Goal: Information Seeking & Learning: Learn about a topic

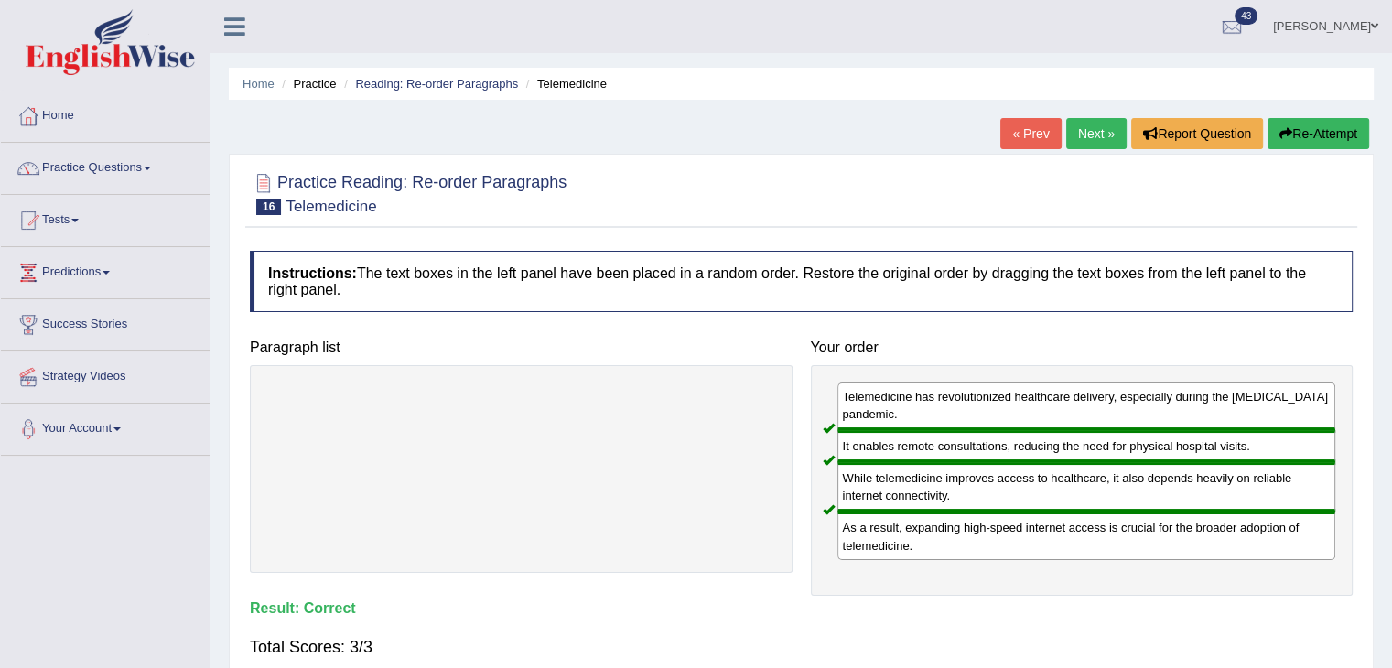
click at [1089, 136] on link "Next »" at bounding box center [1096, 133] width 60 height 31
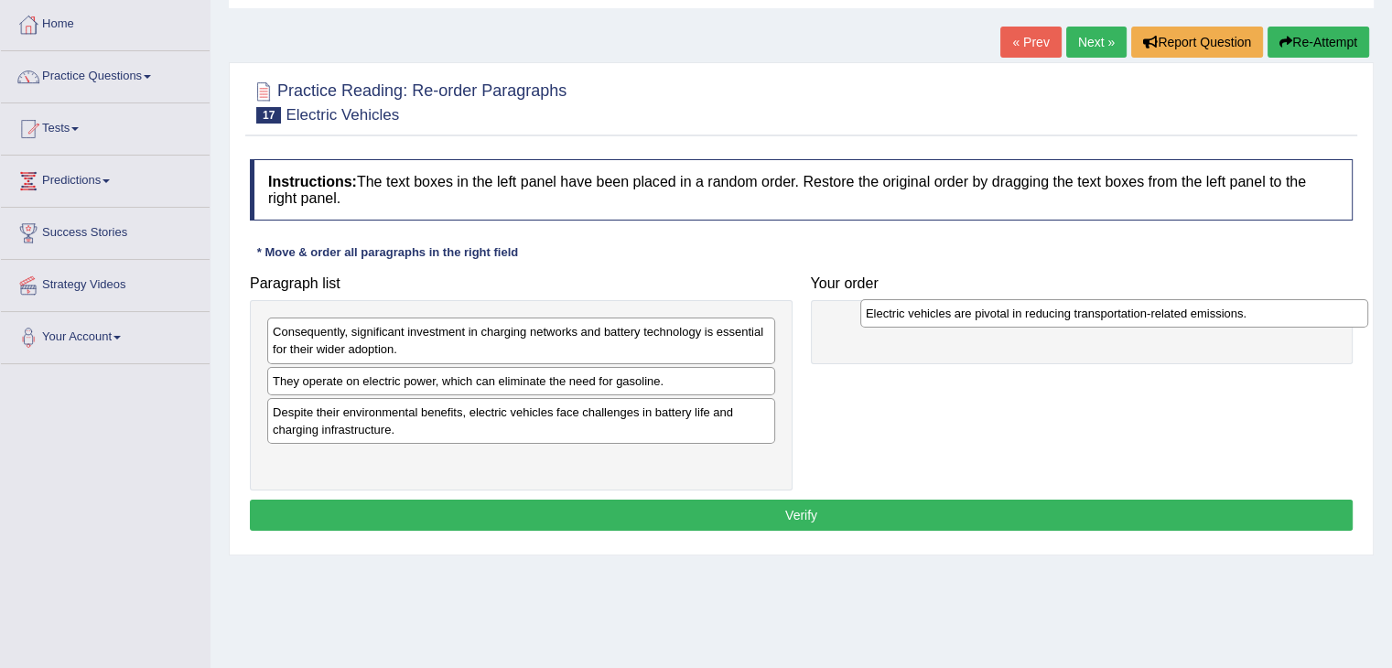
drag, startPoint x: 392, startPoint y: 387, endPoint x: 985, endPoint y: 320, distance: 596.8
click at [985, 320] on div "Electric vehicles are pivotal in reducing transportation-related emissions." at bounding box center [1114, 313] width 508 height 28
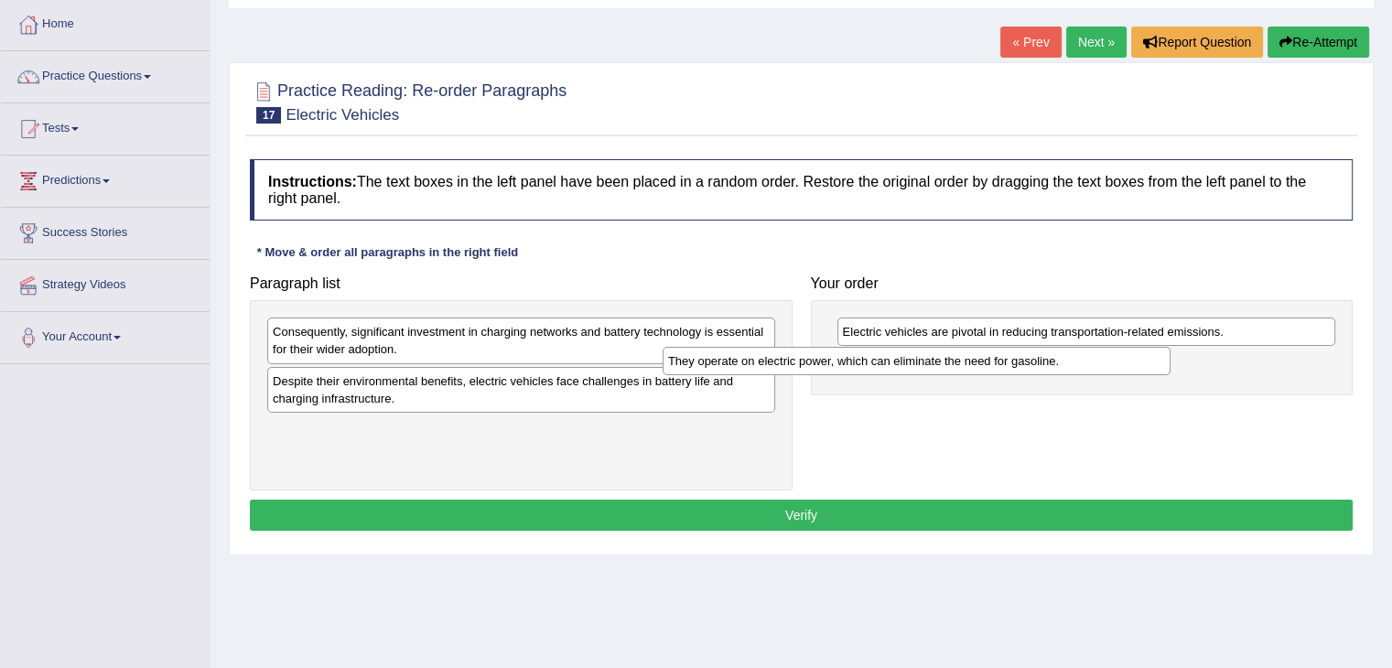
drag, startPoint x: 562, startPoint y: 375, endPoint x: 978, endPoint y: 353, distance: 417.0
click at [974, 354] on div "They operate on electric power, which can eliminate the need for gasoline." at bounding box center [917, 361] width 508 height 28
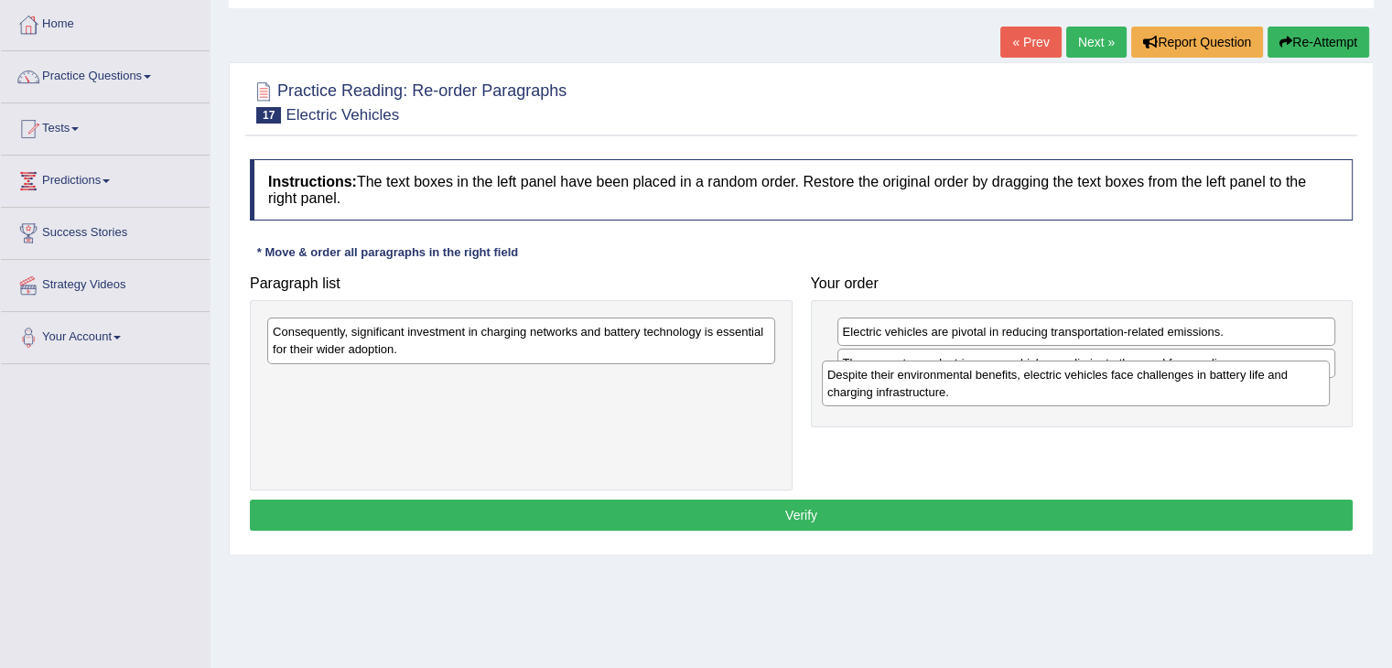
drag, startPoint x: 408, startPoint y: 395, endPoint x: 963, endPoint y: 390, distance: 554.6
click at [963, 390] on div "Despite their environmental benefits, electric vehicles face challenges in batt…" at bounding box center [1076, 384] width 508 height 46
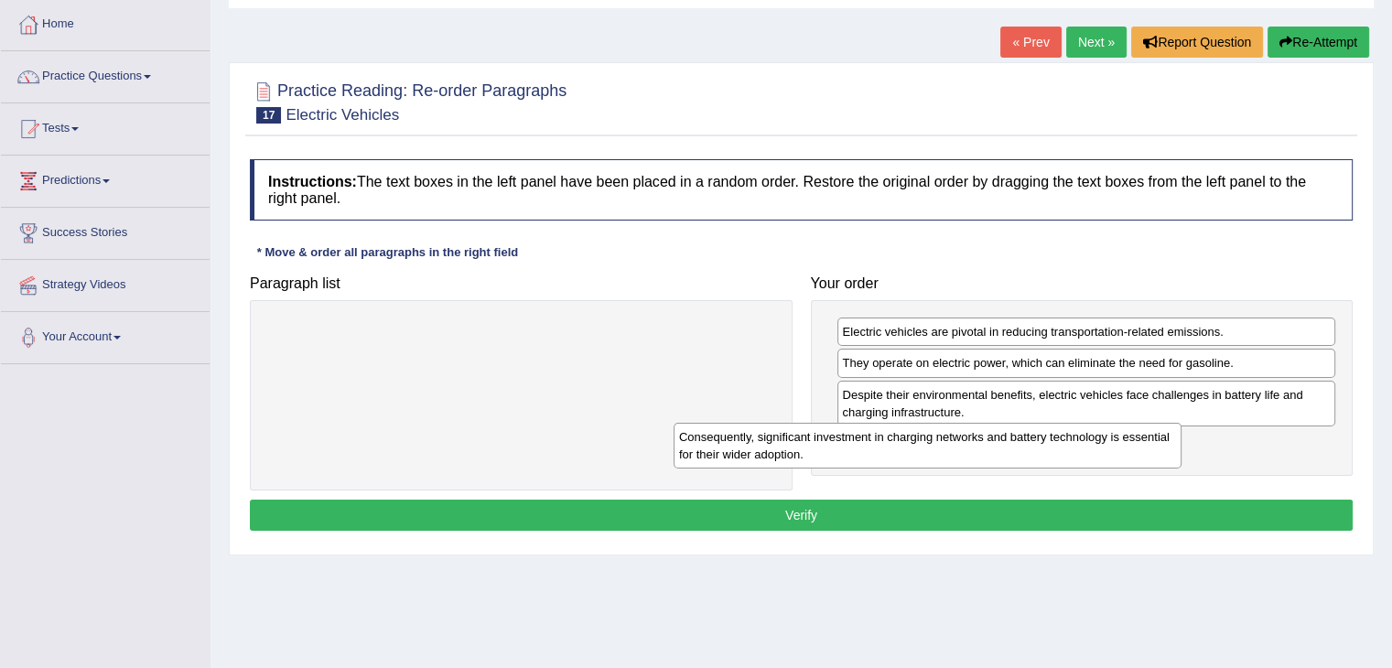
drag, startPoint x: 587, startPoint y: 354, endPoint x: 993, endPoint y: 459, distance: 419.8
click at [993, 459] on div "Consequently, significant investment in charging networks and battery technolog…" at bounding box center [928, 446] width 508 height 46
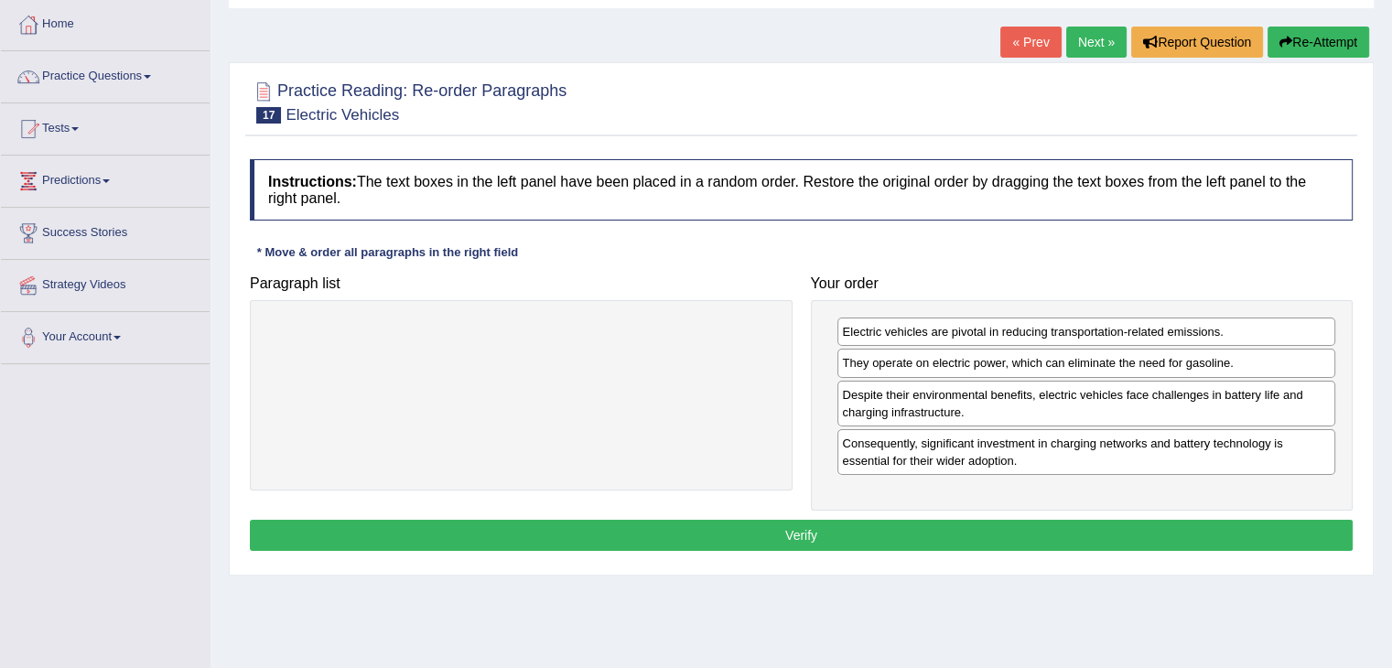
click at [776, 536] on button "Verify" at bounding box center [801, 535] width 1103 height 31
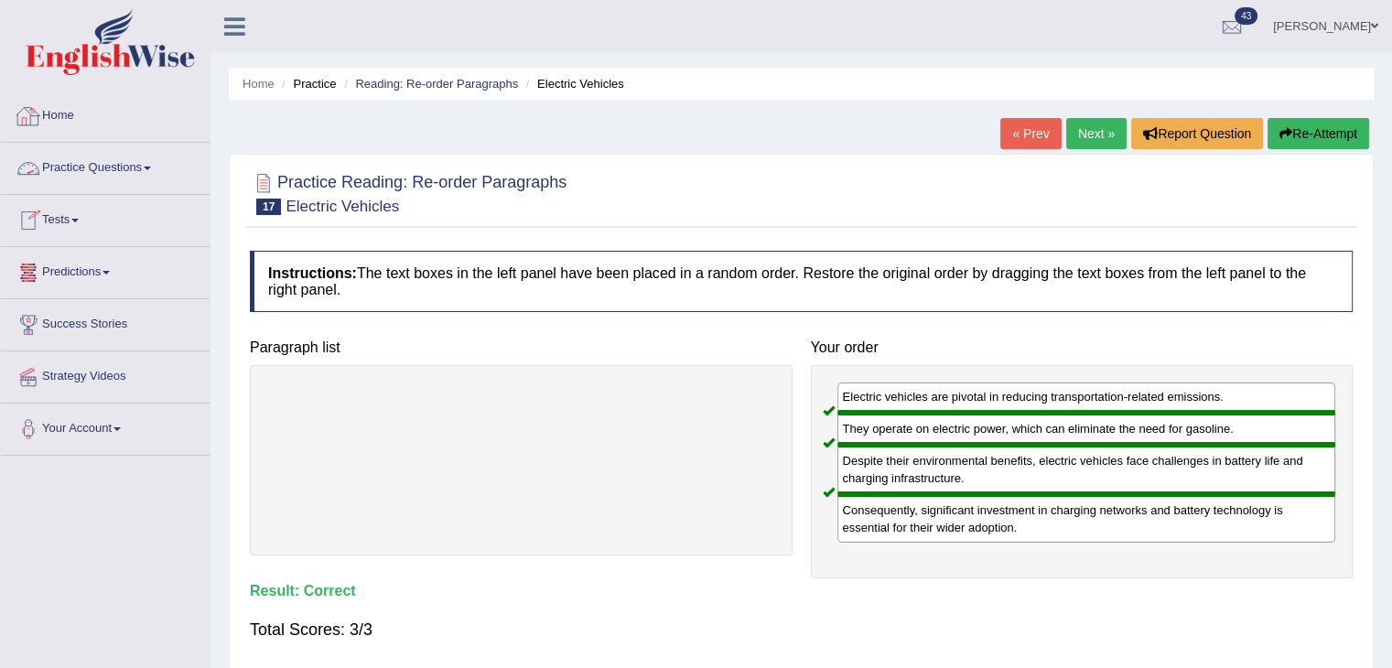
click at [61, 122] on link "Home" at bounding box center [105, 114] width 209 height 46
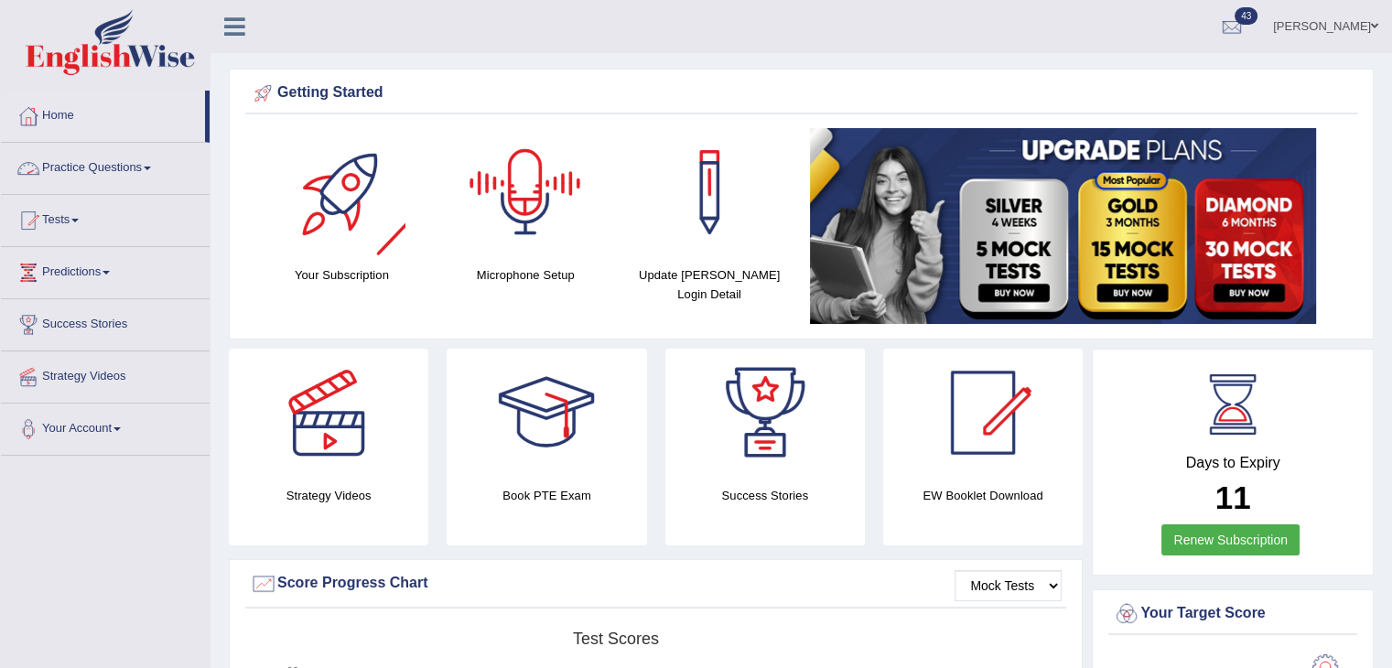
click at [80, 175] on link "Practice Questions" at bounding box center [105, 166] width 209 height 46
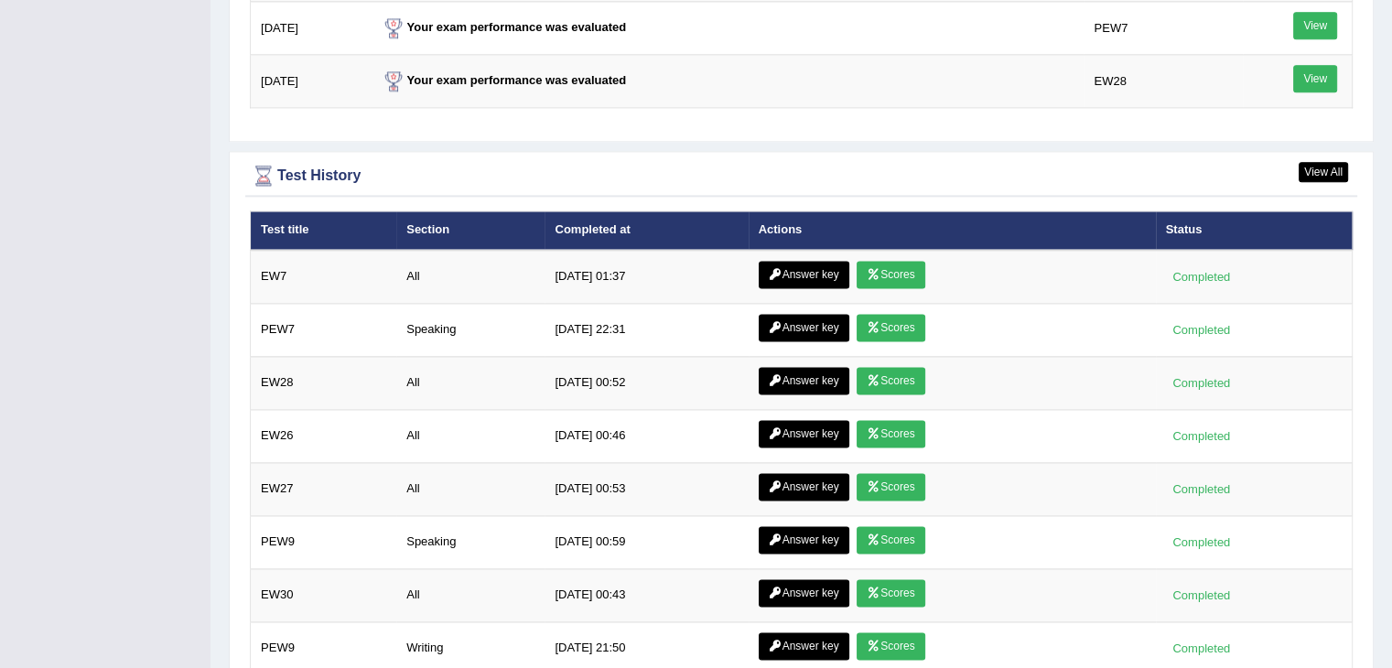
scroll to position [2492, 0]
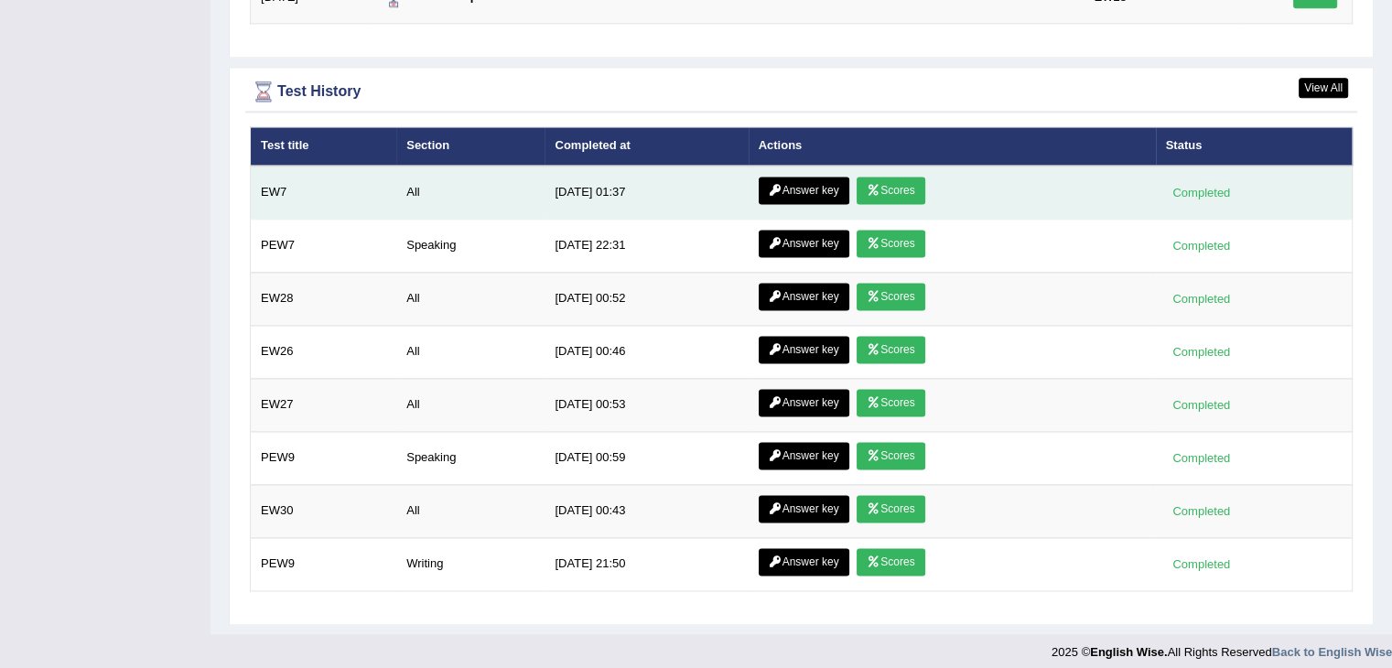
click at [805, 179] on link "Answer key" at bounding box center [804, 190] width 91 height 27
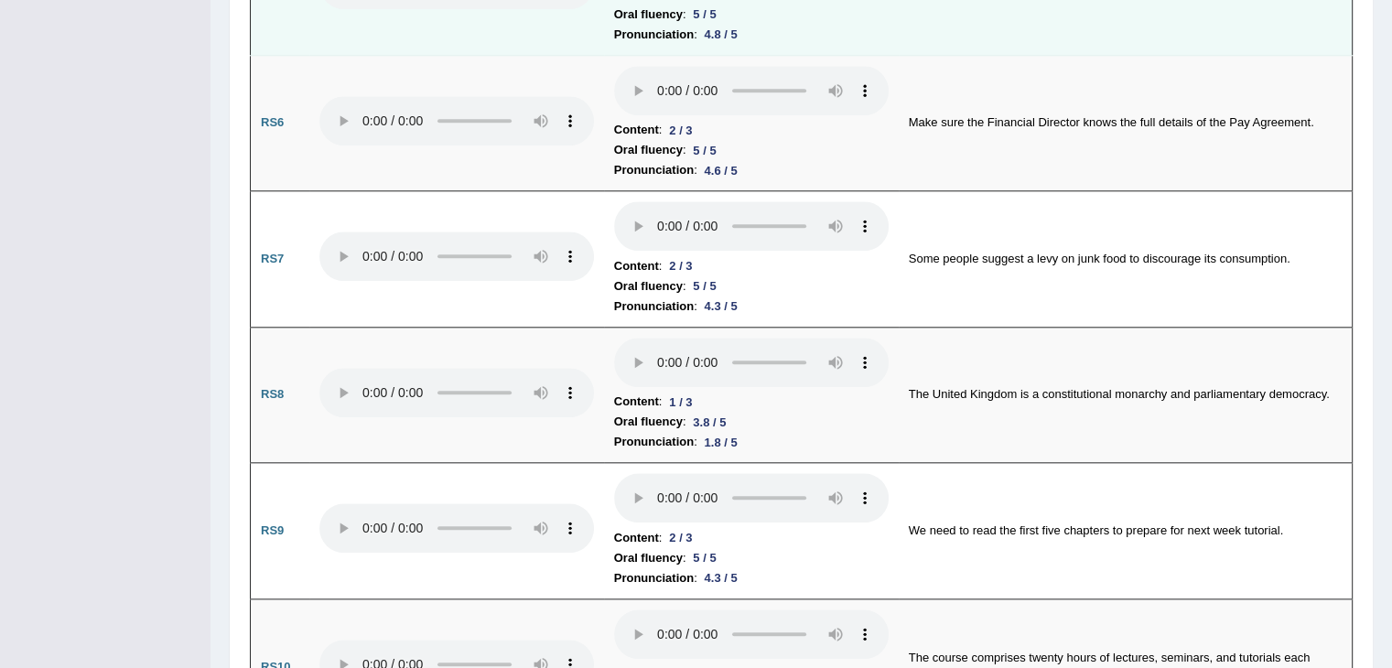
scroll to position [2013, 0]
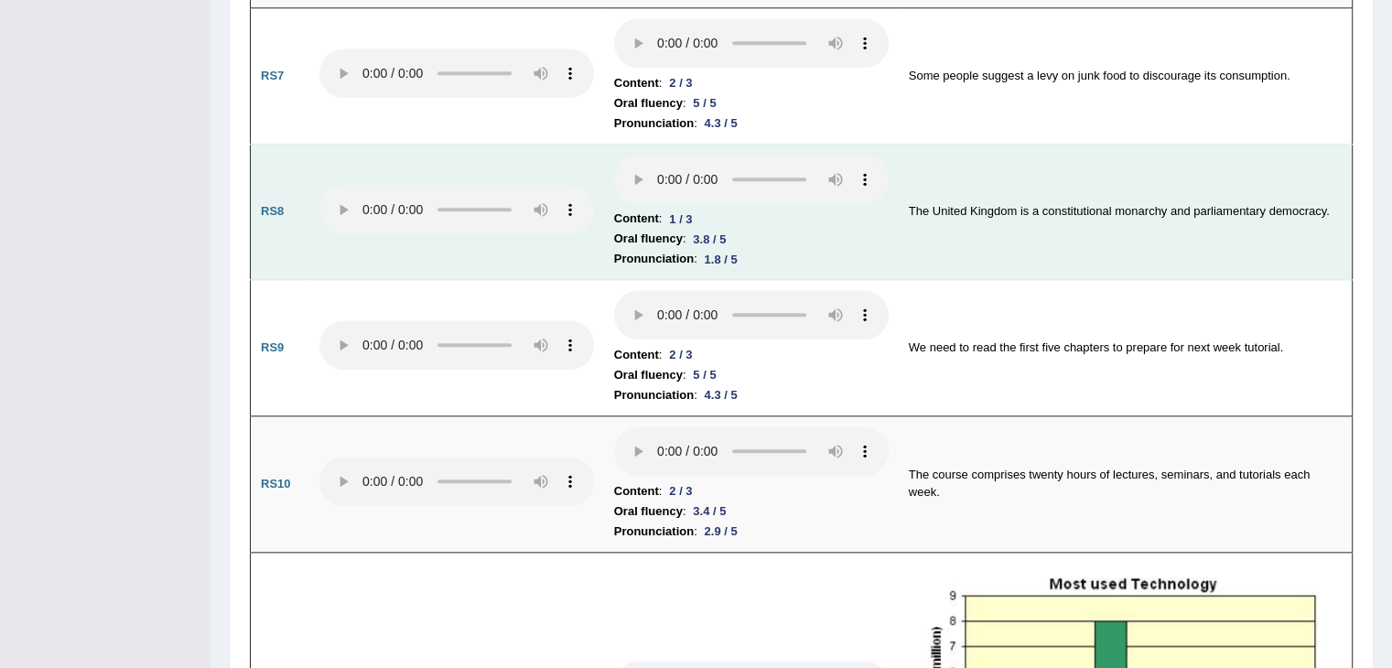
click at [1153, 202] on td "The United Kingdom is a constitutional monarchy and parliamentary democracy." at bounding box center [1126, 212] width 454 height 136
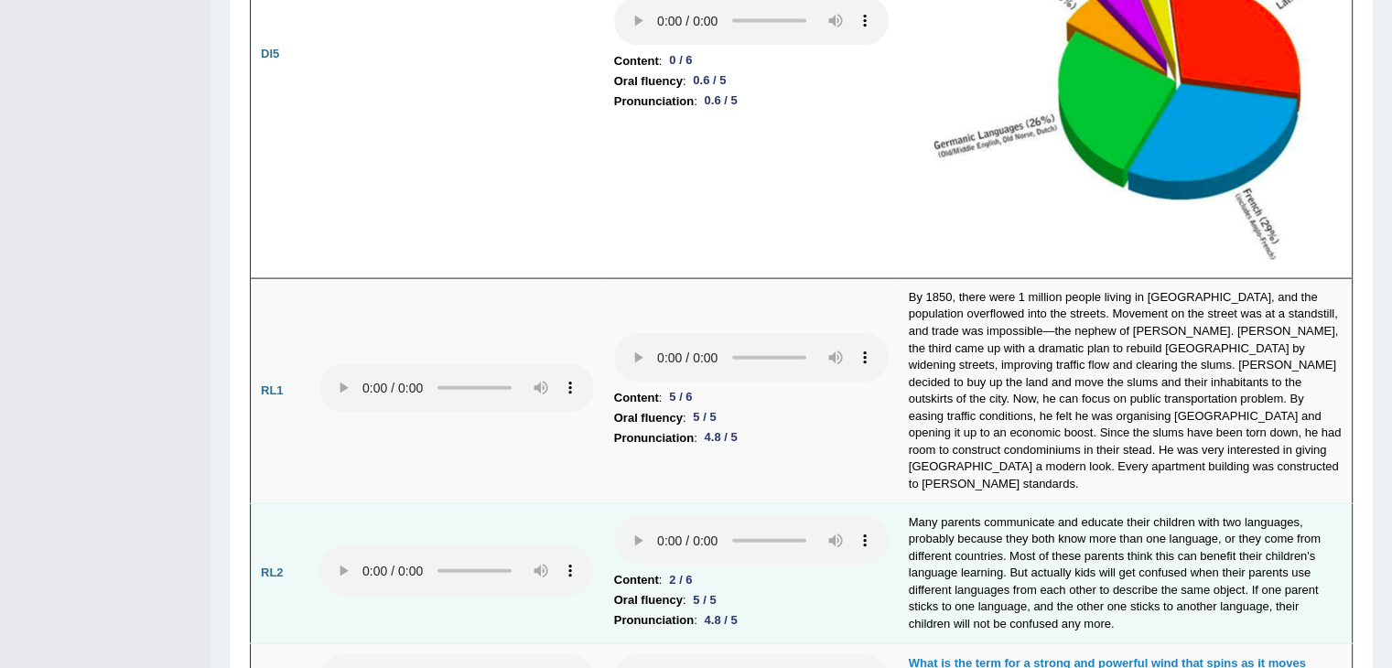
scroll to position [4118, 0]
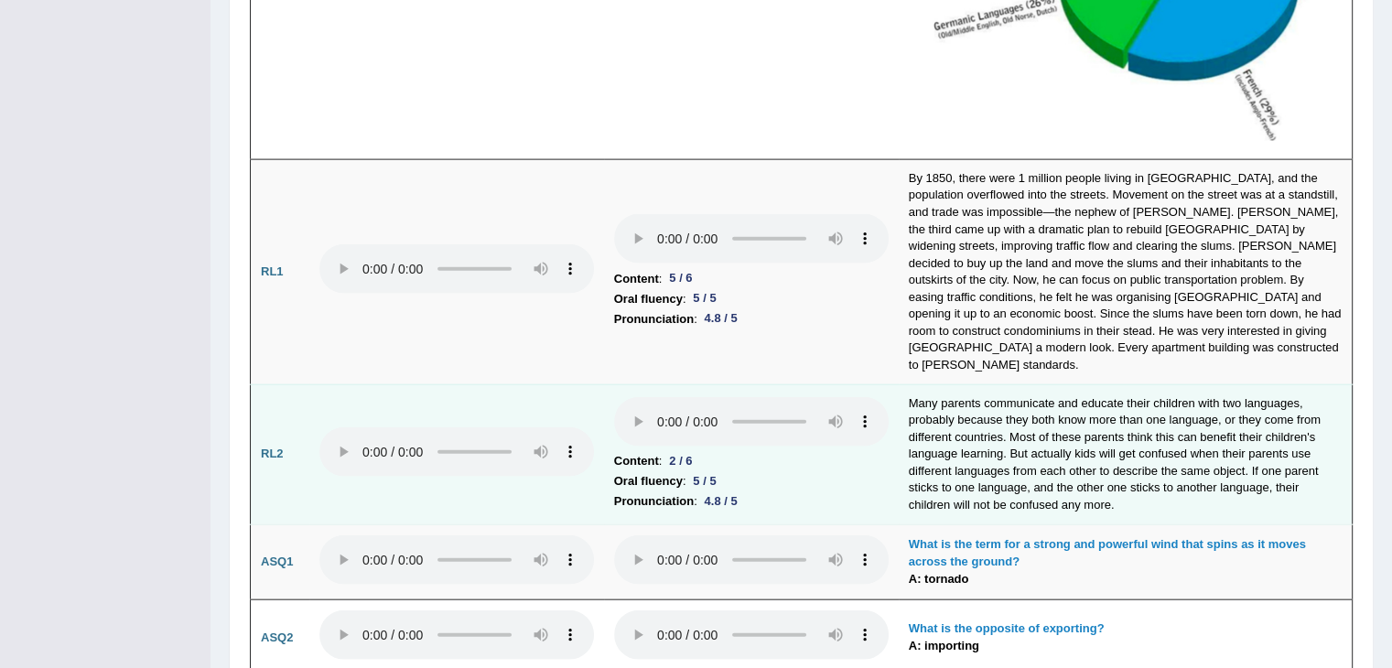
click at [1303, 406] on td "Many parents communicate and educate their children with two languages, probabl…" at bounding box center [1126, 454] width 454 height 140
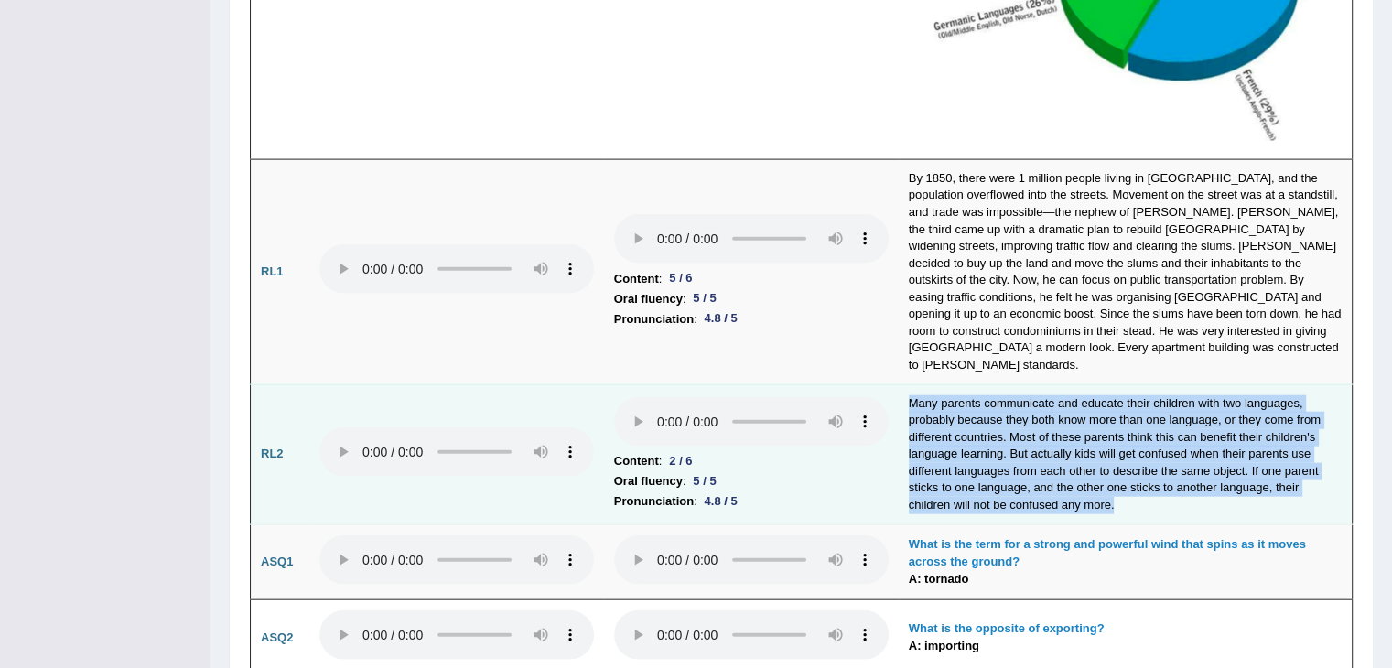
click at [1303, 406] on td "Many parents communicate and educate their children with two languages, probabl…" at bounding box center [1126, 454] width 454 height 140
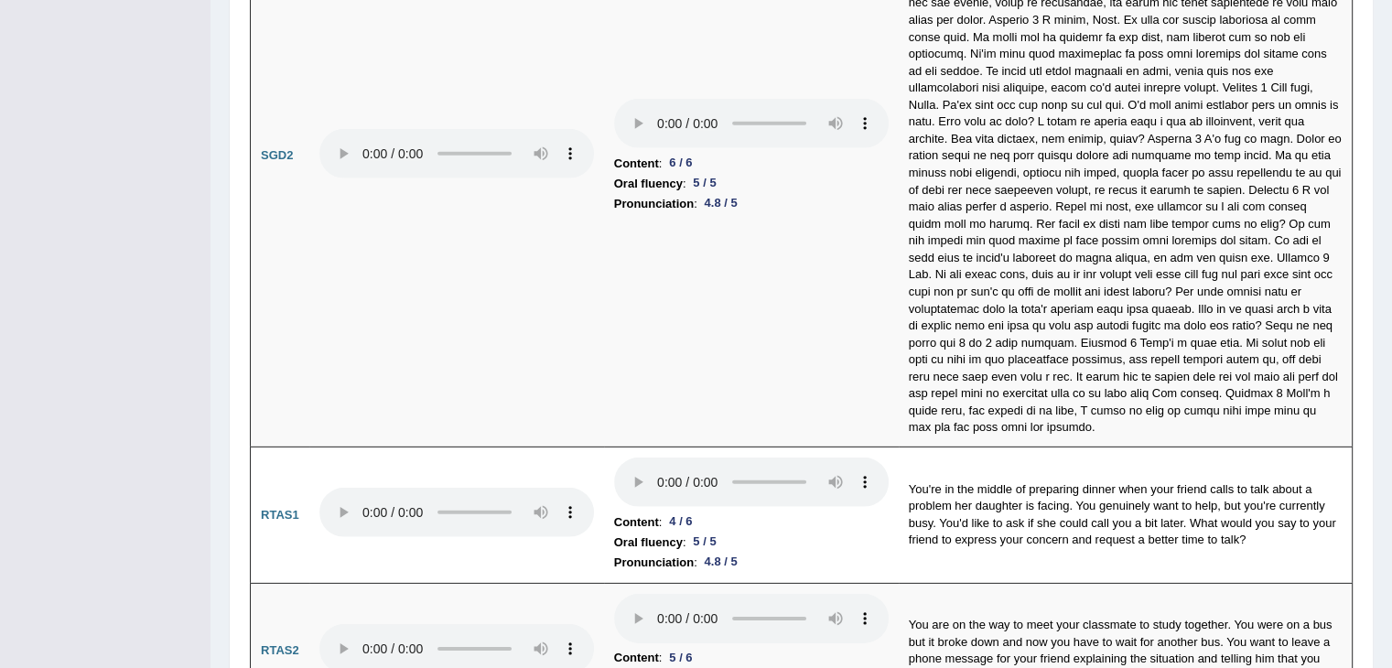
scroll to position [5576, 0]
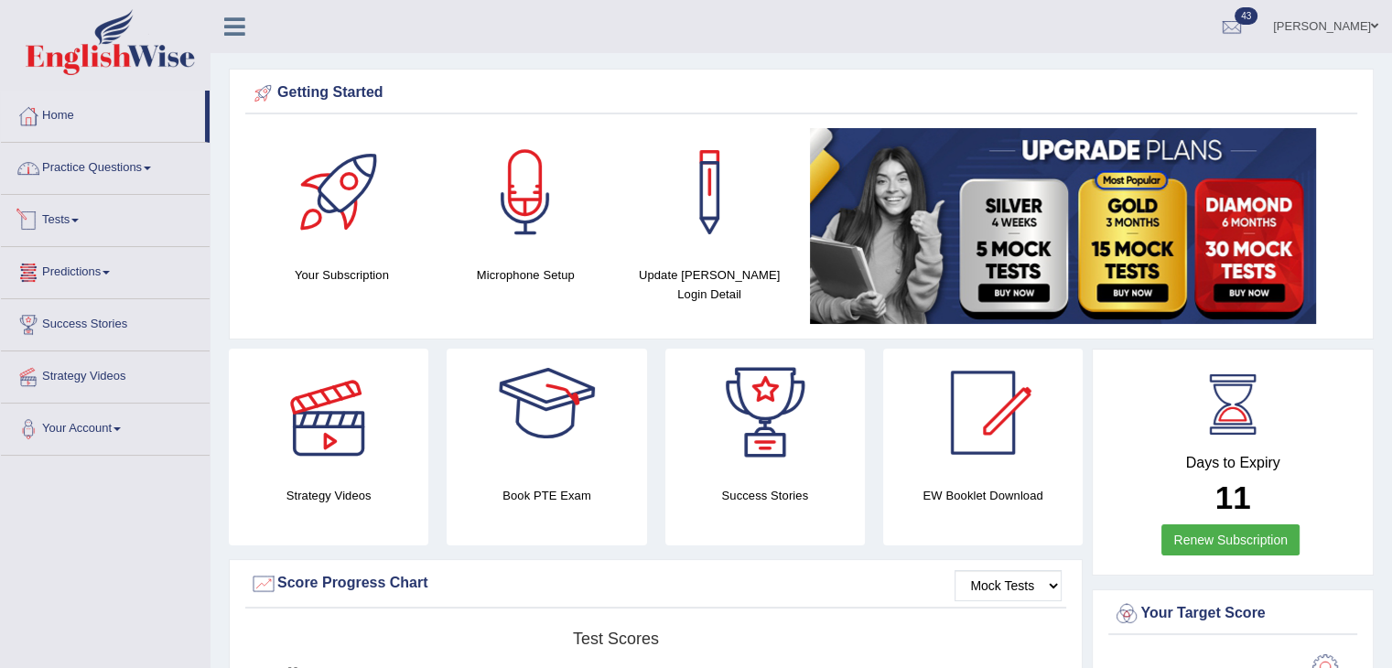
click at [135, 171] on link "Practice Questions" at bounding box center [105, 166] width 209 height 46
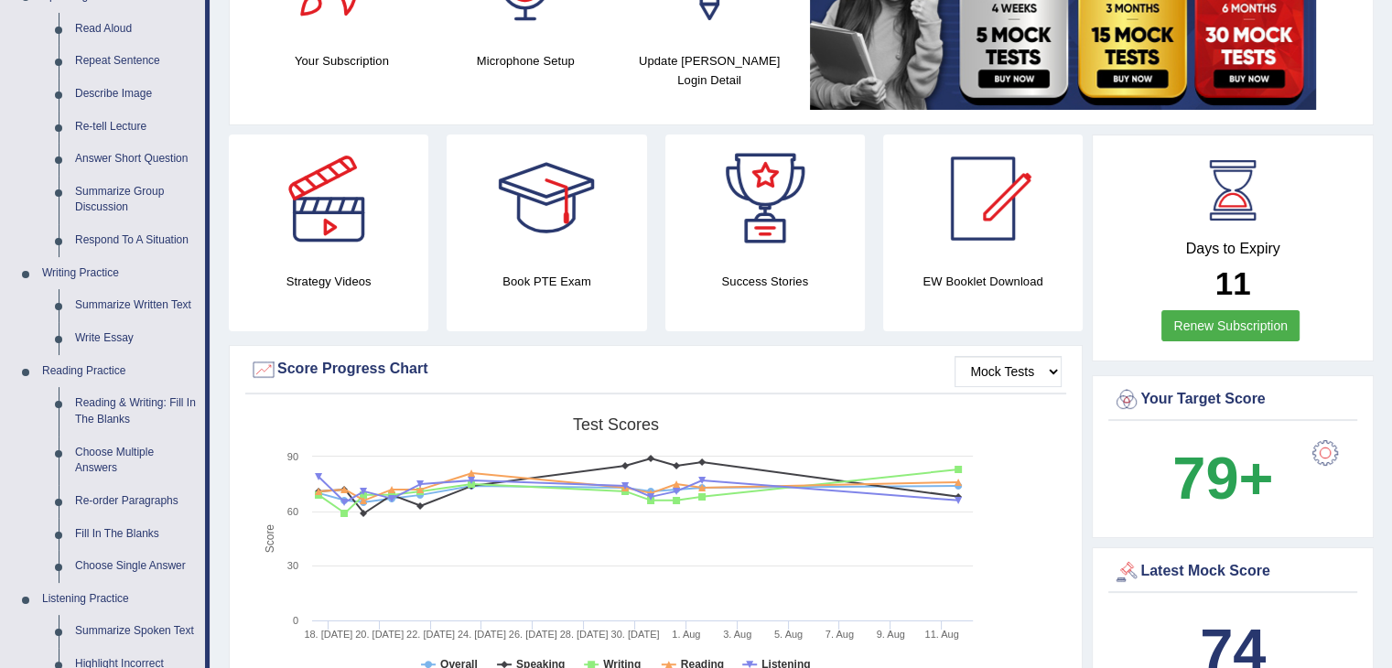
scroll to position [366, 0]
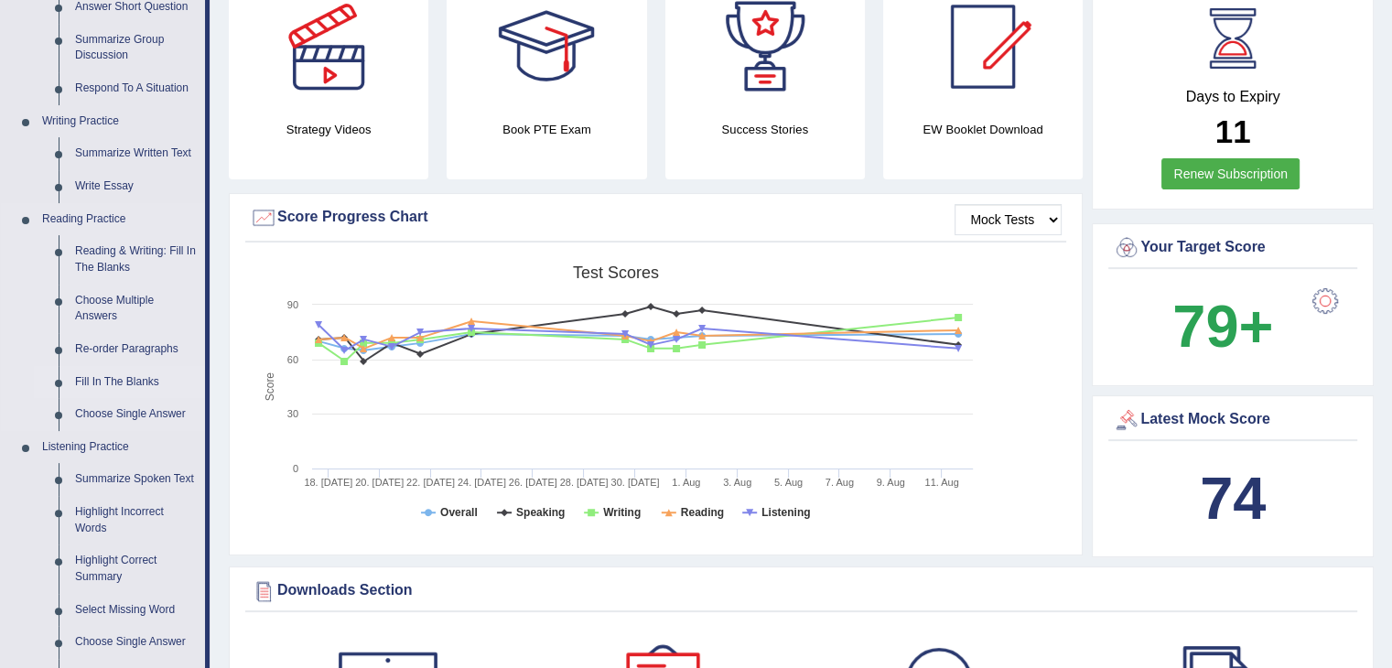
click at [135, 386] on link "Fill In The Blanks" at bounding box center [136, 382] width 138 height 33
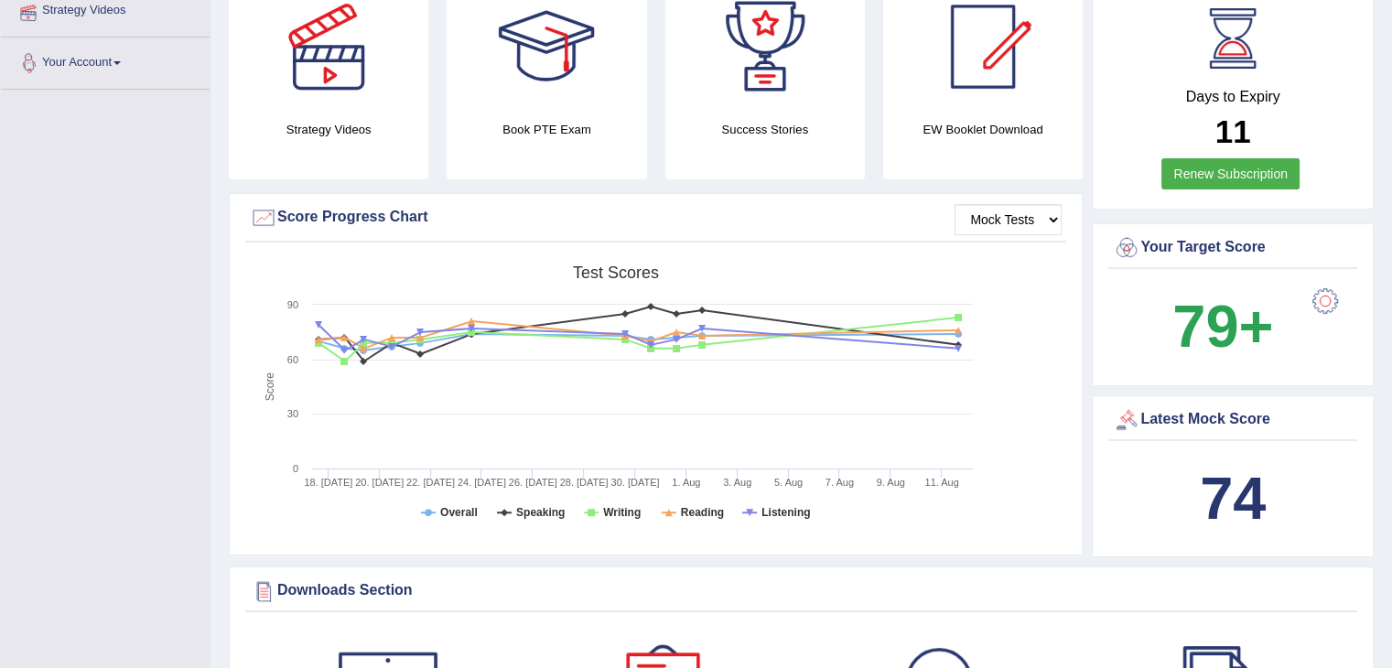
scroll to position [387, 0]
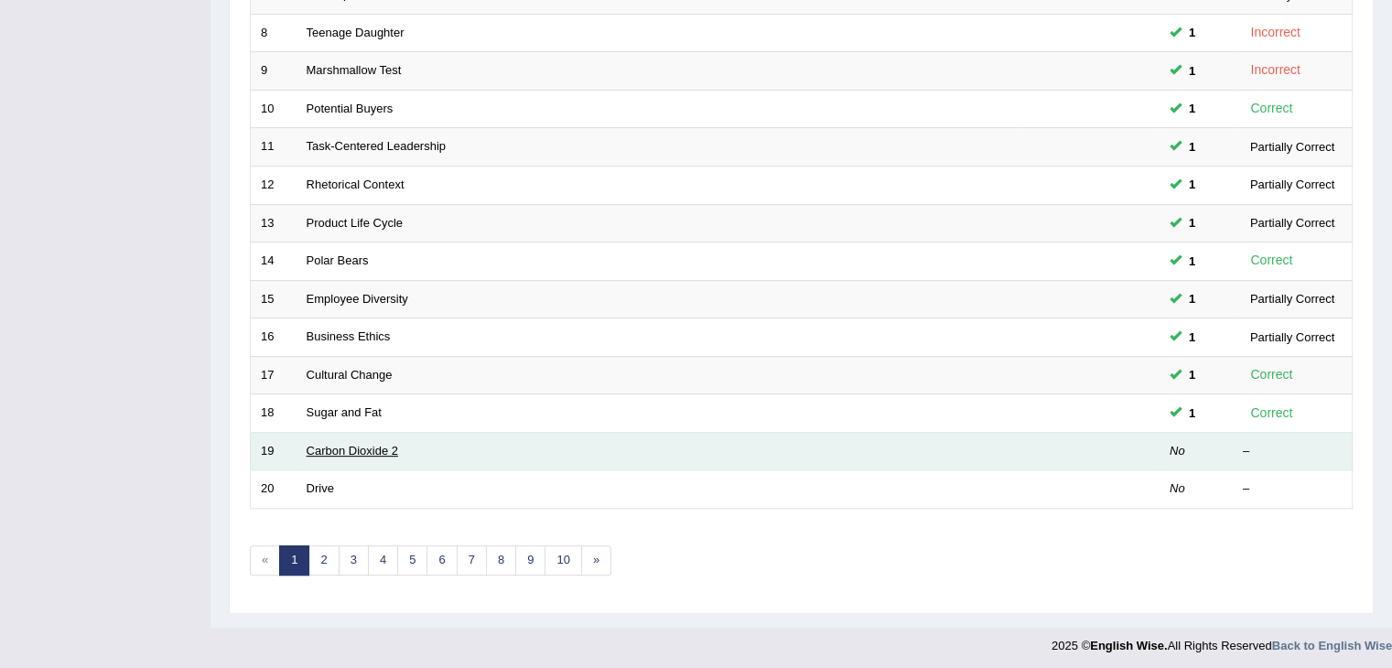
click at [334, 444] on link "Carbon Dioxide 2" at bounding box center [353, 451] width 92 height 14
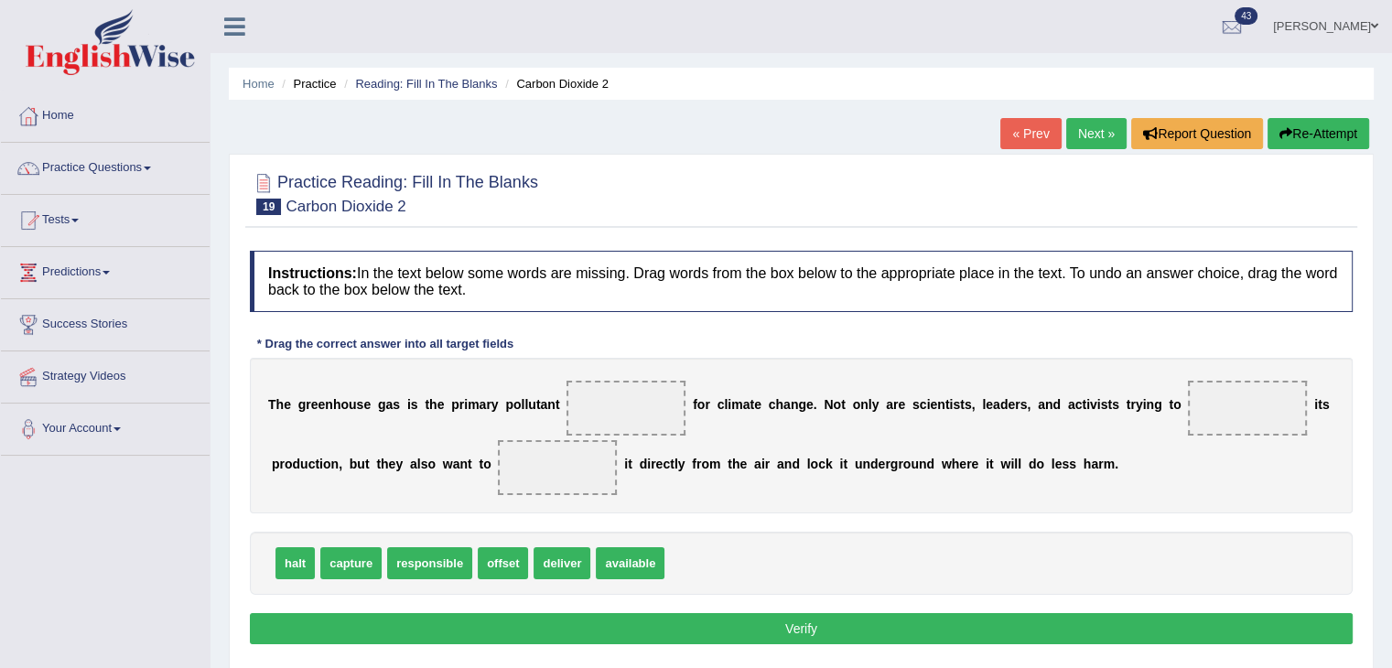
drag, startPoint x: 399, startPoint y: 585, endPoint x: 502, endPoint y: 485, distance: 143.0
click at [502, 485] on div "Instructions: In the text below some words are missing. Drag words from the box…" at bounding box center [801, 450] width 1112 height 417
drag, startPoint x: 432, startPoint y: 558, endPoint x: 584, endPoint y: 396, distance: 222.1
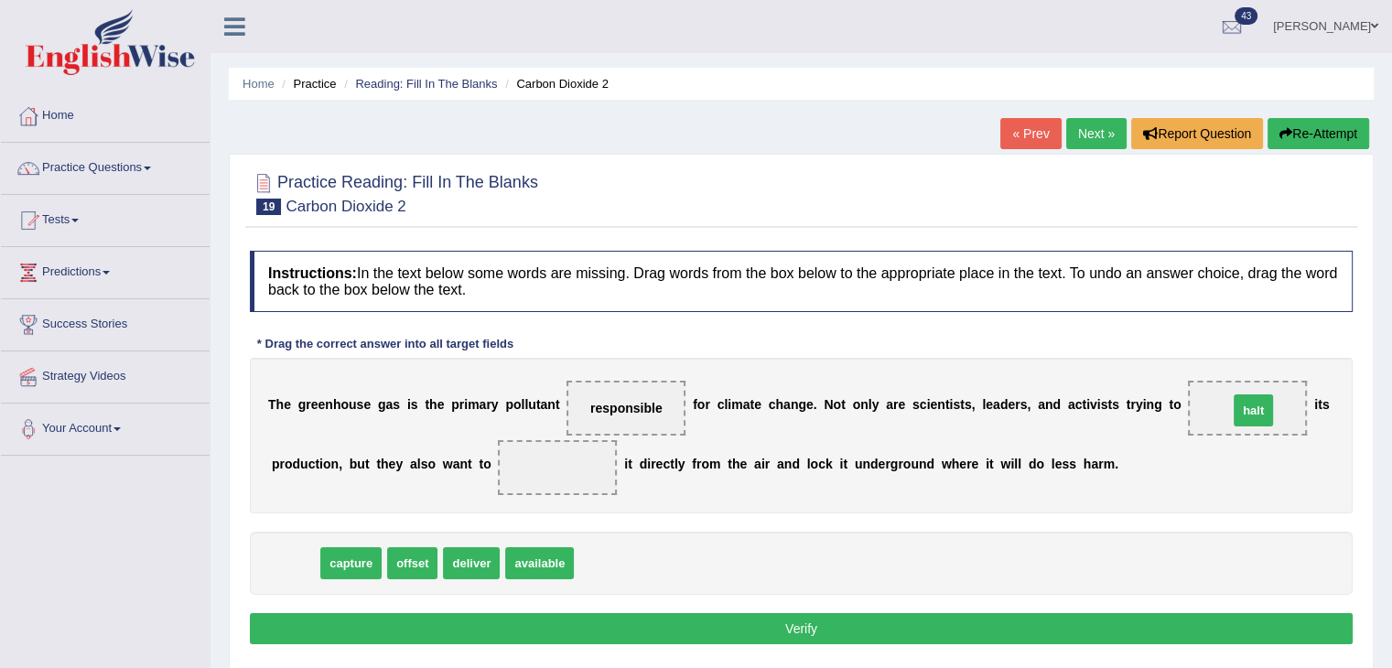
drag, startPoint x: 297, startPoint y: 567, endPoint x: 1256, endPoint y: 415, distance: 970.3
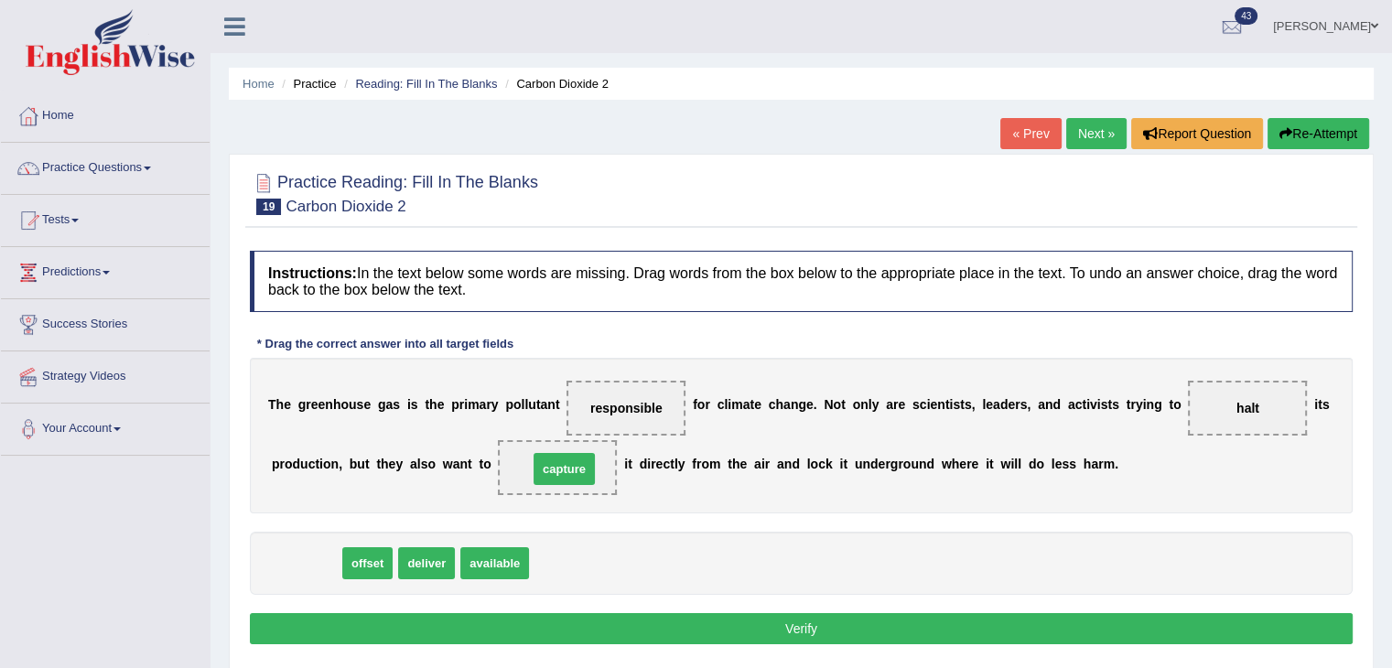
drag, startPoint x: 294, startPoint y: 560, endPoint x: 552, endPoint y: 466, distance: 274.8
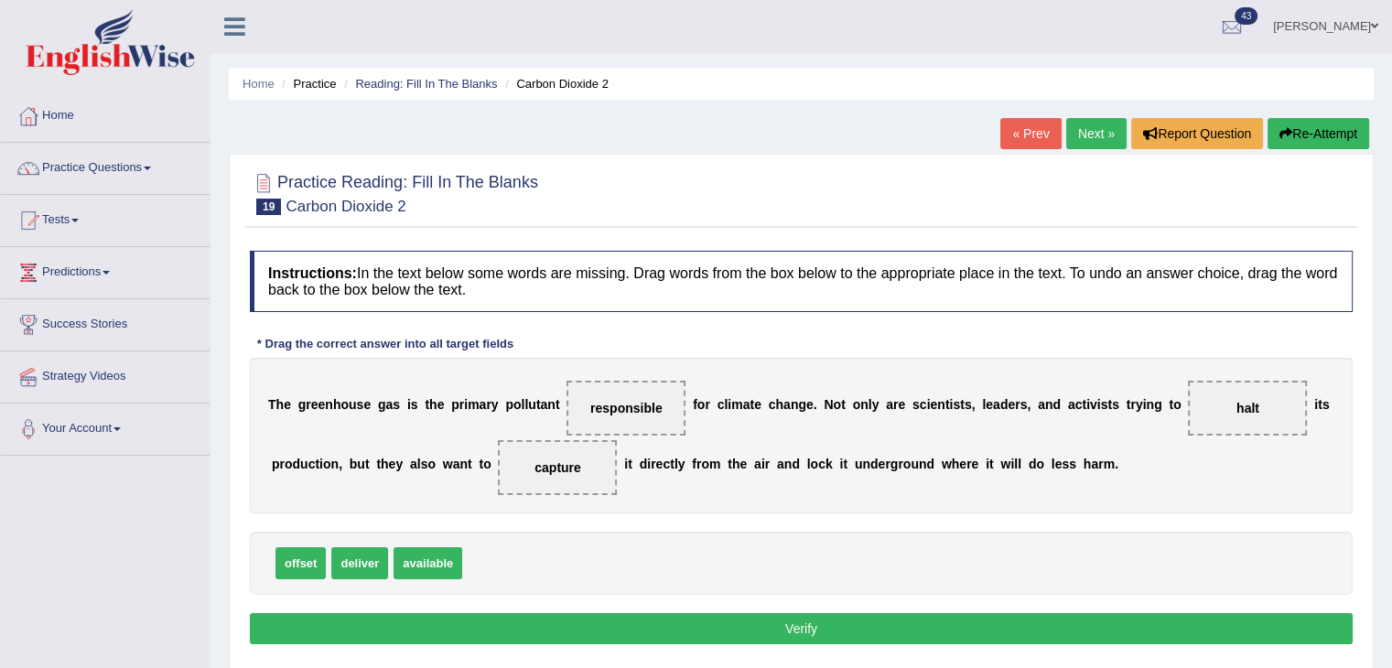
click at [706, 620] on button "Verify" at bounding box center [801, 628] width 1103 height 31
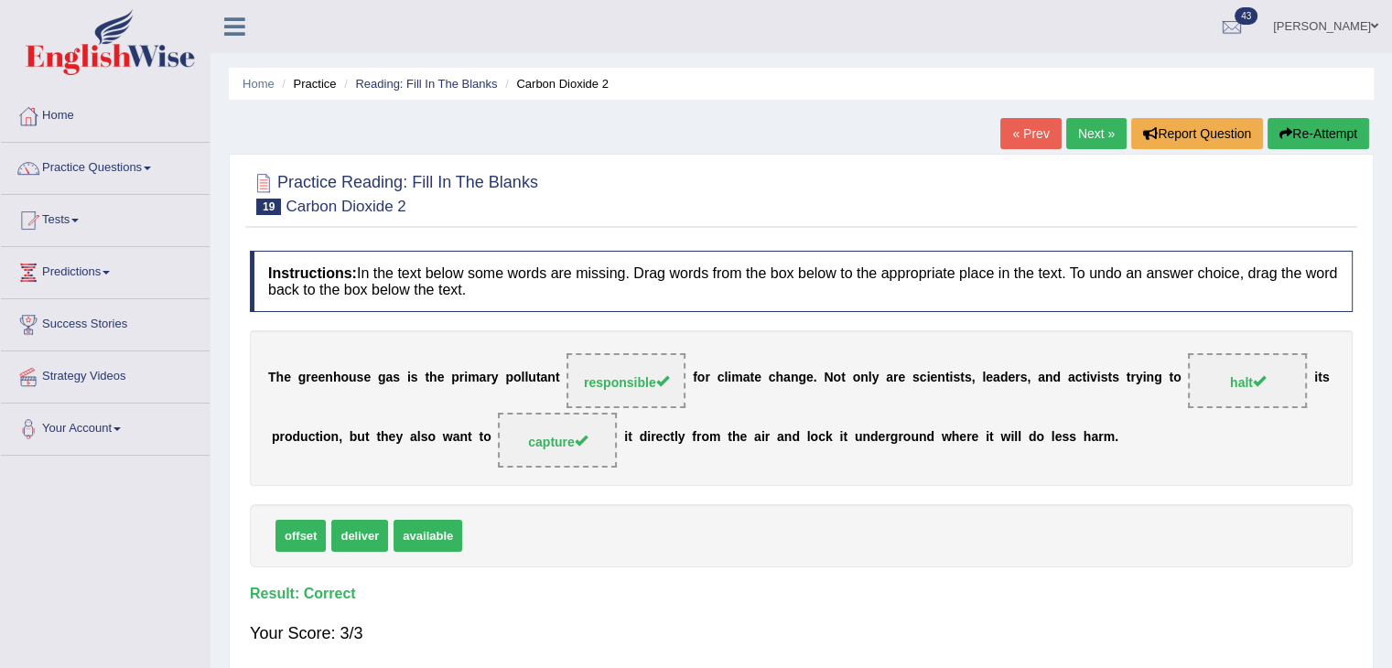
click at [1073, 124] on link "Next »" at bounding box center [1096, 133] width 60 height 31
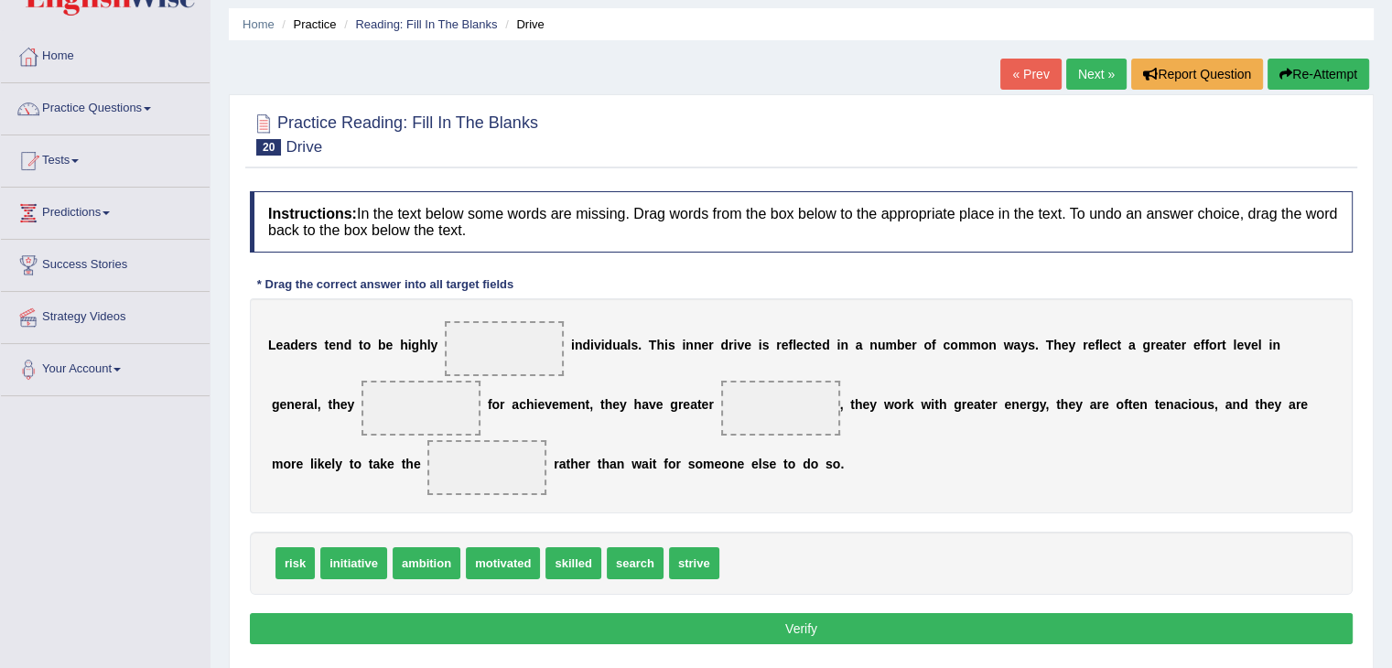
scroll to position [92, 0]
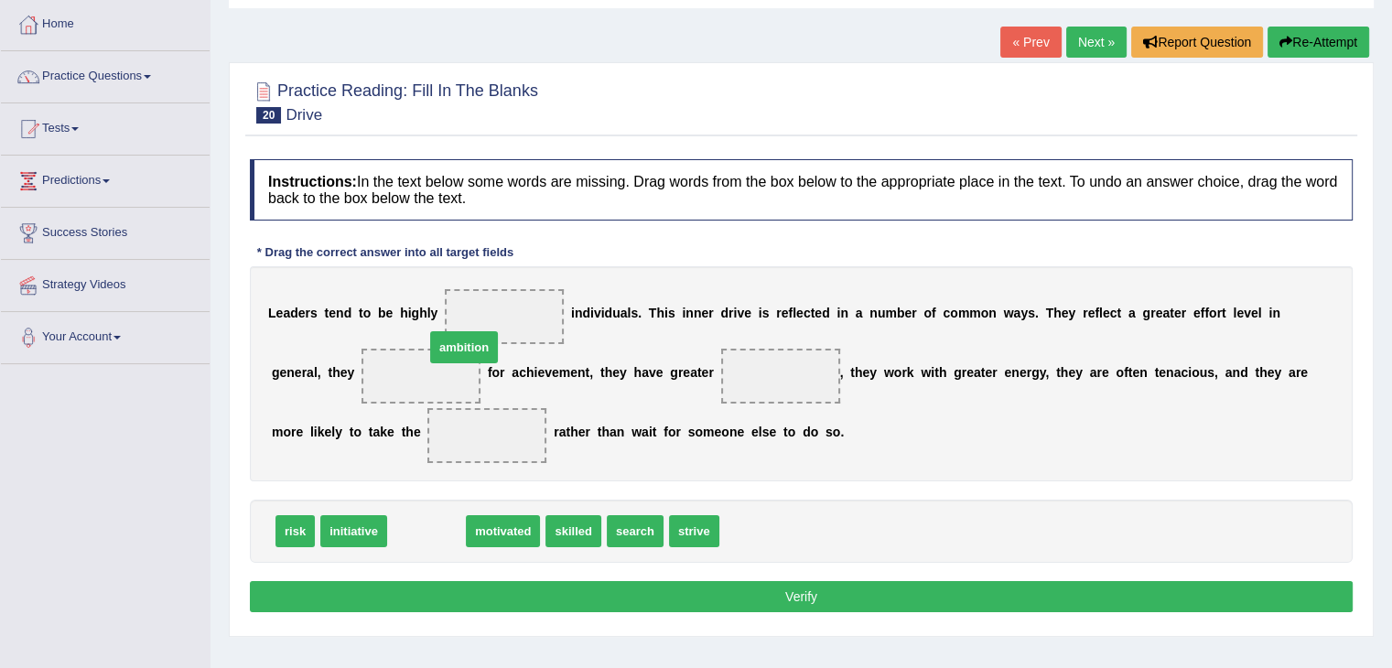
drag, startPoint x: 418, startPoint y: 529, endPoint x: 456, endPoint y: 345, distance: 187.7
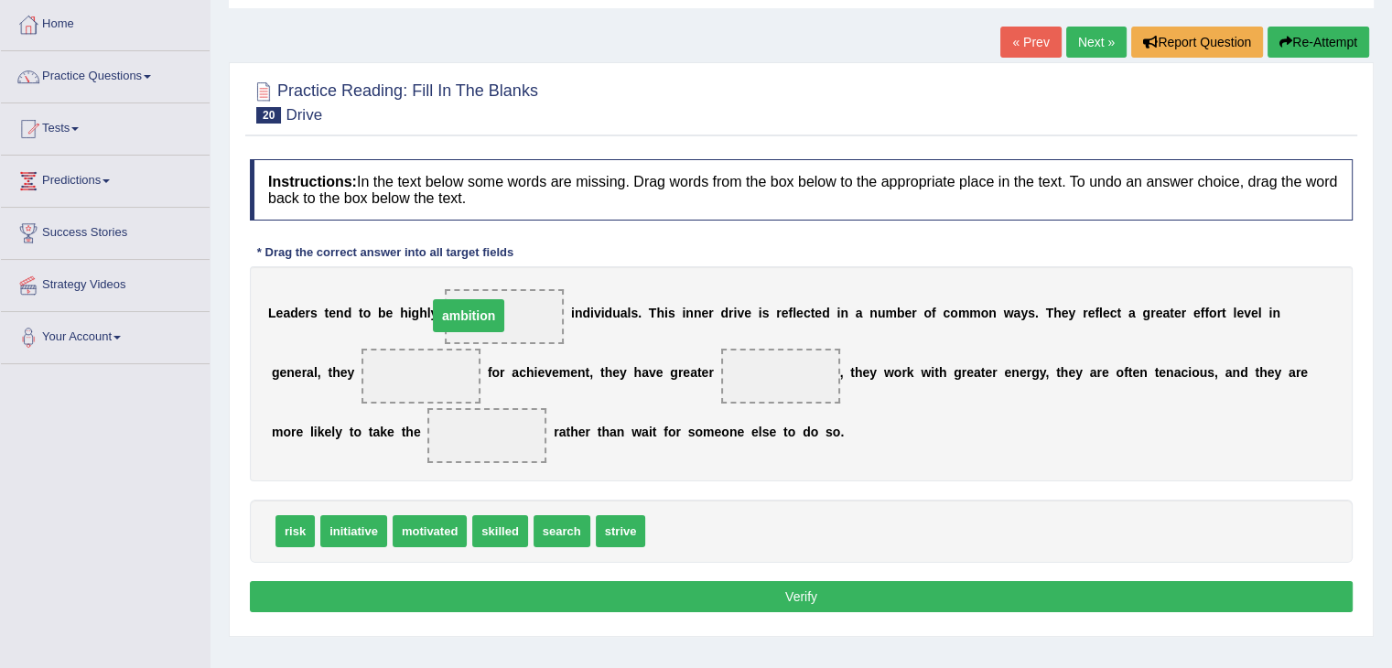
drag, startPoint x: 443, startPoint y: 380, endPoint x: 491, endPoint y: 319, distance: 76.9
drag, startPoint x: 496, startPoint y: 312, endPoint x: 751, endPoint y: 363, distance: 260.4
drag, startPoint x: 420, startPoint y: 535, endPoint x: 480, endPoint y: 329, distance: 214.6
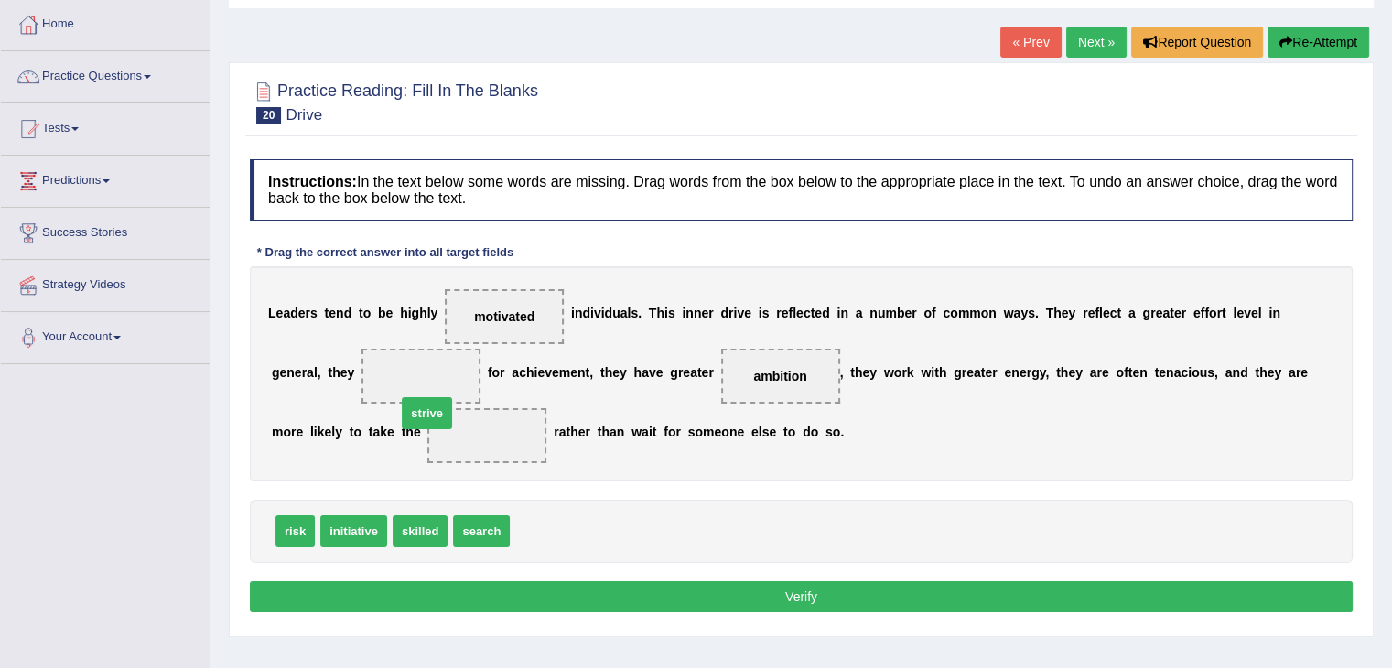
drag, startPoint x: 531, startPoint y: 524, endPoint x: 405, endPoint y: 394, distance: 181.9
drag, startPoint x: 482, startPoint y: 436, endPoint x: 395, endPoint y: 382, distance: 102.3
drag, startPoint x: 357, startPoint y: 524, endPoint x: 489, endPoint y: 426, distance: 164.7
click at [705, 588] on button "Verify" at bounding box center [801, 596] width 1103 height 31
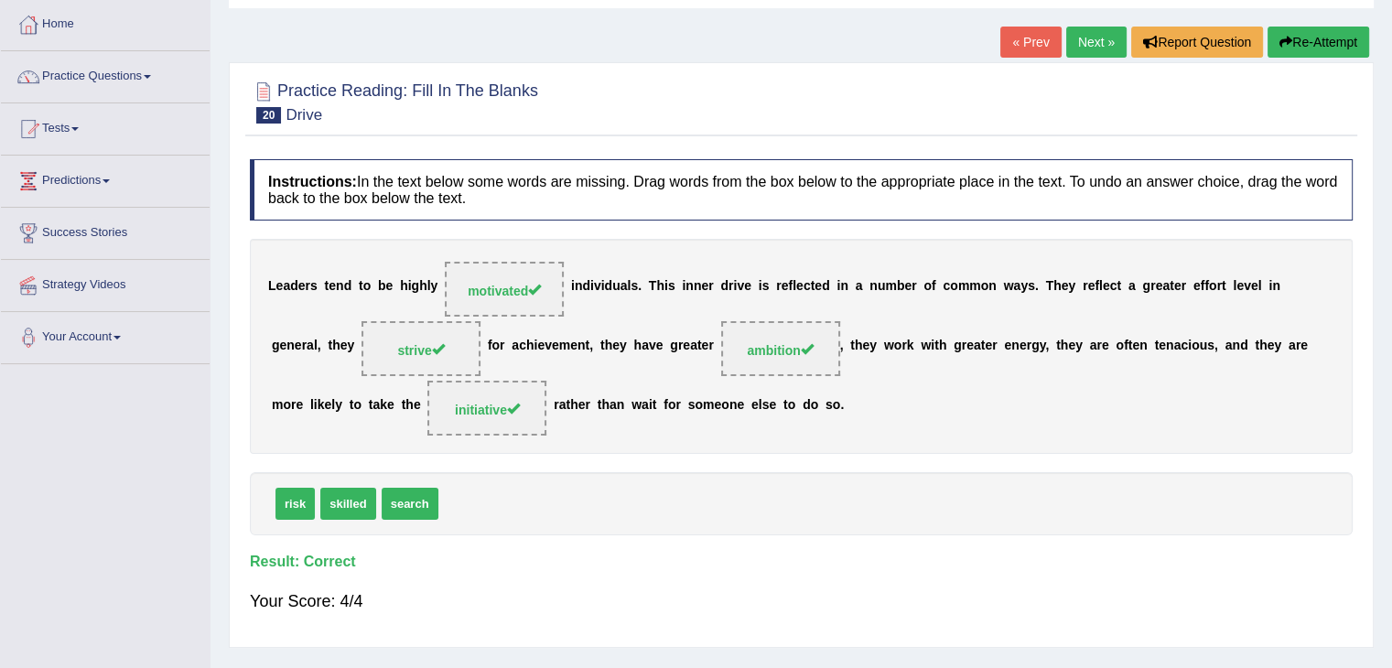
click at [1099, 45] on link "Next »" at bounding box center [1096, 42] width 60 height 31
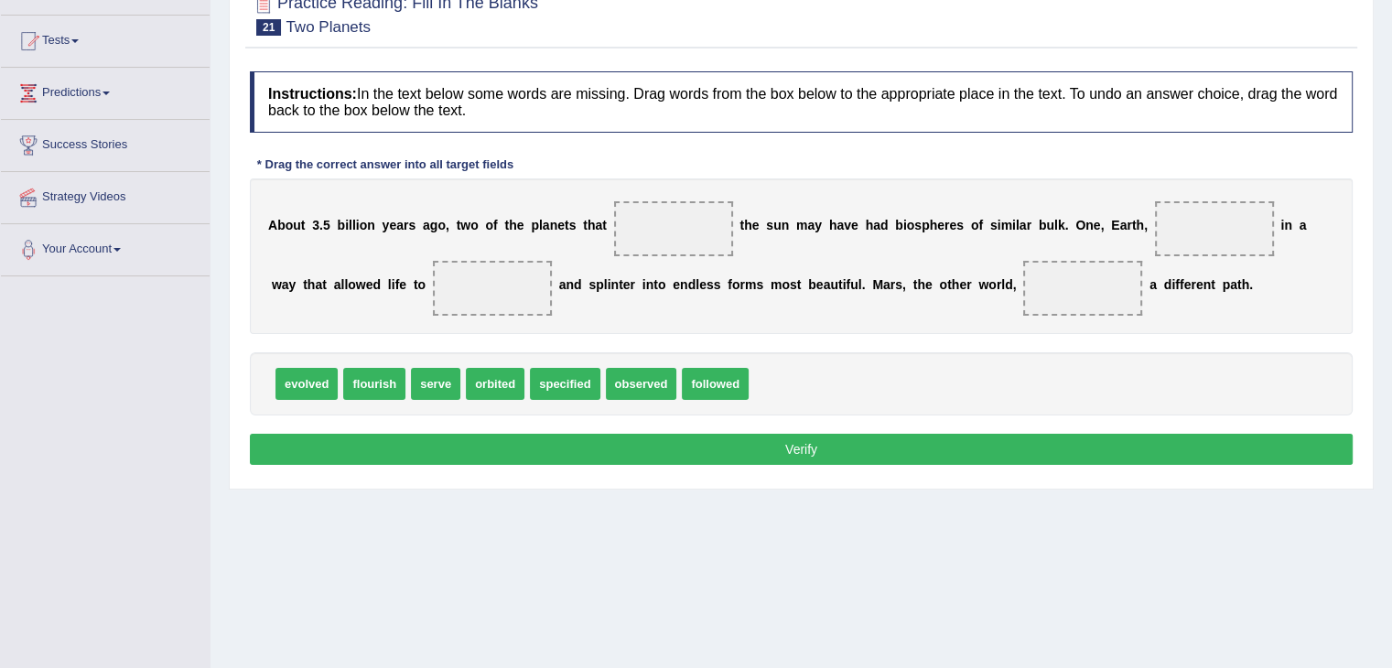
scroll to position [183, 0]
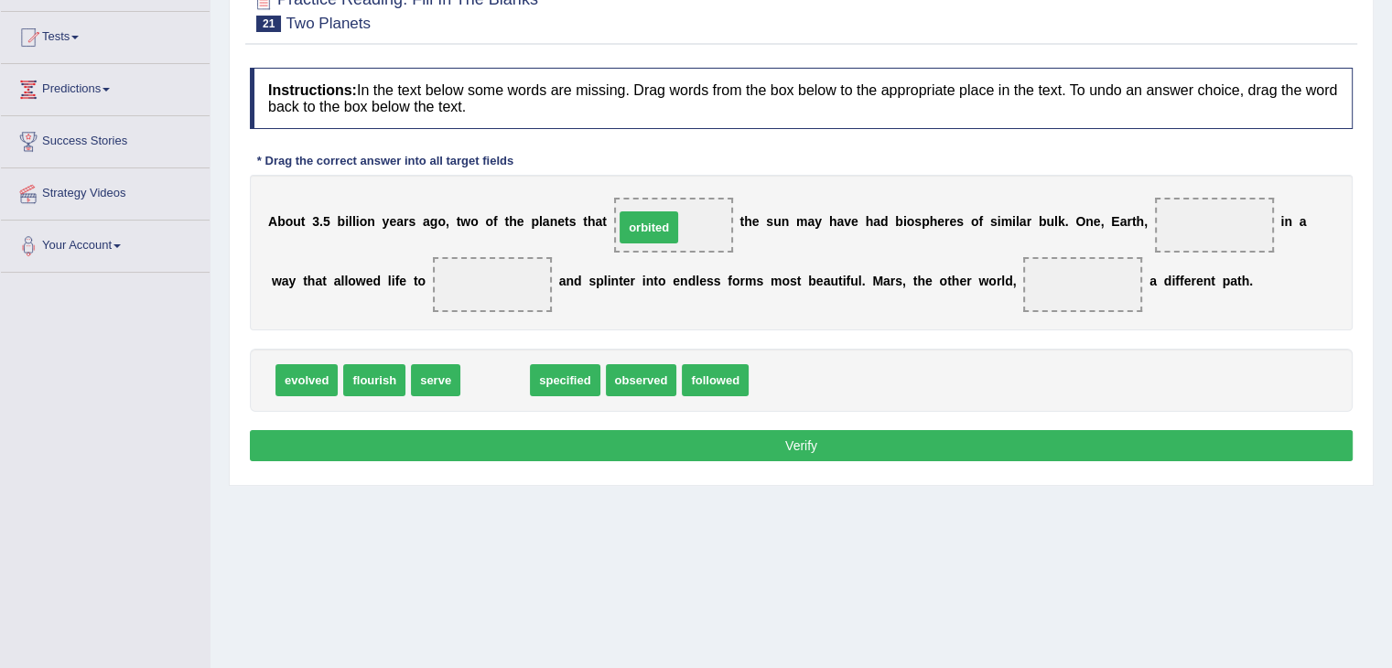
drag, startPoint x: 502, startPoint y: 374, endPoint x: 655, endPoint y: 221, distance: 216.8
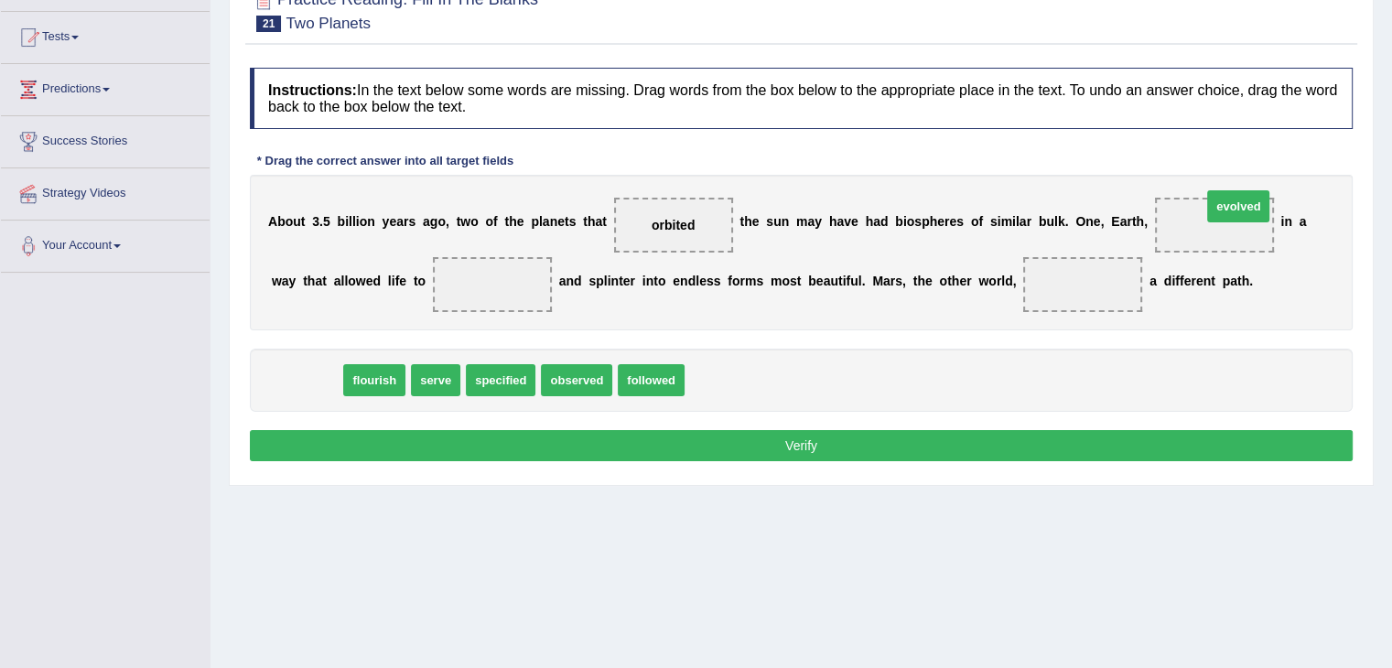
drag, startPoint x: 318, startPoint y: 379, endPoint x: 1250, endPoint y: 206, distance: 948.5
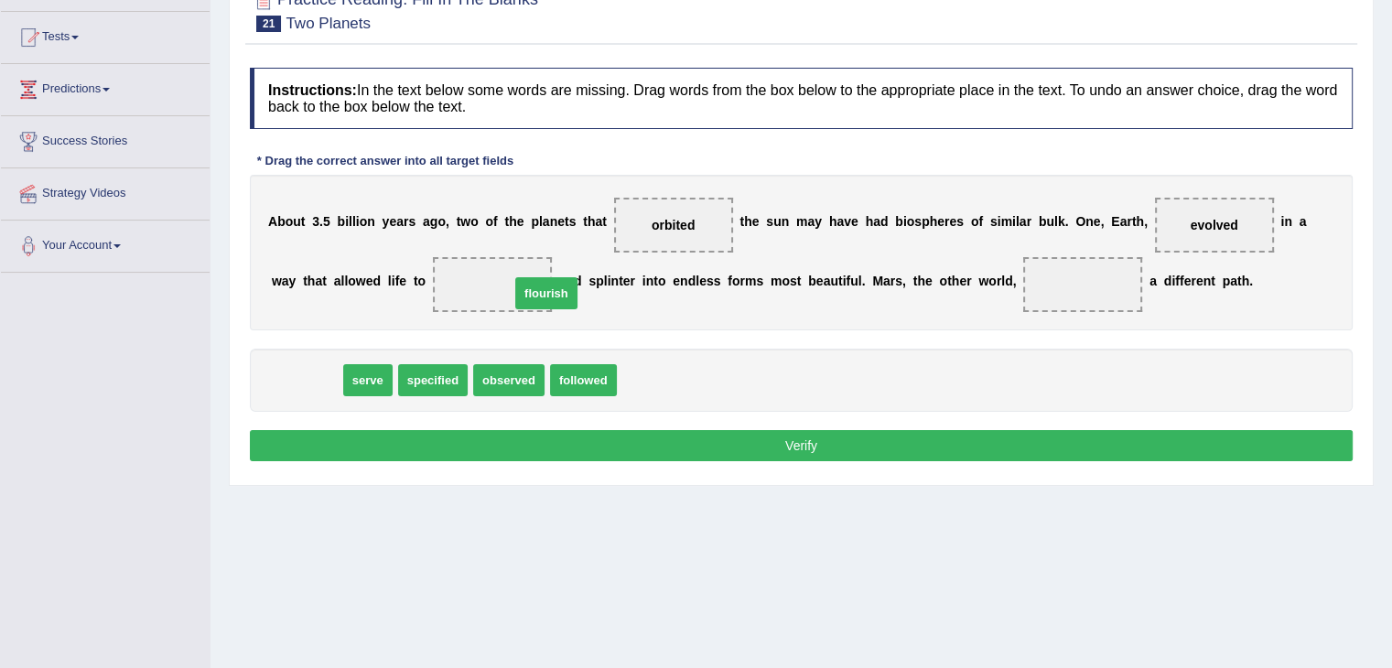
drag, startPoint x: 280, startPoint y: 370, endPoint x: 516, endPoint y: 279, distance: 252.9
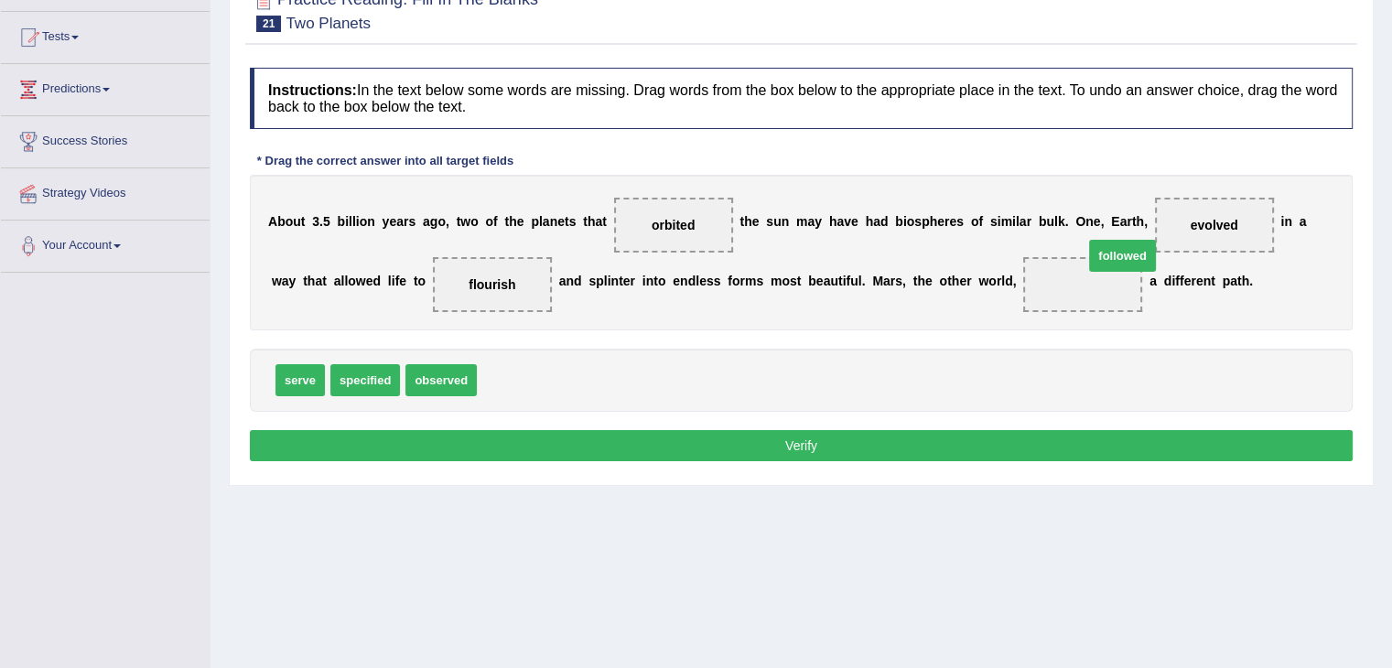
drag, startPoint x: 566, startPoint y: 356, endPoint x: 1094, endPoint y: 262, distance: 536.4
click at [870, 443] on button "Verify" at bounding box center [801, 445] width 1103 height 31
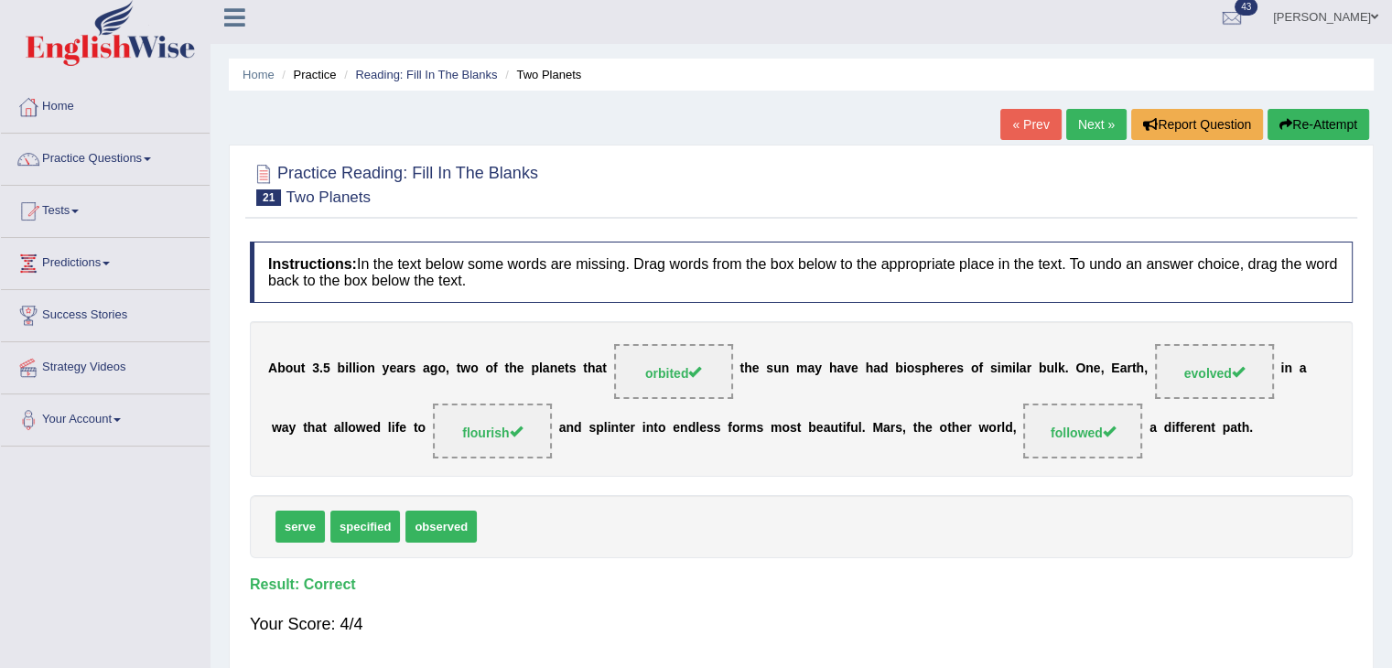
scroll to position [0, 0]
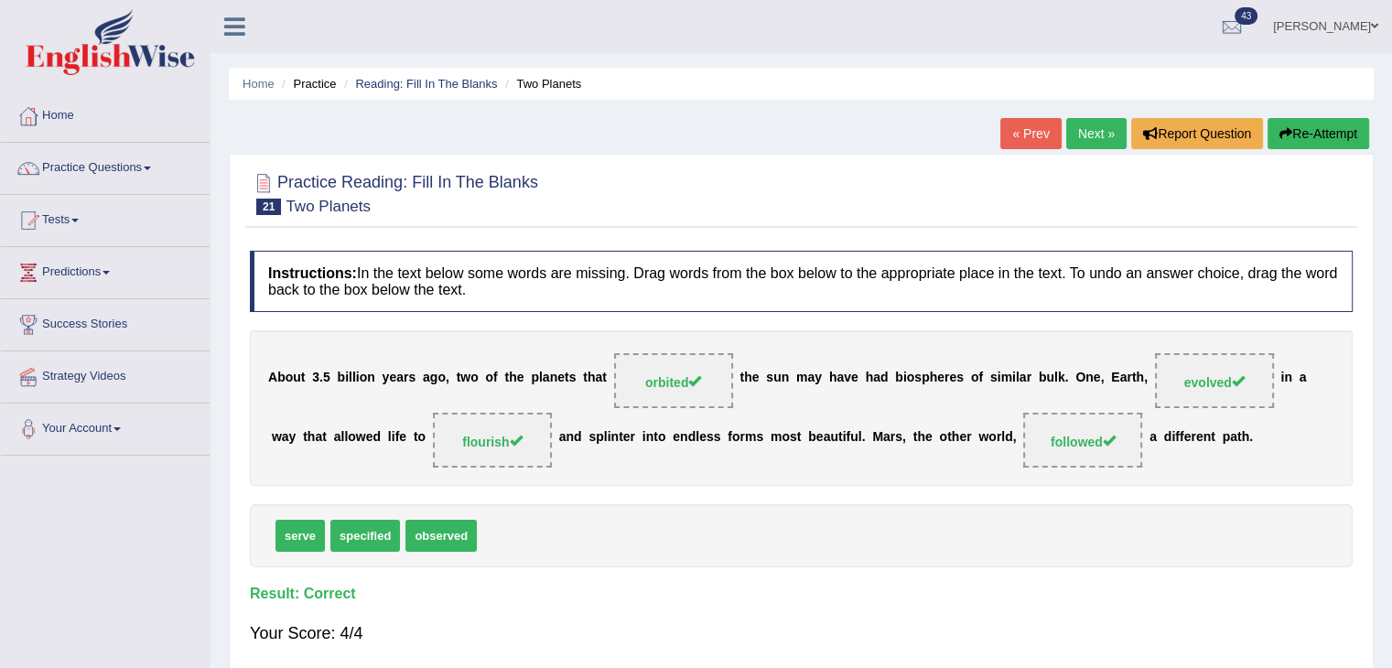
click at [1104, 135] on link "Next »" at bounding box center [1096, 133] width 60 height 31
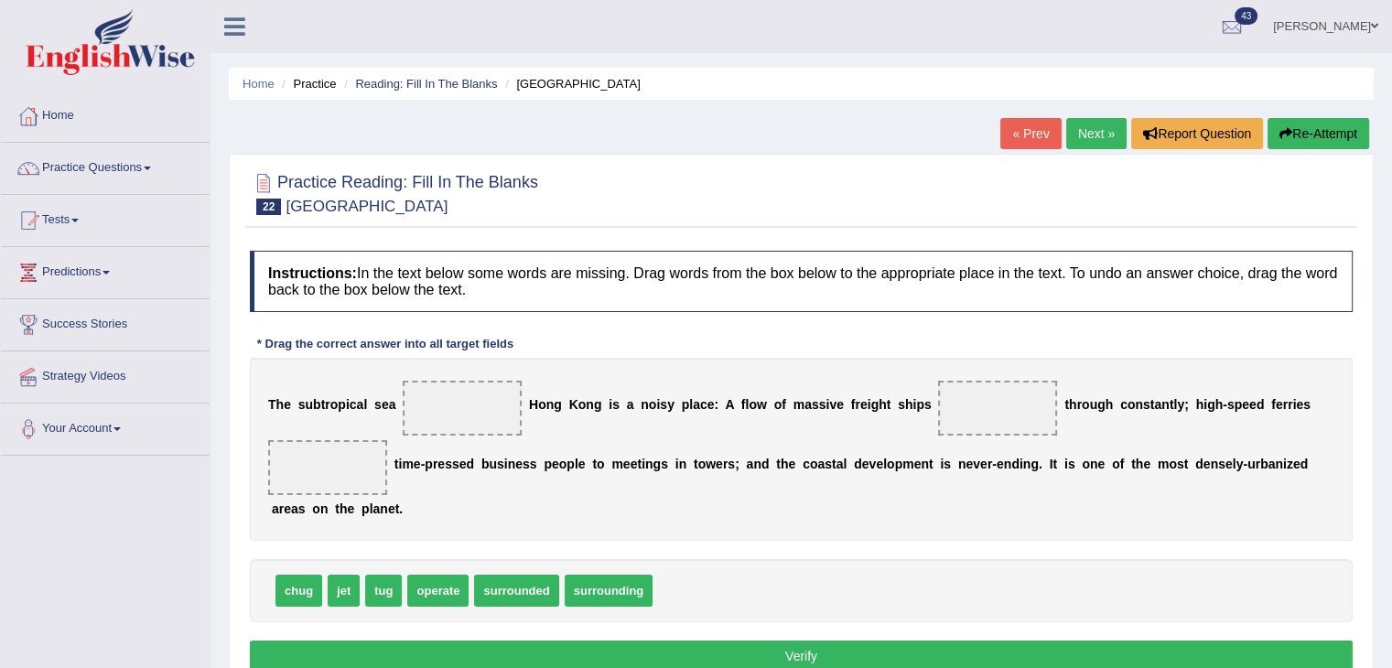
scroll to position [92, 0]
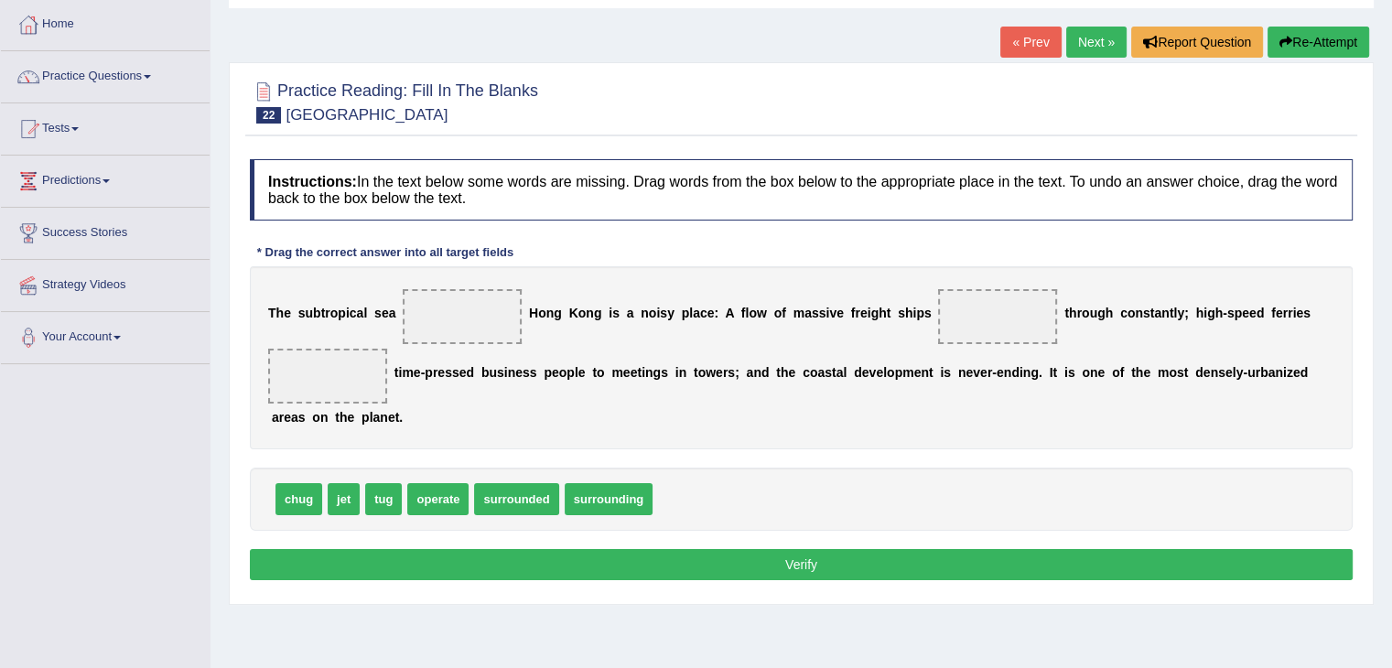
drag, startPoint x: 292, startPoint y: 312, endPoint x: 461, endPoint y: 460, distance: 225.1
click at [464, 465] on div "Instructions: In the text below some words are missing. Drag words from the box…" at bounding box center [801, 372] width 1112 height 445
drag, startPoint x: 508, startPoint y: 505, endPoint x: 535, endPoint y: 564, distance: 64.7
click at [538, 576] on span "surrounded" at bounding box center [565, 563] width 84 height 32
drag, startPoint x: 617, startPoint y: 502, endPoint x: 496, endPoint y: 352, distance: 192.7
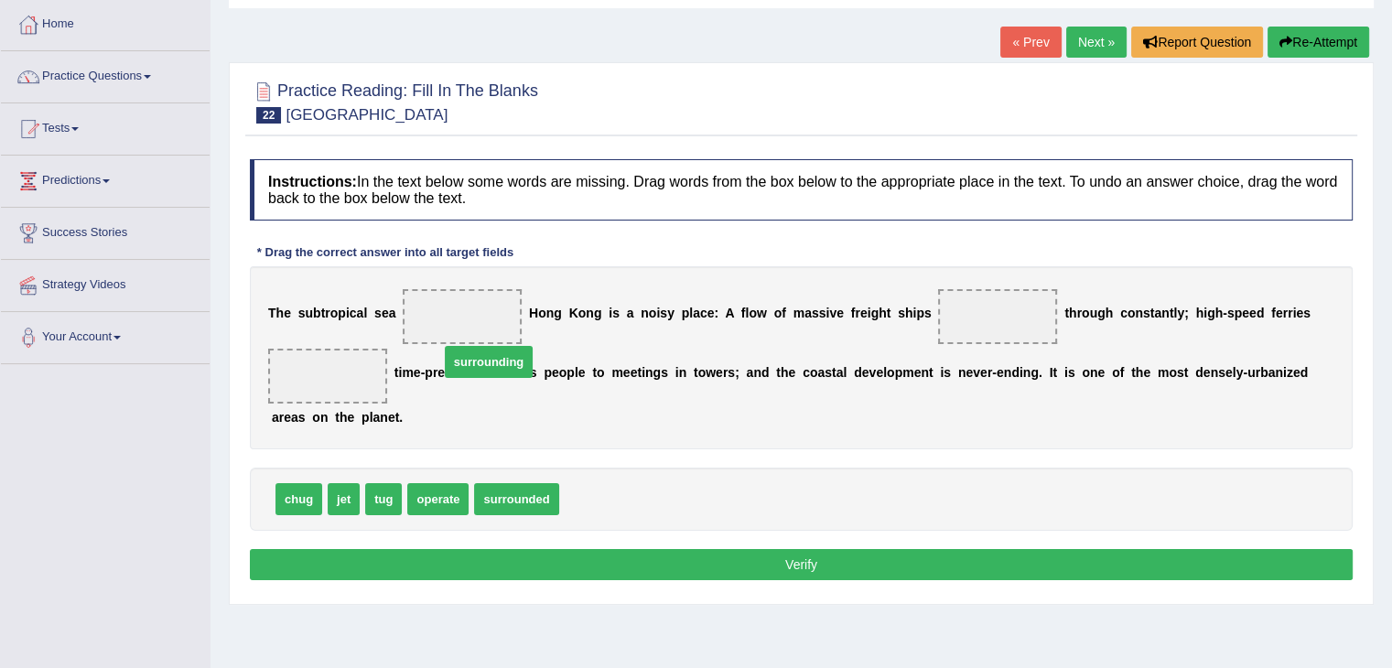
click at [496, 342] on div "T h e s u b t r o p i c a l s e a H o n g K o n g i s a n o i s y p l a c e : A…" at bounding box center [801, 357] width 1103 height 183
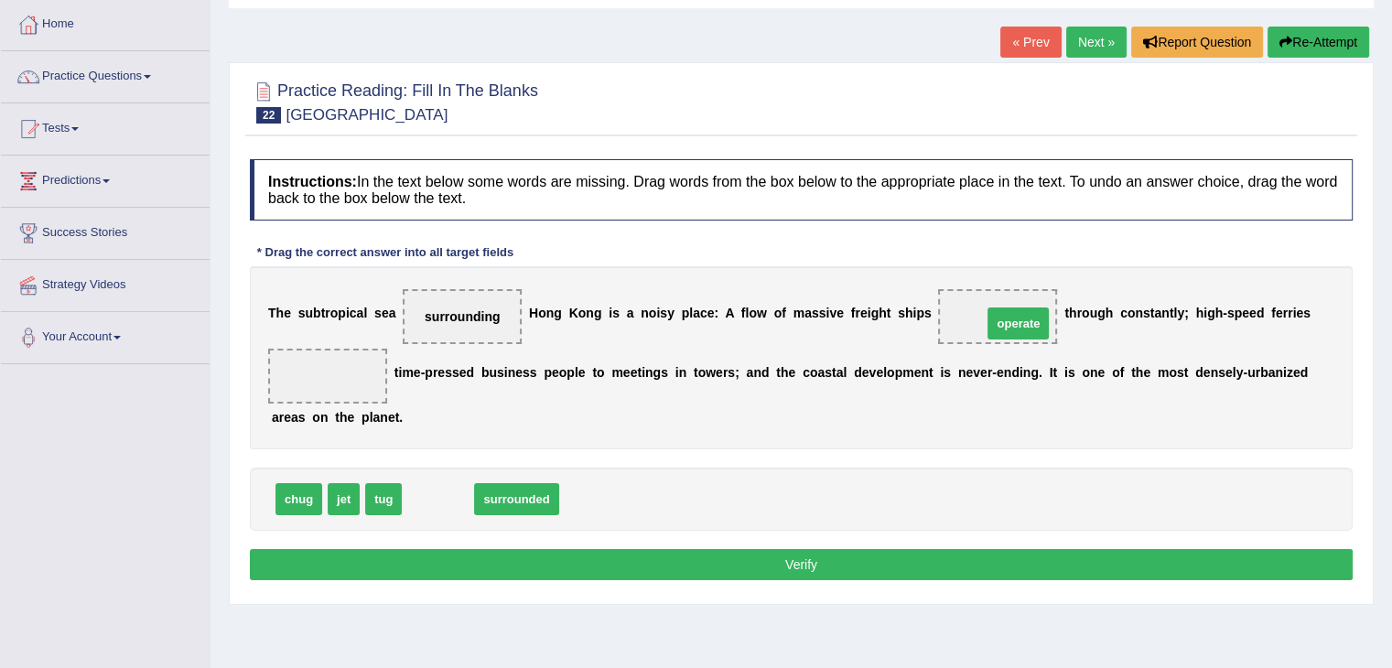
drag, startPoint x: 438, startPoint y: 501, endPoint x: 950, endPoint y: 341, distance: 535.8
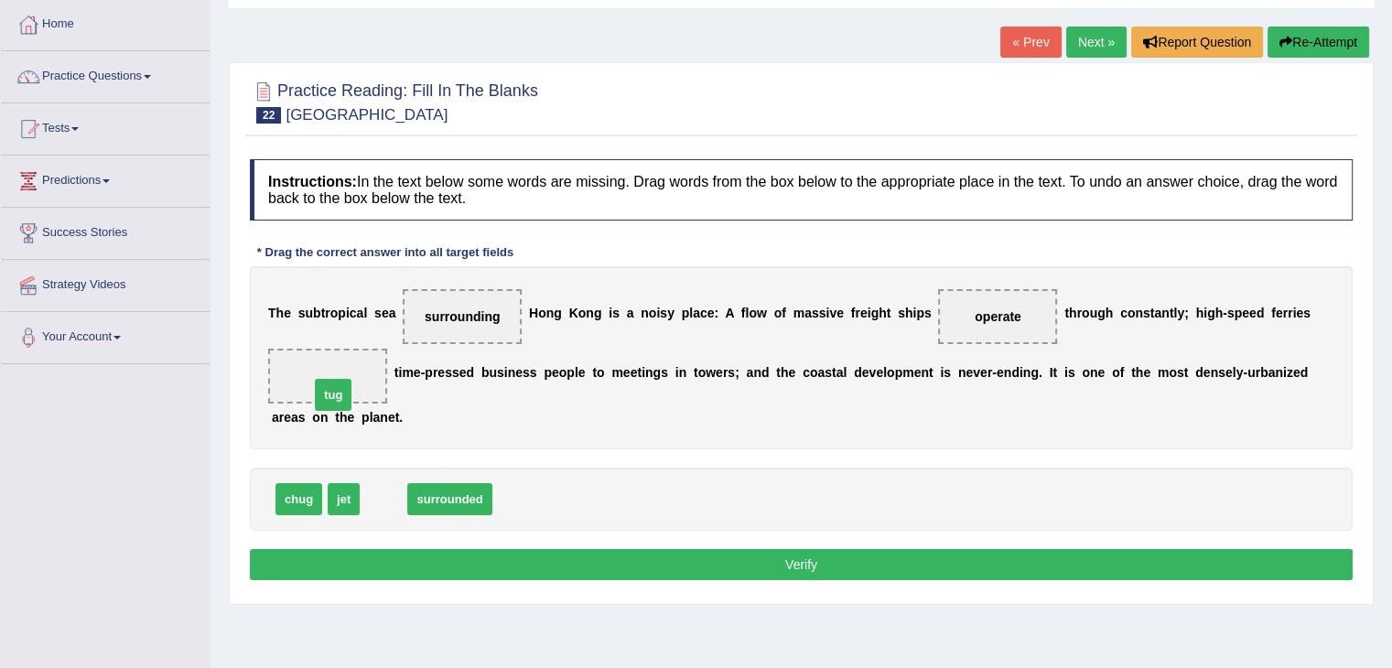
drag, startPoint x: 376, startPoint y: 489, endPoint x: 325, endPoint y: 370, distance: 129.5
click at [564, 562] on button "Verify" at bounding box center [801, 564] width 1103 height 31
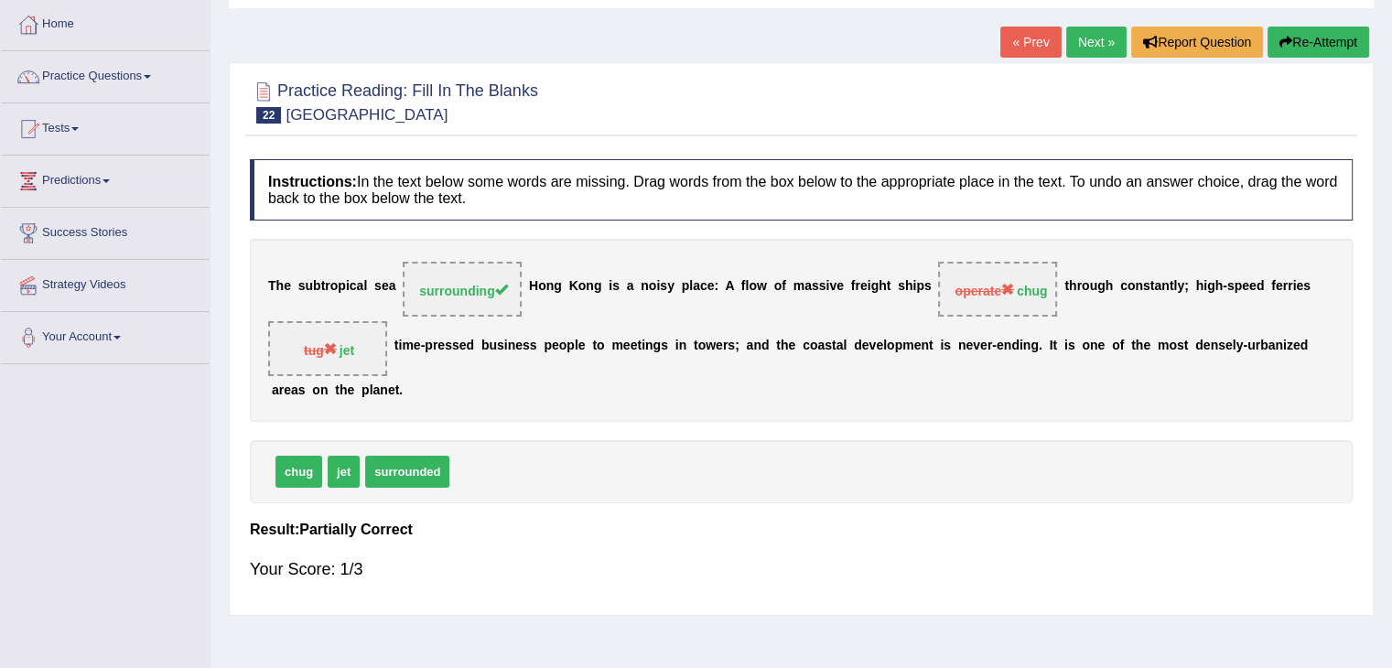
click at [1074, 48] on link "Next »" at bounding box center [1096, 42] width 60 height 31
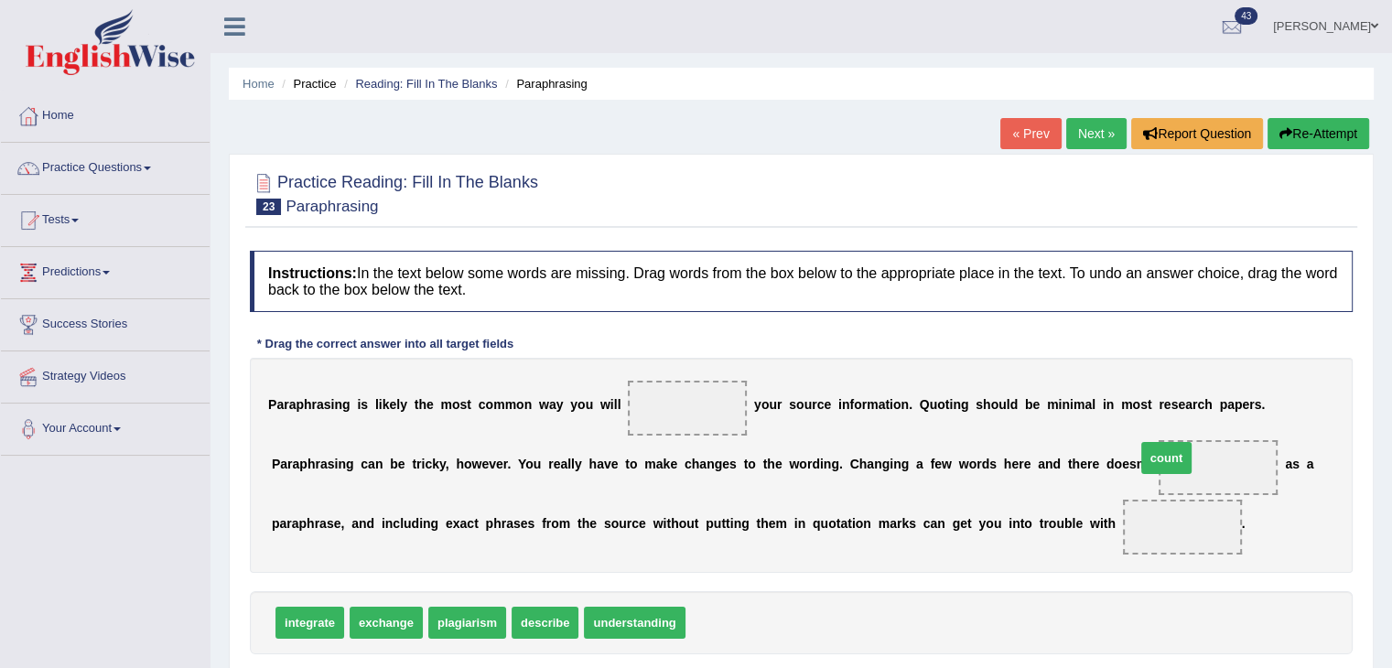
drag, startPoint x: 714, startPoint y: 625, endPoint x: 1164, endPoint y: 460, distance: 479.5
drag, startPoint x: 472, startPoint y: 612, endPoint x: 1152, endPoint y: 517, distance: 686.6
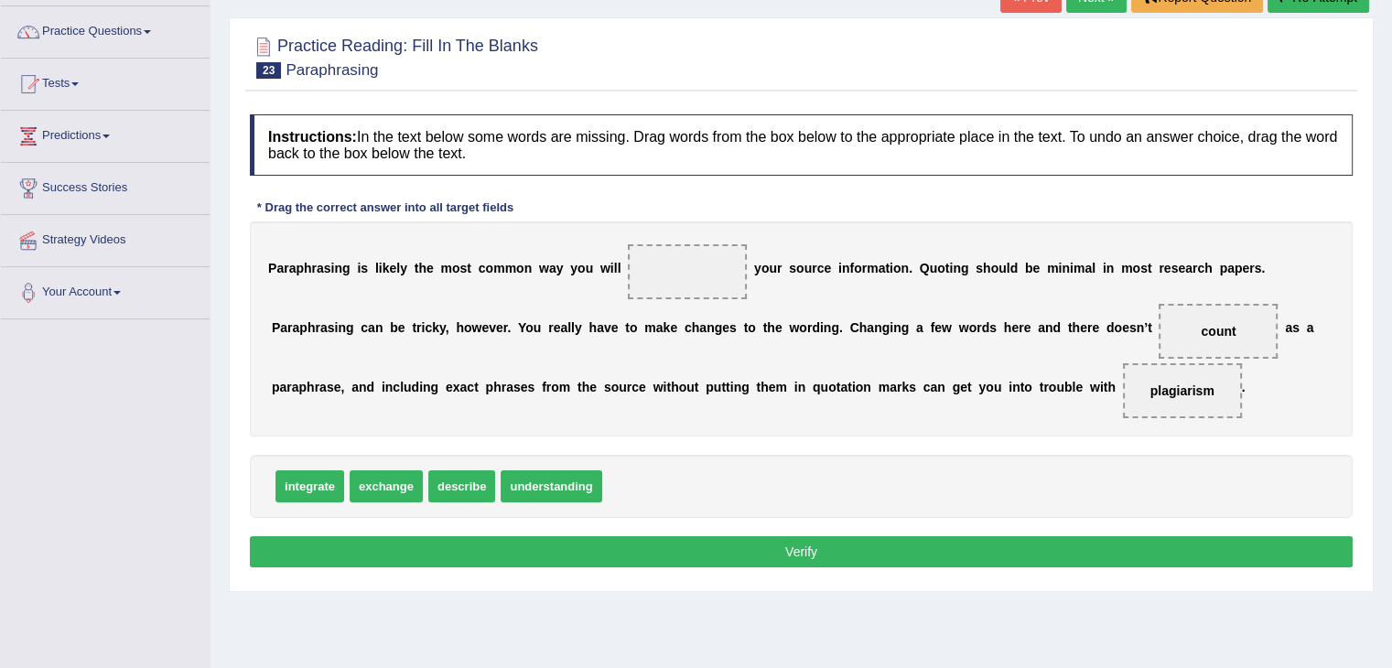
scroll to position [183, 0]
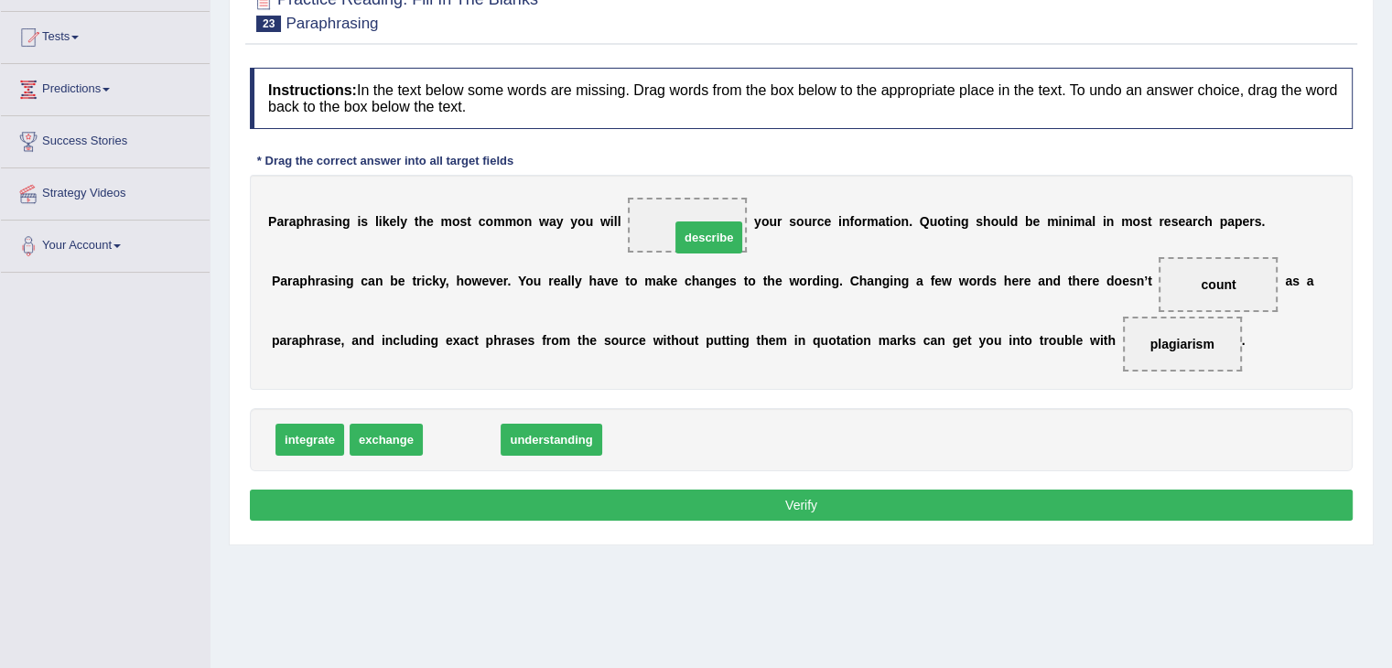
drag, startPoint x: 453, startPoint y: 436, endPoint x: 700, endPoint y: 233, distance: 319.3
click at [772, 503] on button "Verify" at bounding box center [801, 505] width 1103 height 31
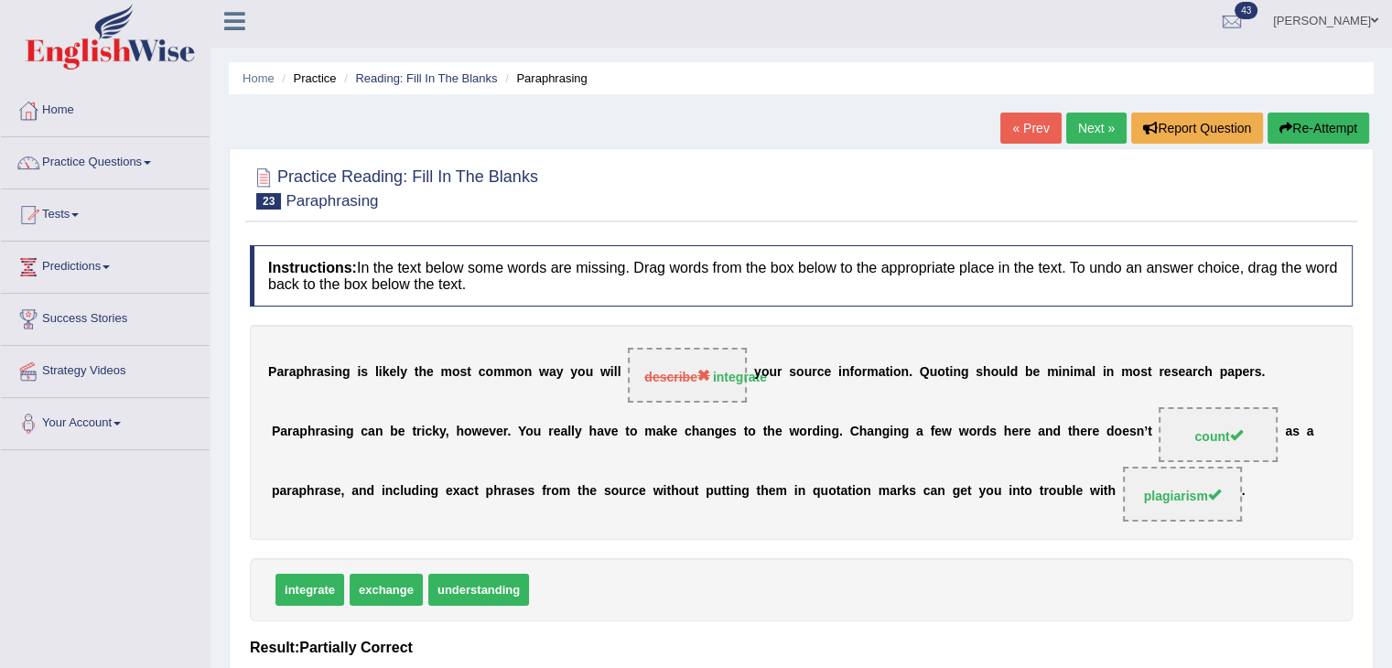
scroll to position [0, 0]
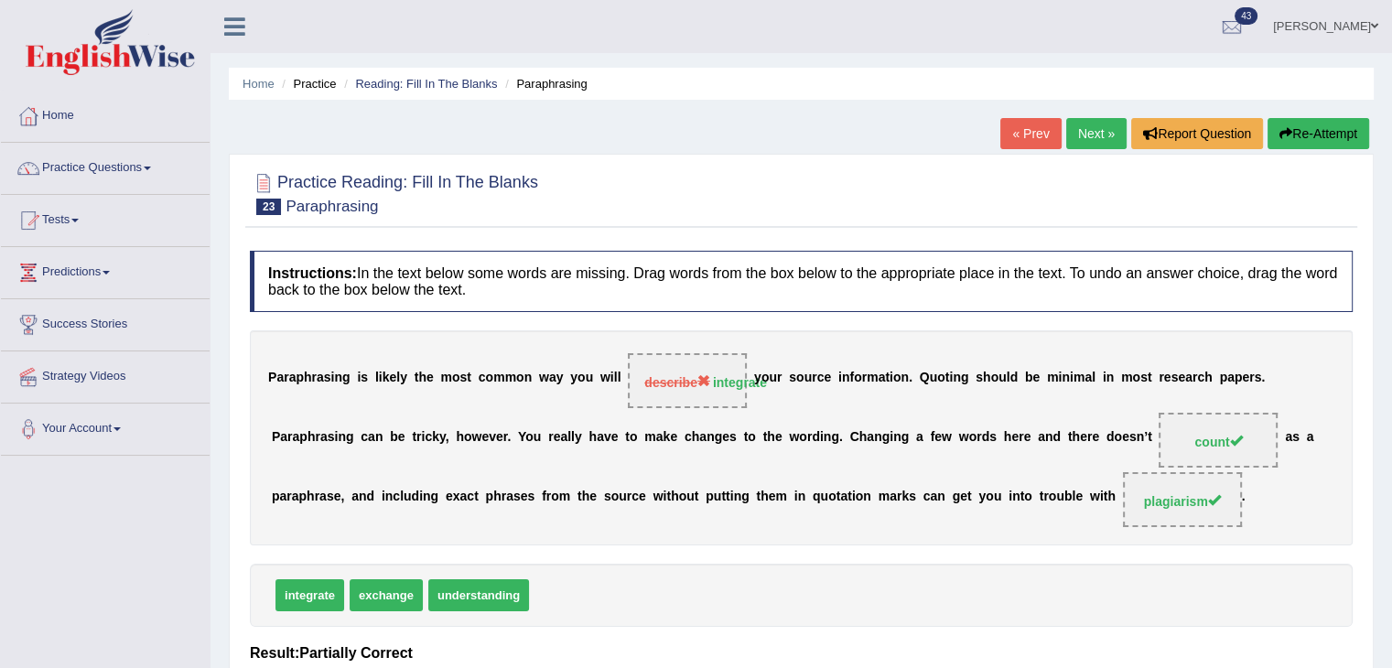
click at [1095, 122] on link "Next »" at bounding box center [1096, 133] width 60 height 31
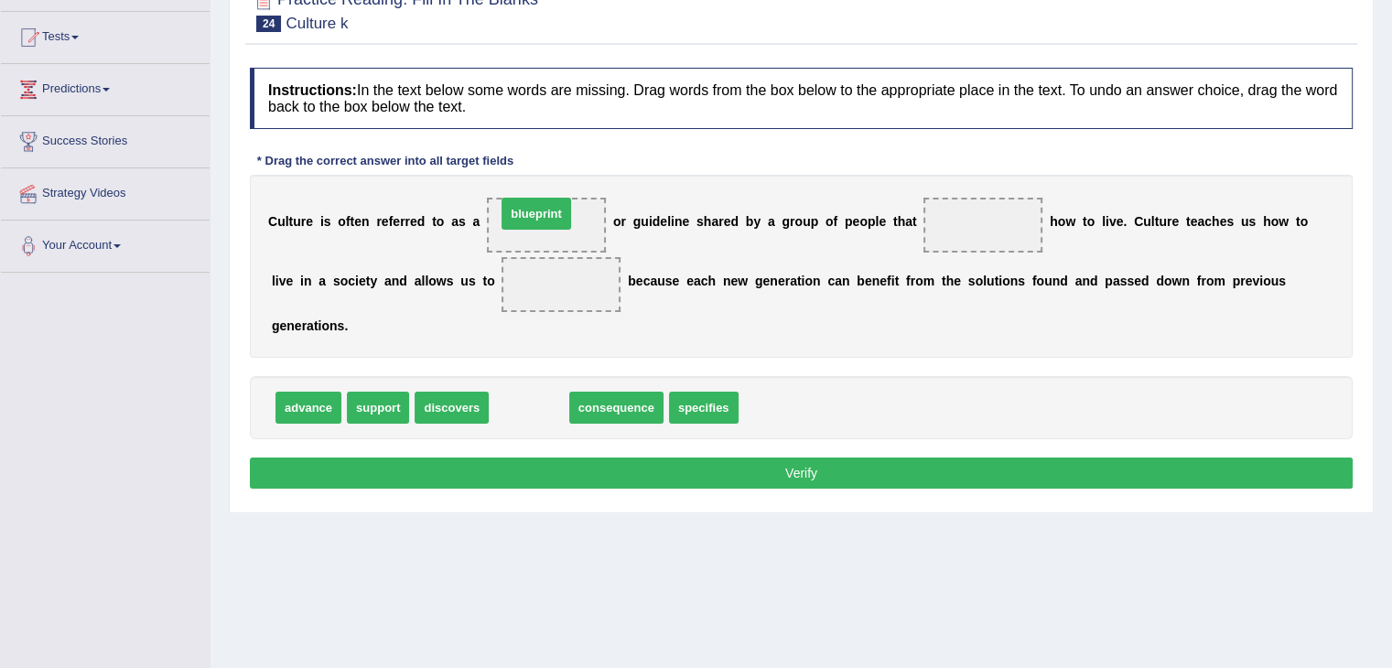
drag, startPoint x: 534, startPoint y: 419, endPoint x: 541, endPoint y: 225, distance: 194.2
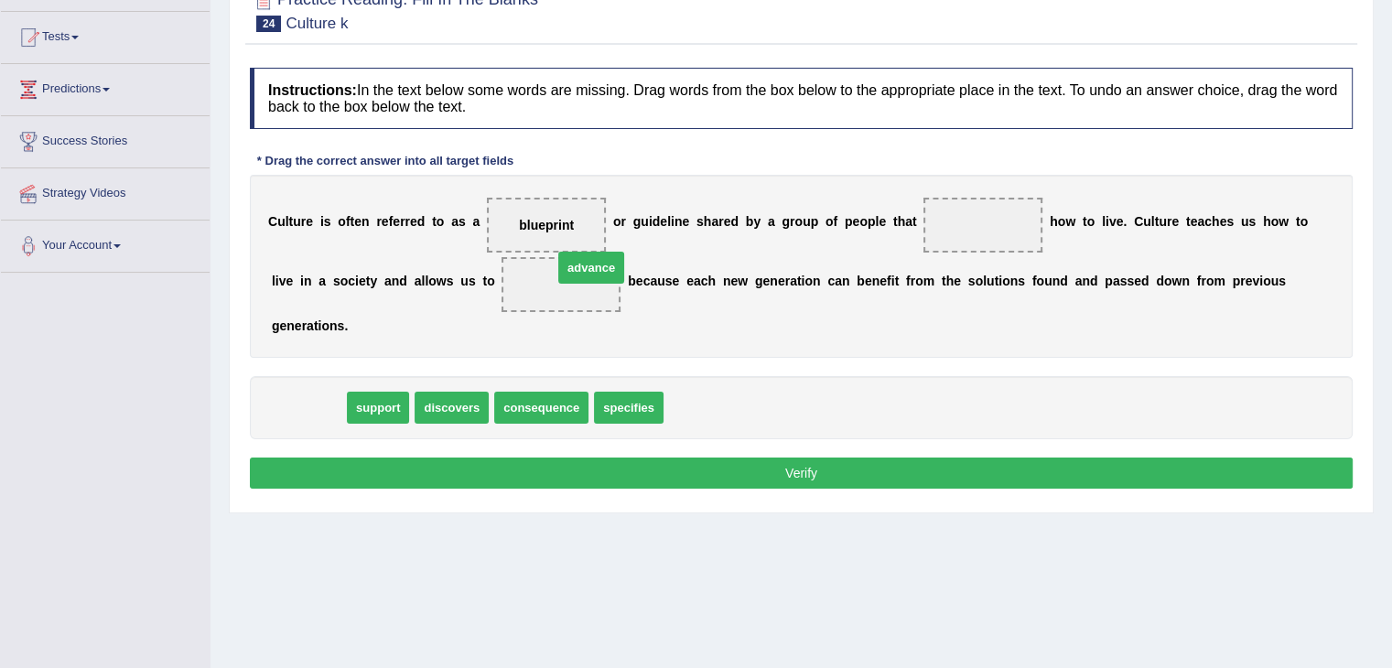
drag, startPoint x: 328, startPoint y: 418, endPoint x: 610, endPoint y: 278, distance: 315.6
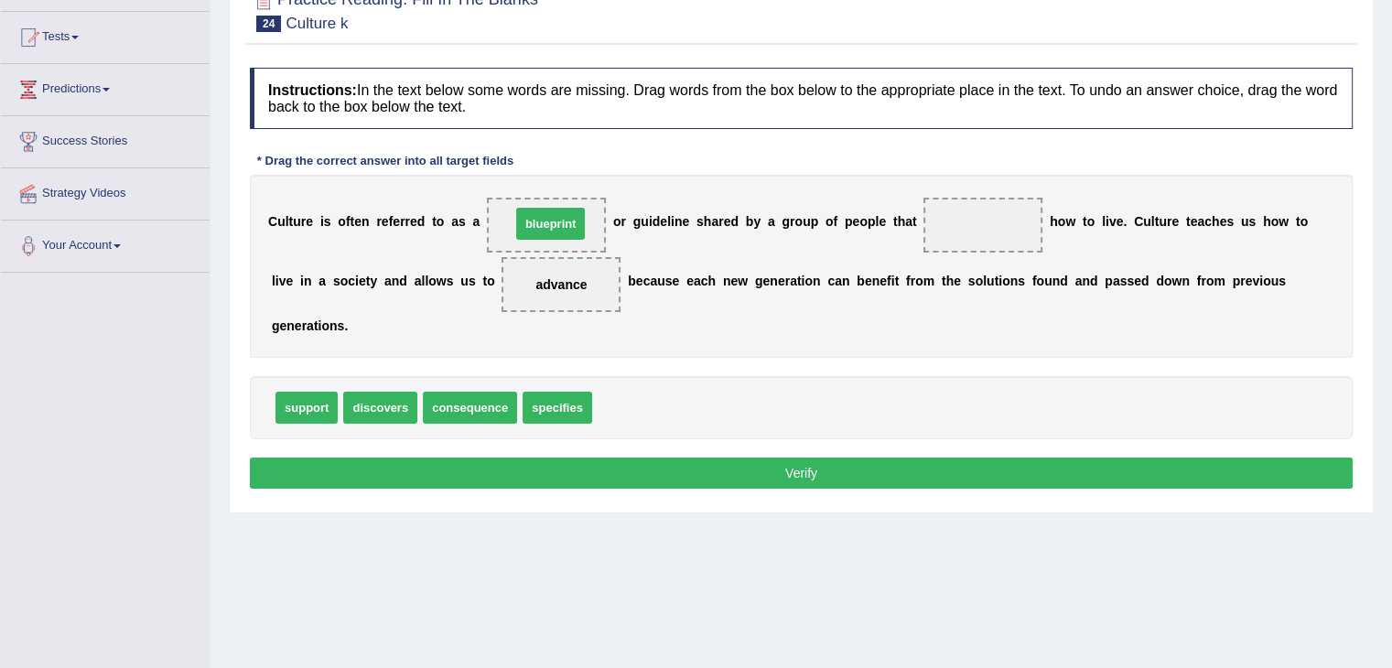
drag, startPoint x: 614, startPoint y: 403, endPoint x: 533, endPoint y: 219, distance: 201.2
drag, startPoint x: 562, startPoint y: 405, endPoint x: 972, endPoint y: 214, distance: 452.4
click at [875, 461] on button "Verify" at bounding box center [801, 473] width 1103 height 31
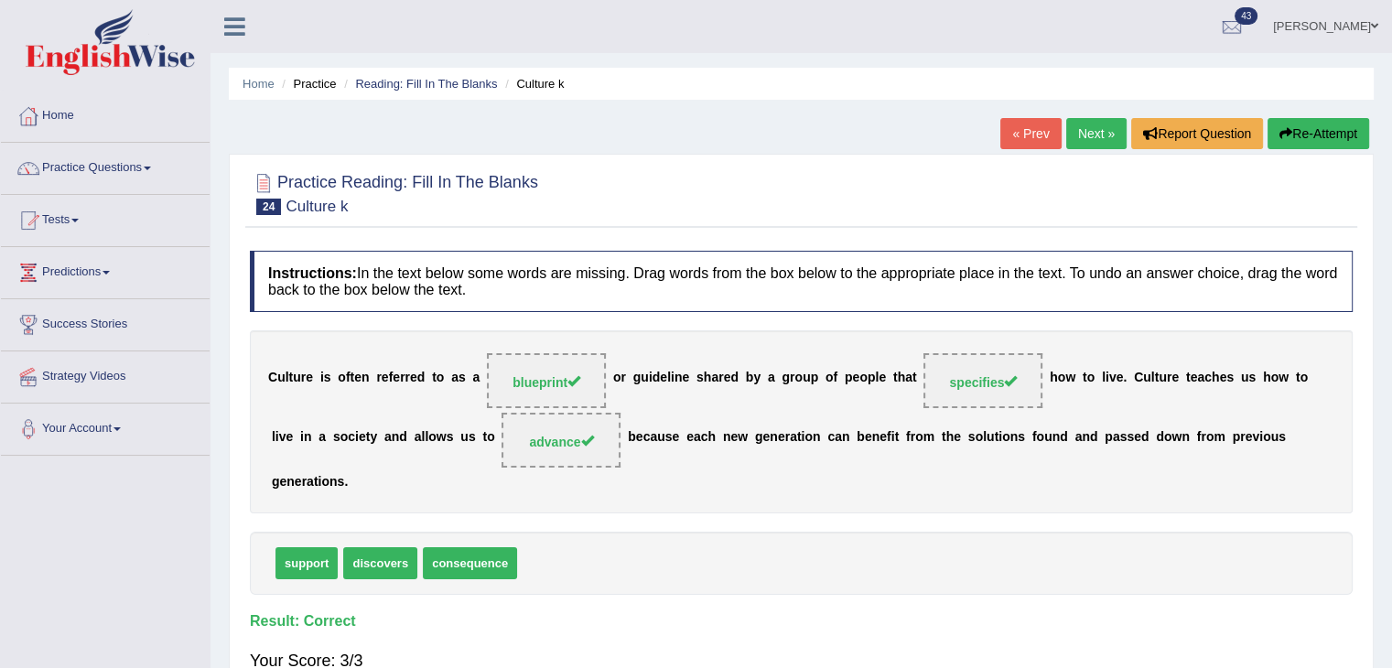
click at [1105, 141] on link "Next »" at bounding box center [1096, 133] width 60 height 31
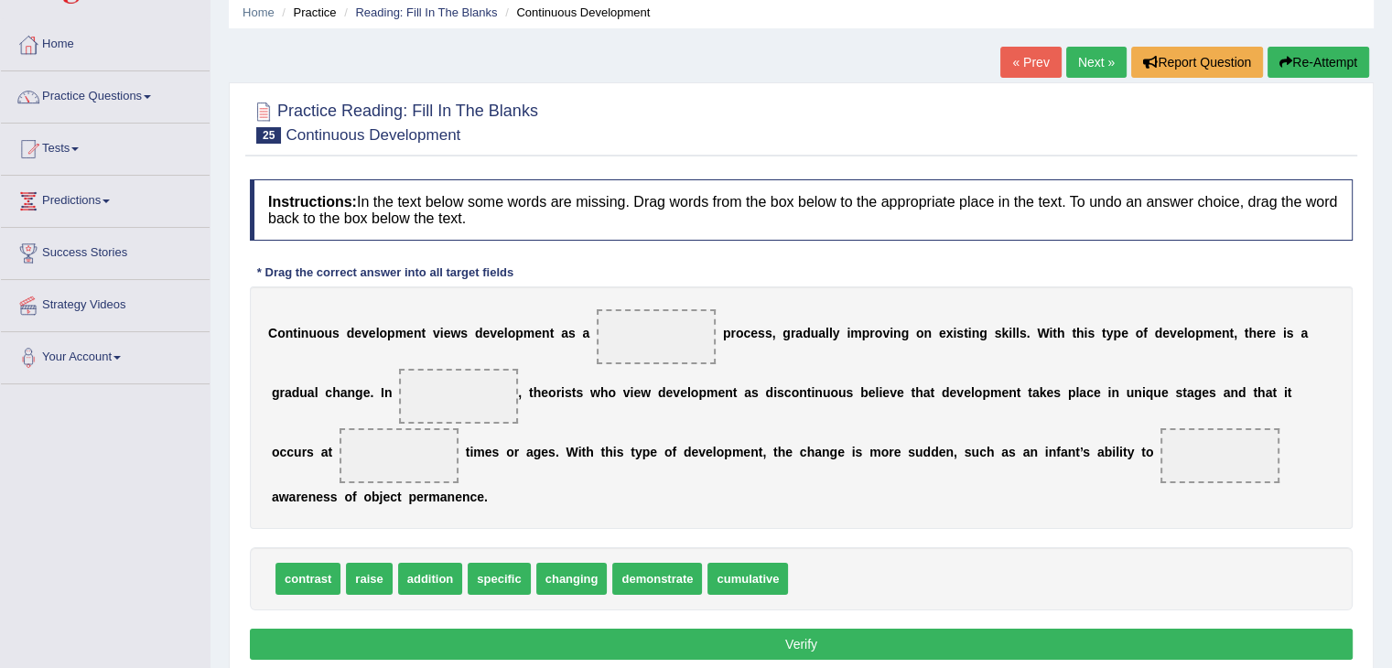
scroll to position [183, 0]
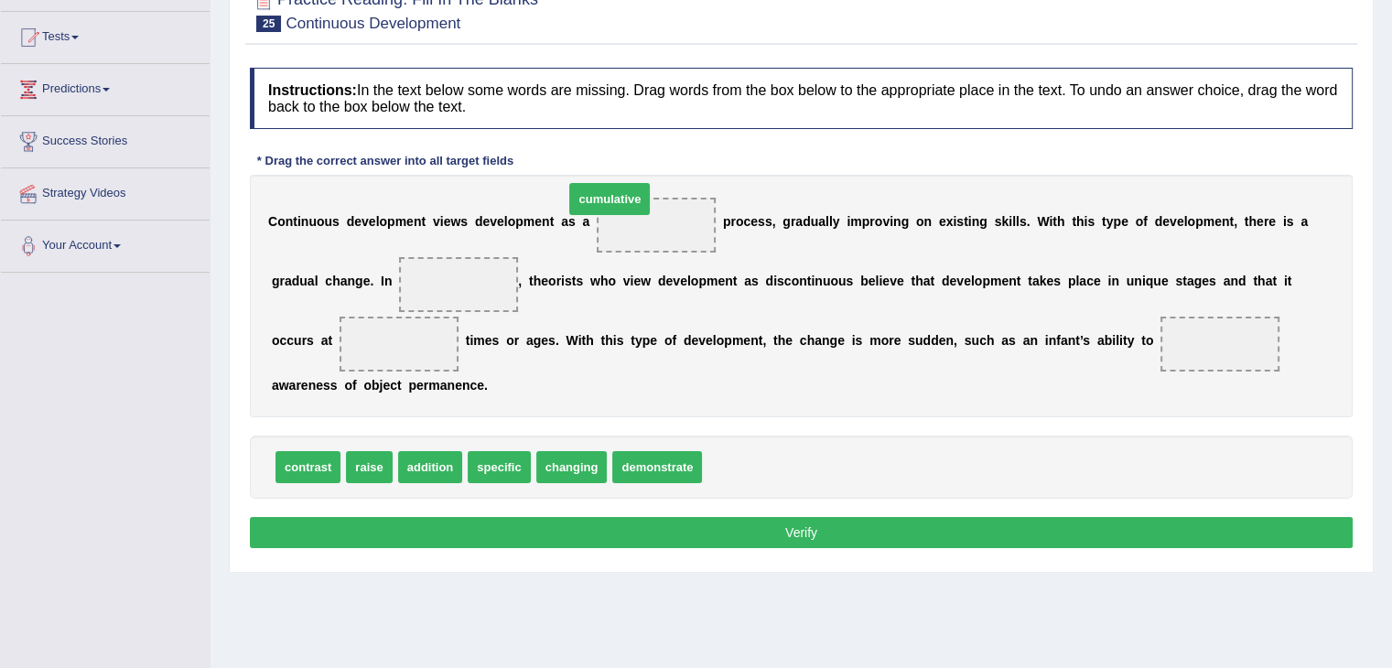
drag, startPoint x: 764, startPoint y: 473, endPoint x: 627, endPoint y: 205, distance: 301.3
drag, startPoint x: 379, startPoint y: 419, endPoint x: 486, endPoint y: 283, distance: 173.4
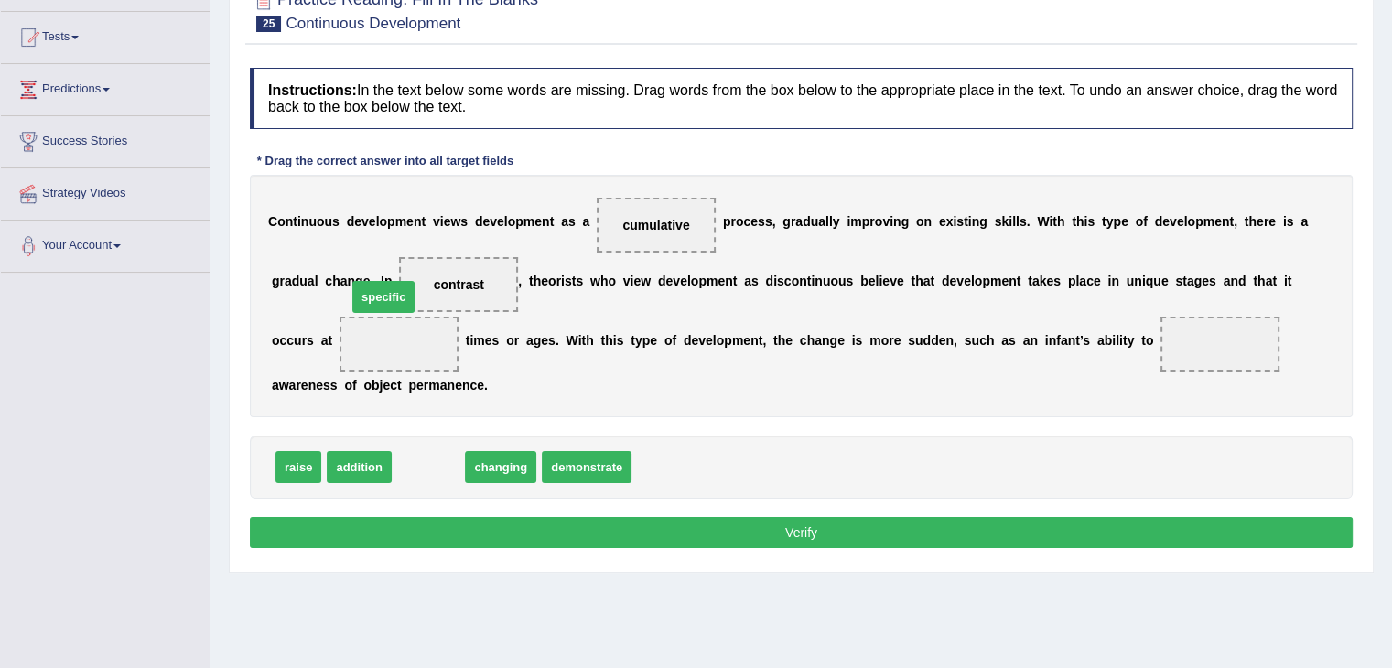
drag, startPoint x: 418, startPoint y: 468, endPoint x: 382, endPoint y: 324, distance: 148.3
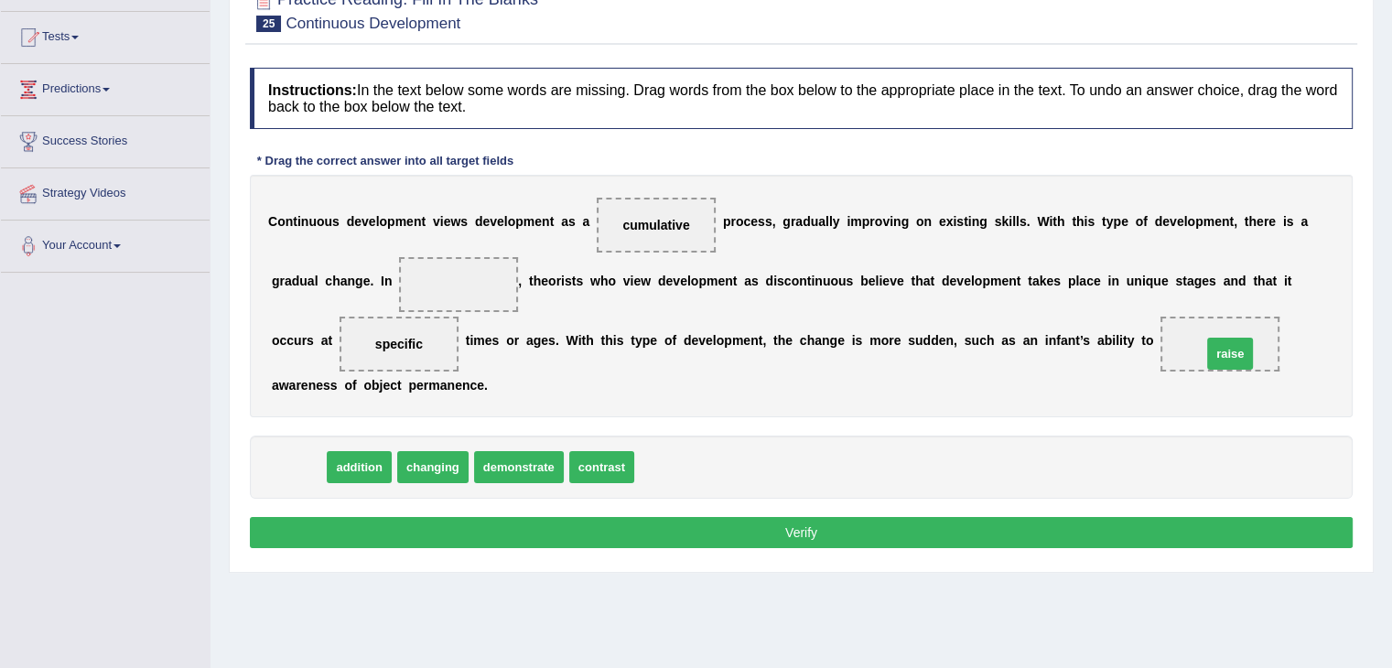
drag, startPoint x: 291, startPoint y: 466, endPoint x: 1214, endPoint y: 352, distance: 930.4
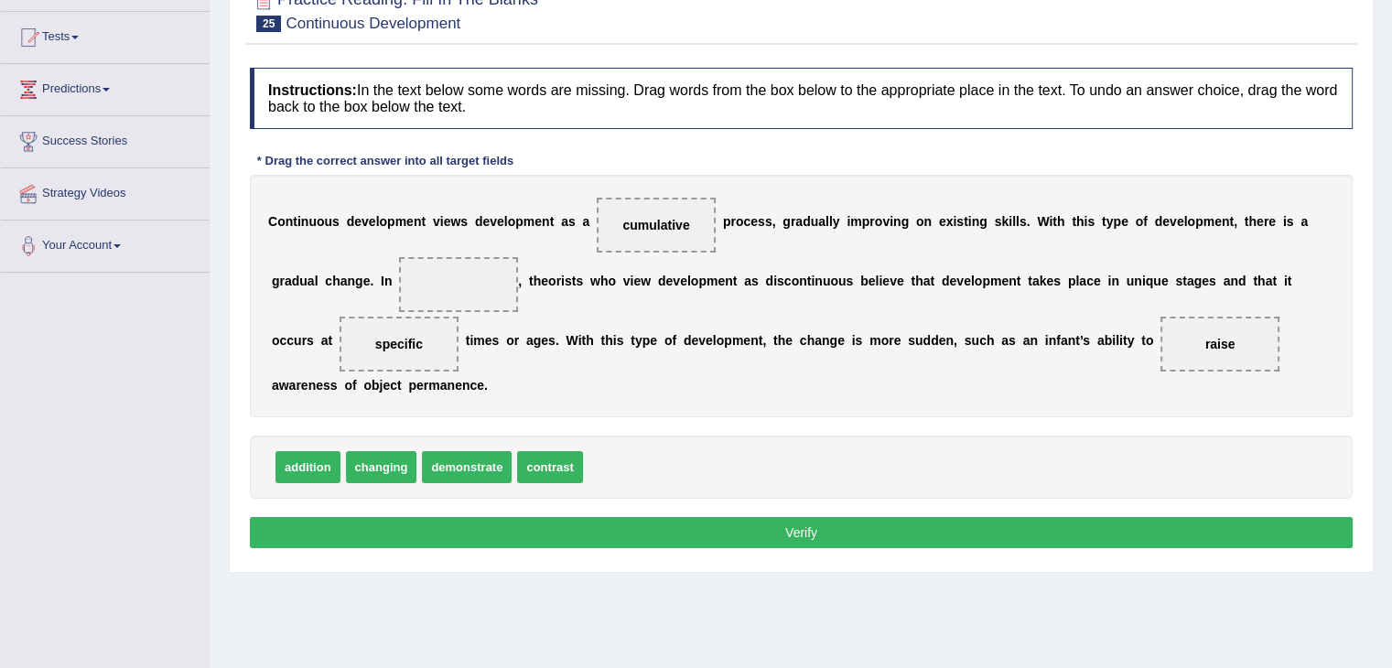
click at [663, 527] on button "Verify" at bounding box center [801, 532] width 1103 height 31
drag, startPoint x: 553, startPoint y: 461, endPoint x: 477, endPoint y: 290, distance: 187.2
click at [756, 524] on button "Verify" at bounding box center [801, 532] width 1103 height 31
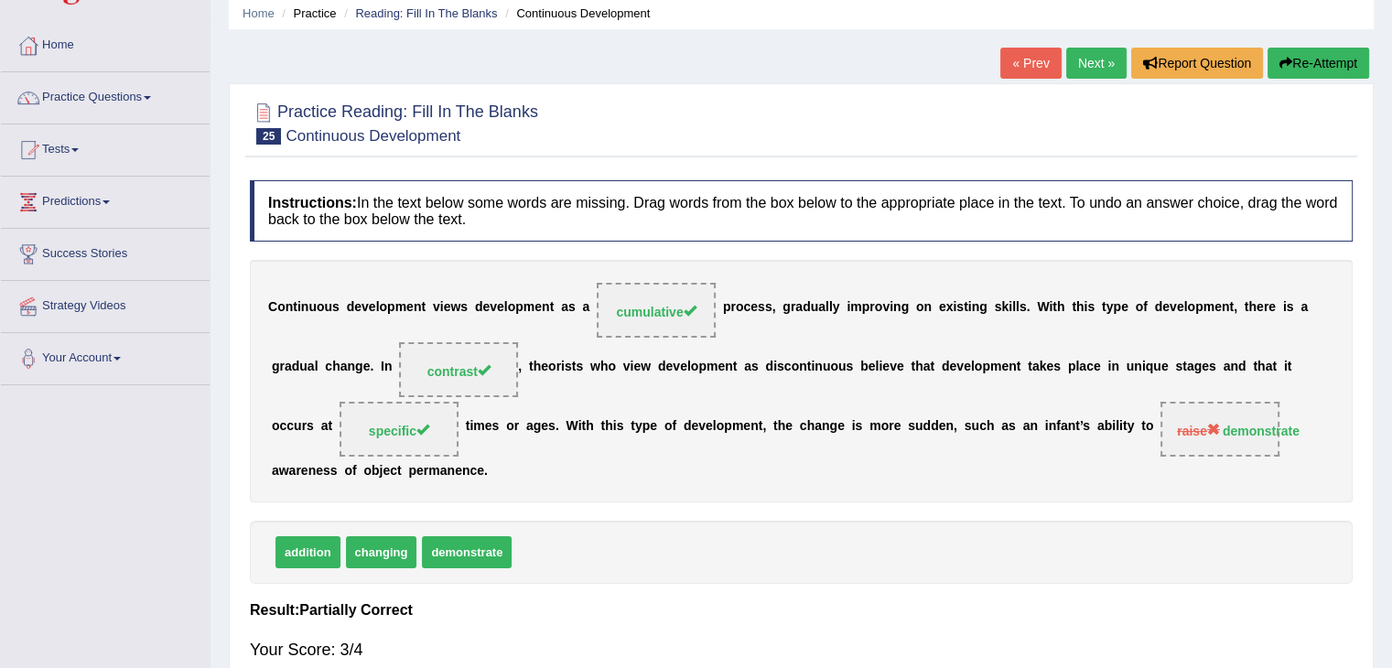
scroll to position [0, 0]
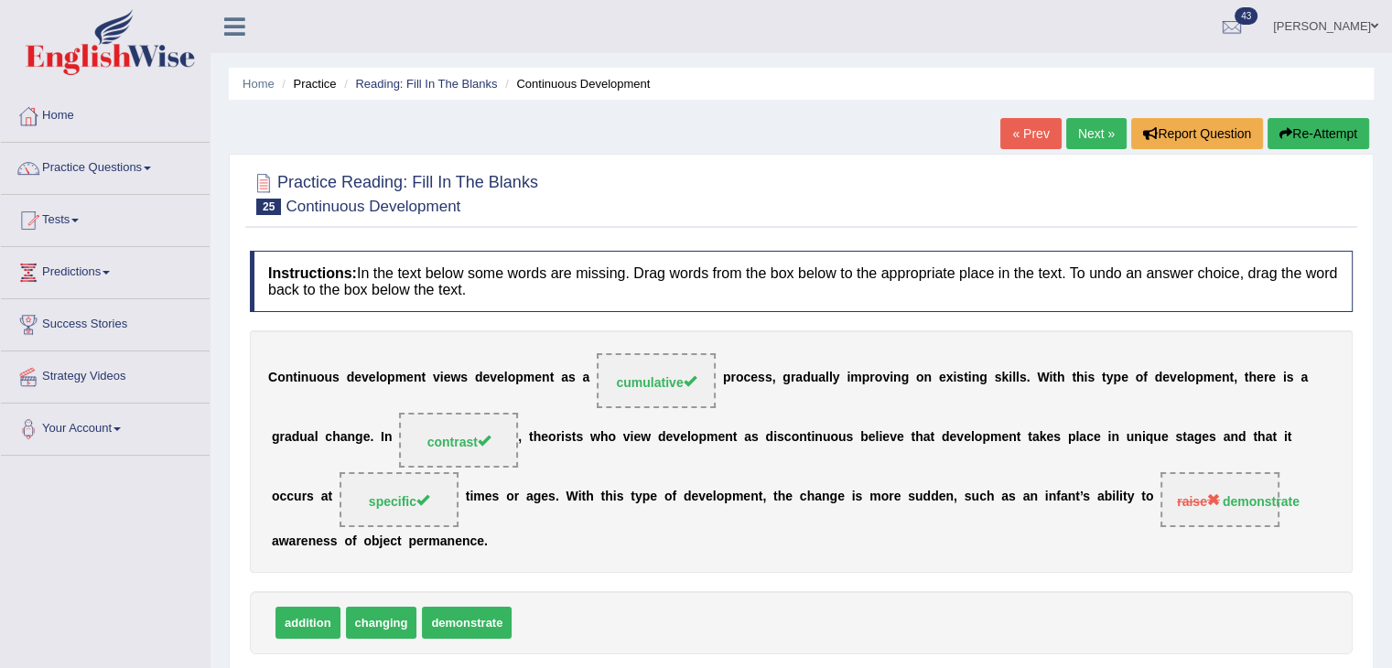
click at [1073, 135] on link "Next »" at bounding box center [1096, 133] width 60 height 31
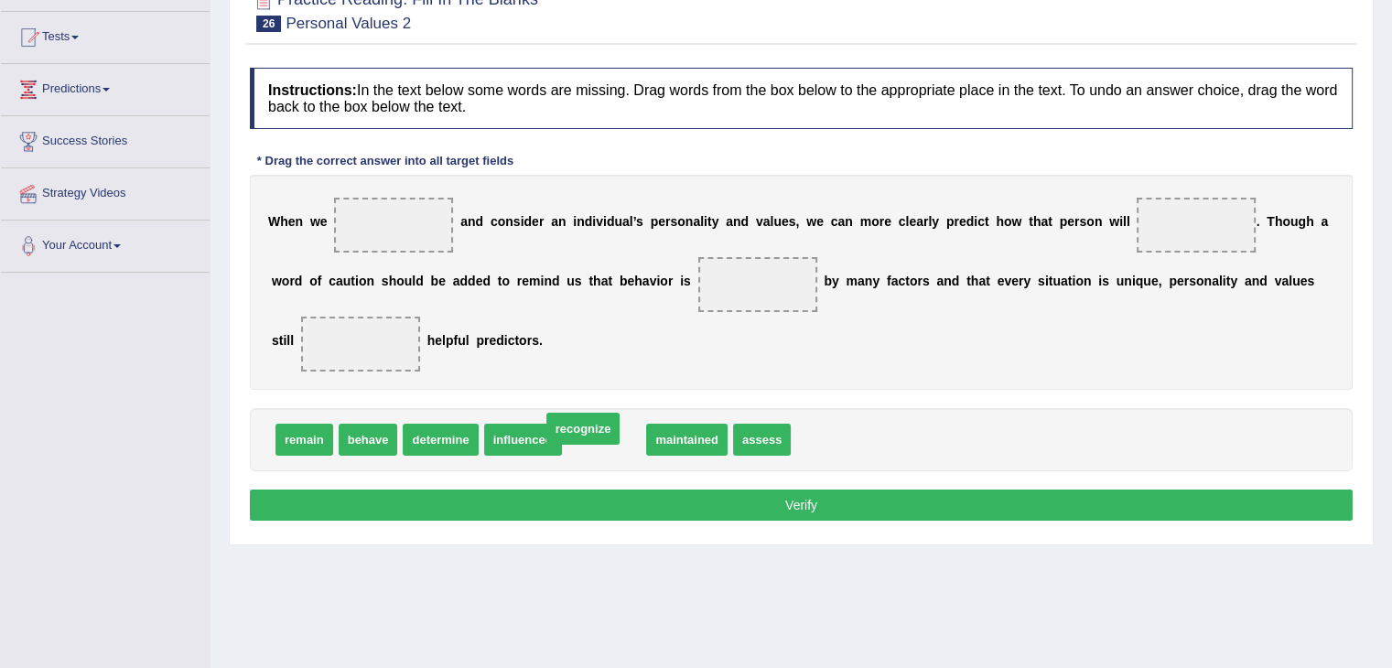
drag, startPoint x: 609, startPoint y: 436, endPoint x: 588, endPoint y: 425, distance: 23.7
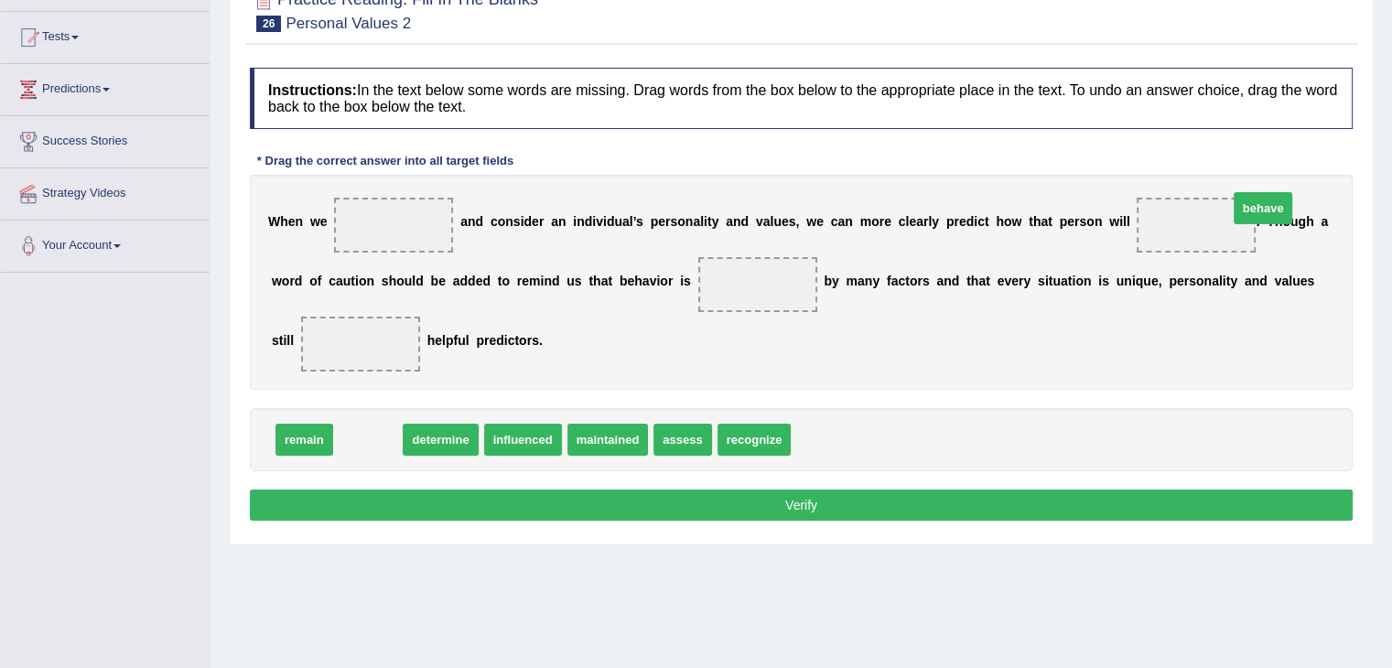
drag, startPoint x: 379, startPoint y: 435, endPoint x: 1250, endPoint y: 208, distance: 900.4
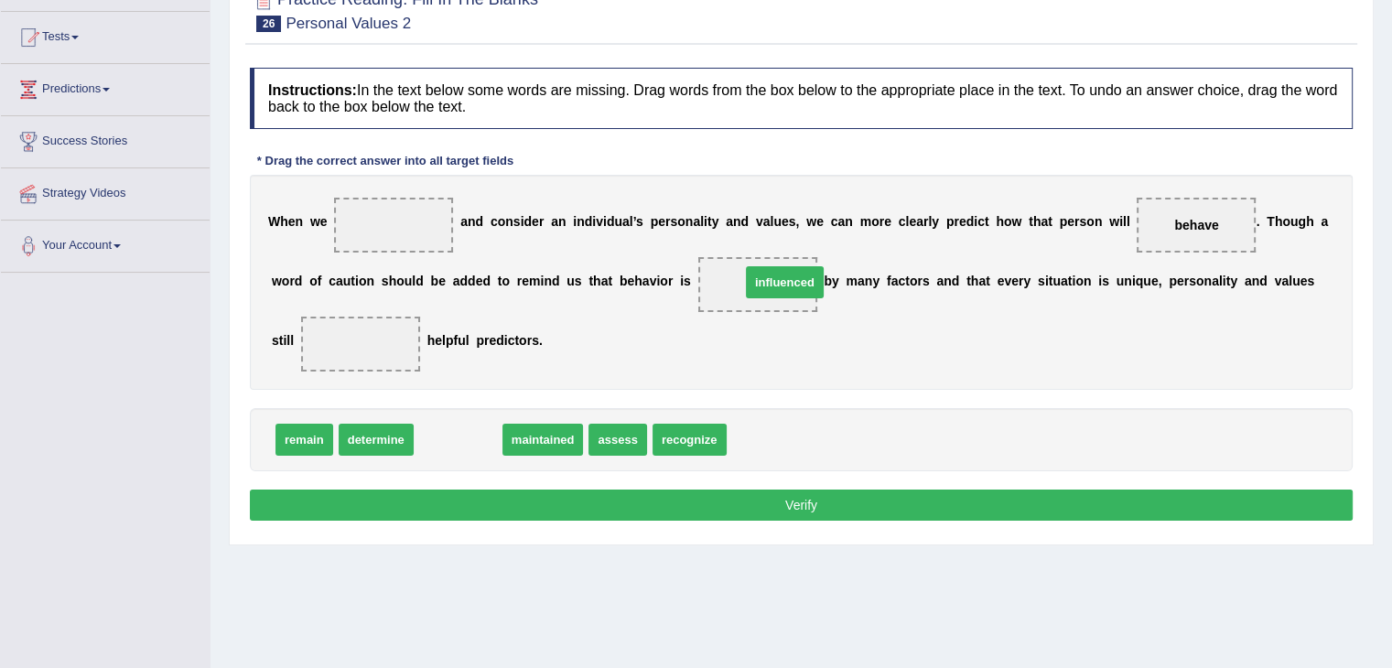
drag, startPoint x: 468, startPoint y: 434, endPoint x: 794, endPoint y: 276, distance: 362.7
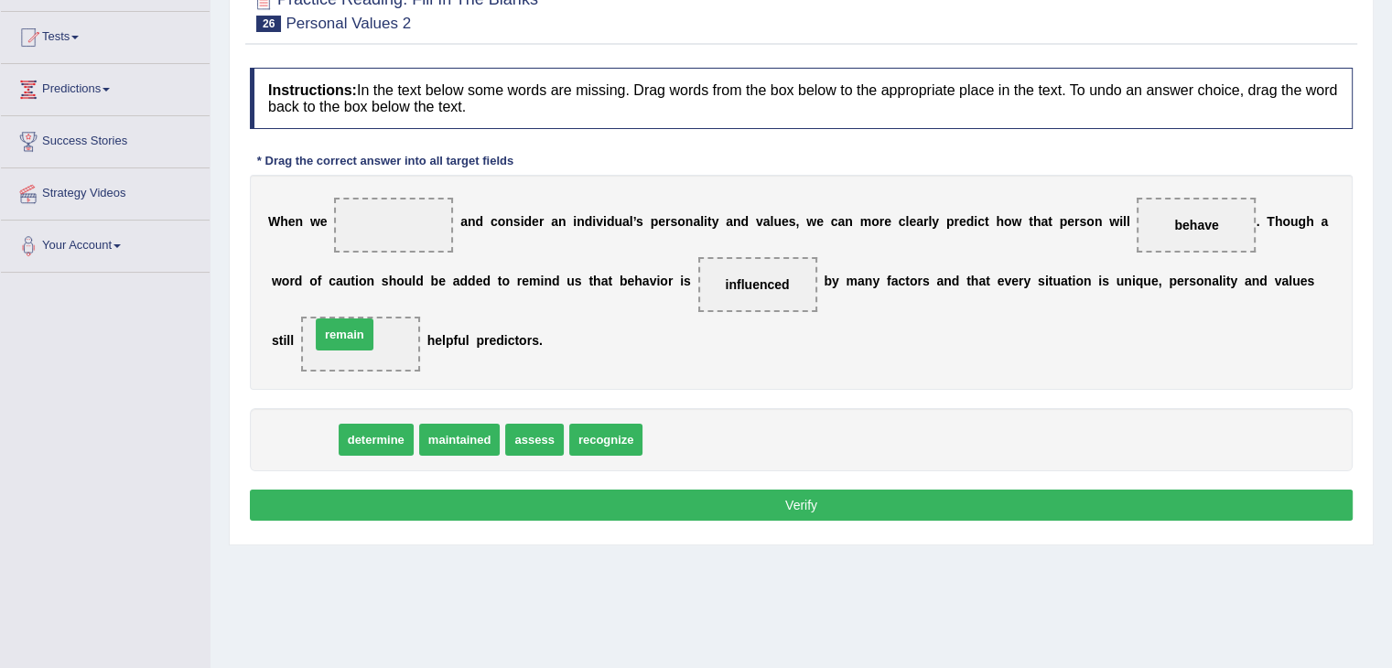
drag, startPoint x: 297, startPoint y: 439, endPoint x: 337, endPoint y: 334, distance: 112.7
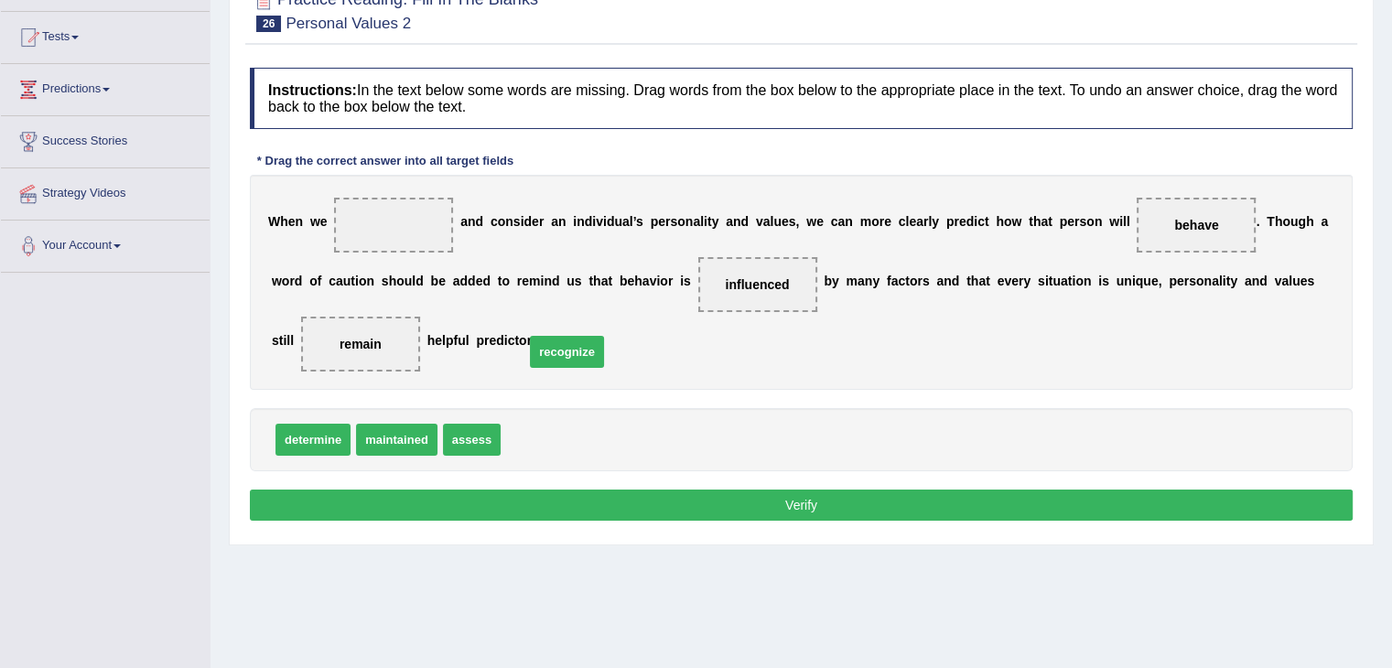
drag, startPoint x: 546, startPoint y: 441, endPoint x: 607, endPoint y: 420, distance: 64.0
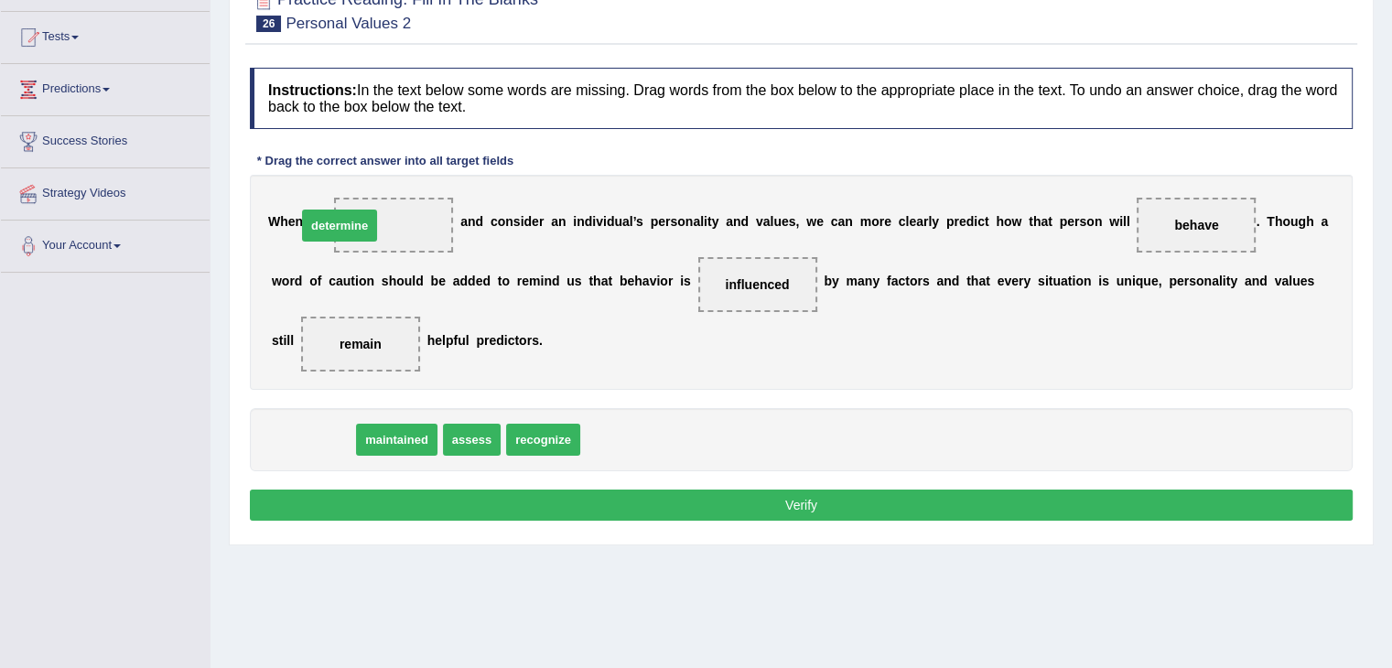
drag, startPoint x: 321, startPoint y: 430, endPoint x: 348, endPoint y: 212, distance: 219.4
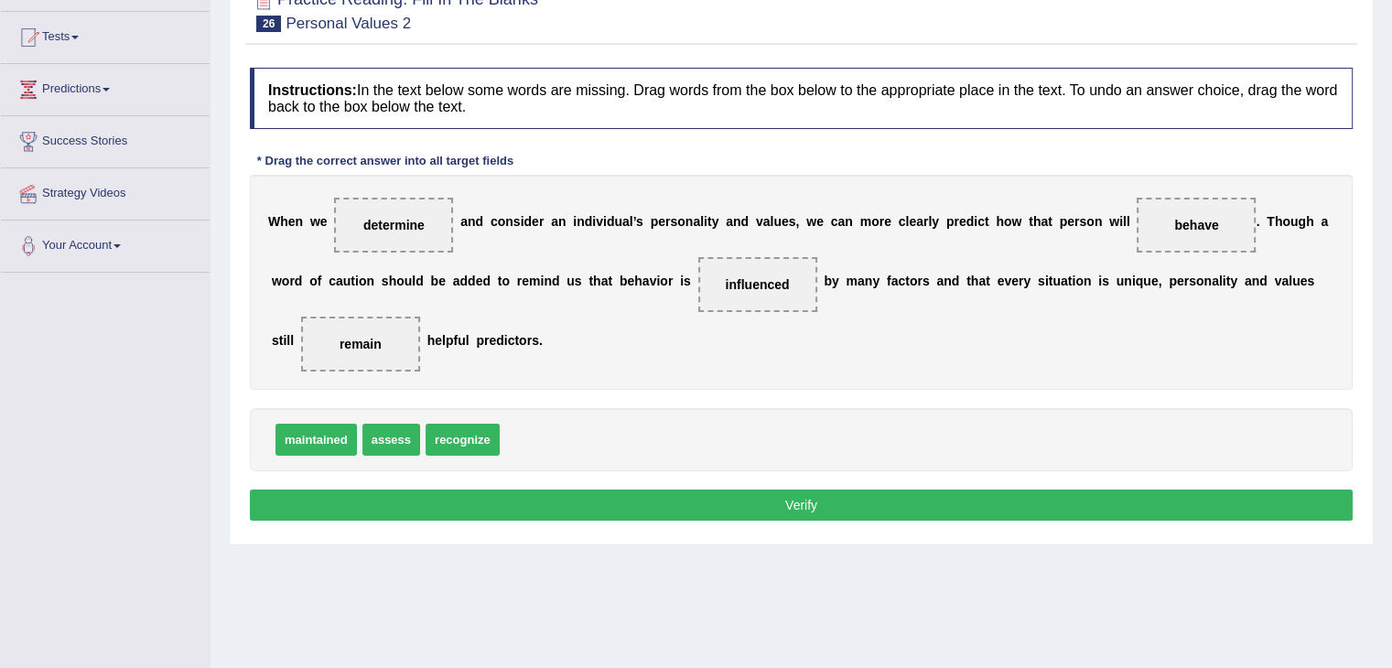
click at [959, 501] on button "Verify" at bounding box center [801, 505] width 1103 height 31
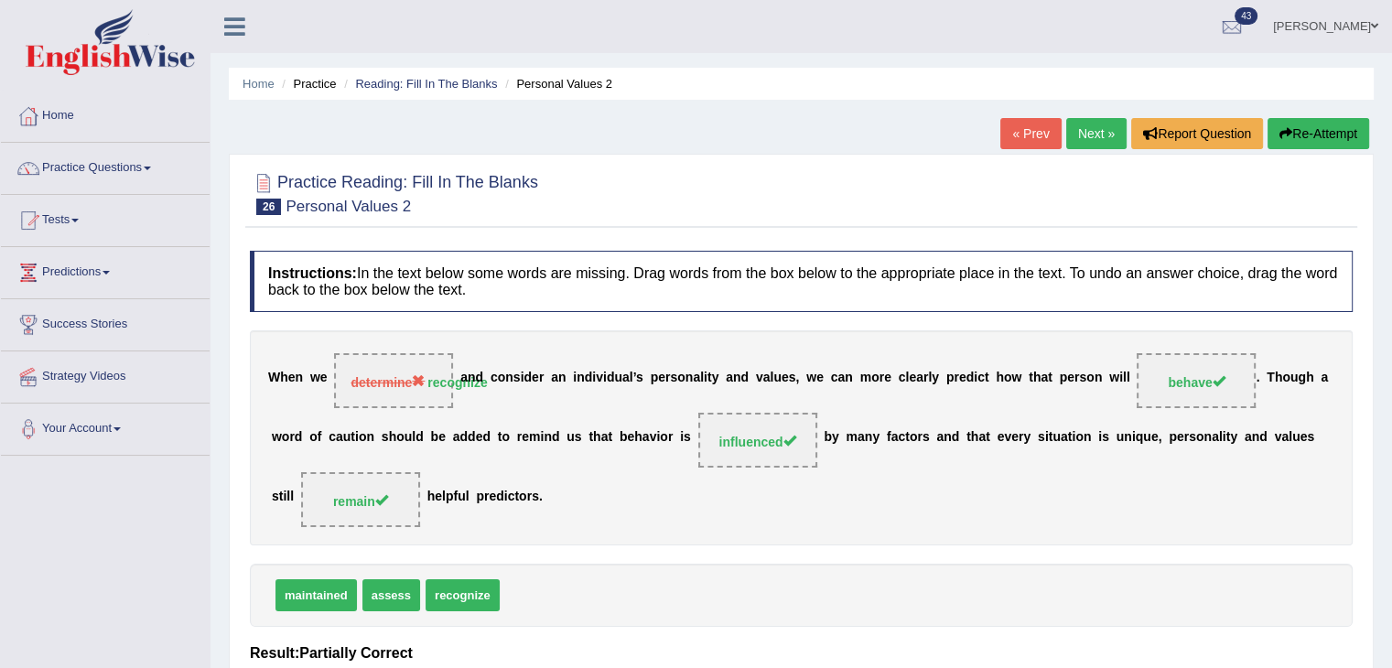
click at [1093, 128] on link "Next »" at bounding box center [1096, 133] width 60 height 31
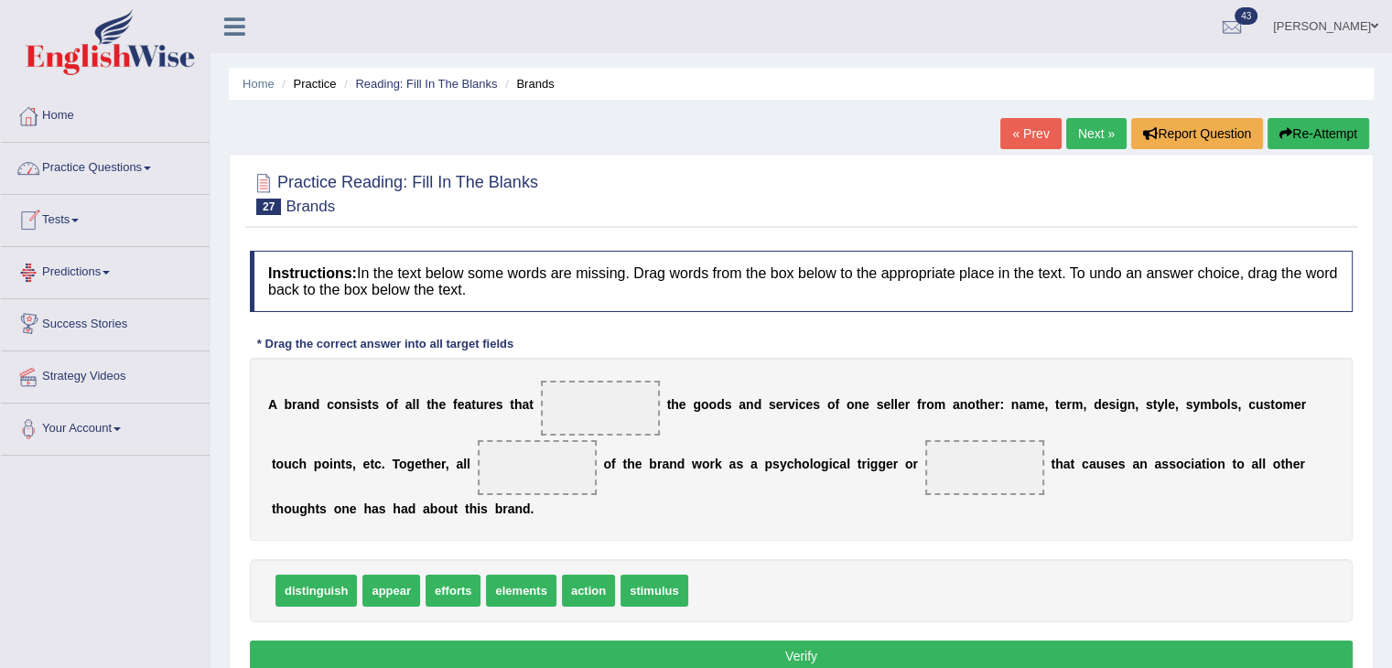
click at [86, 189] on li "Practice Questions Speaking Practice Read Aloud Repeat Sentence Describe Image …" at bounding box center [105, 169] width 209 height 52
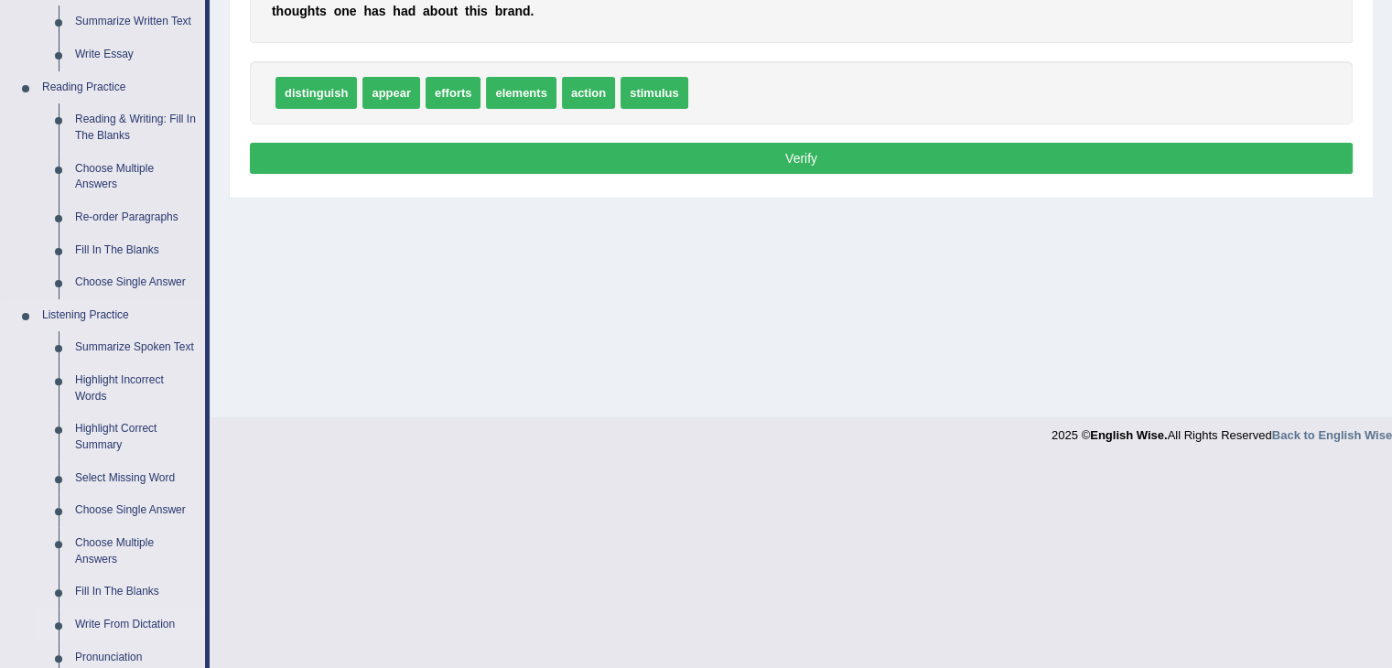
scroll to position [458, 0]
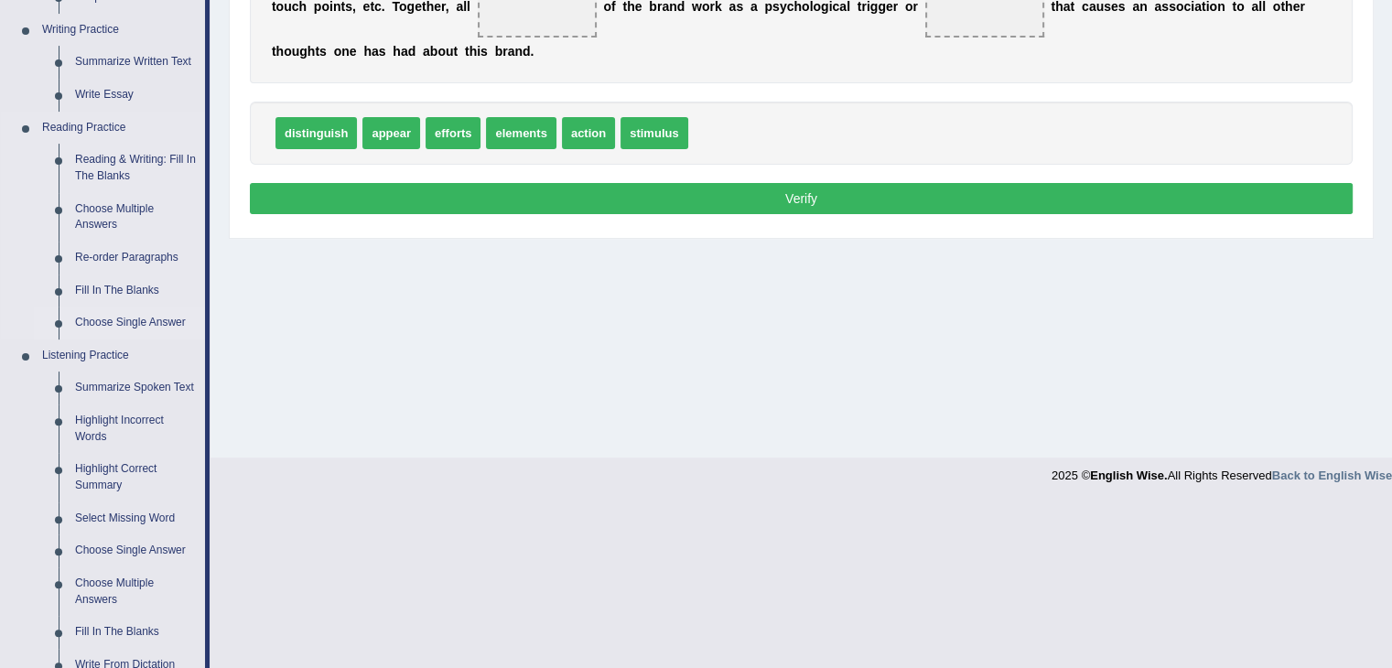
click at [125, 318] on link "Choose Single Answer" at bounding box center [136, 323] width 138 height 33
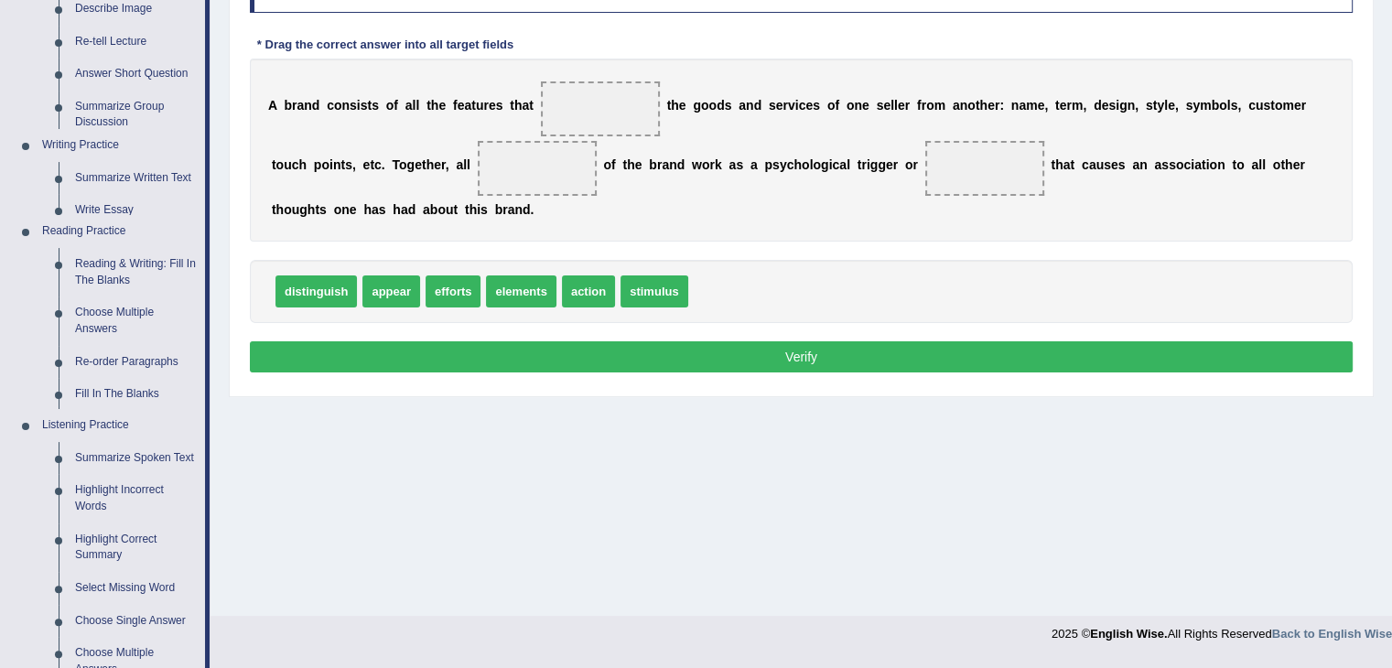
scroll to position [293, 0]
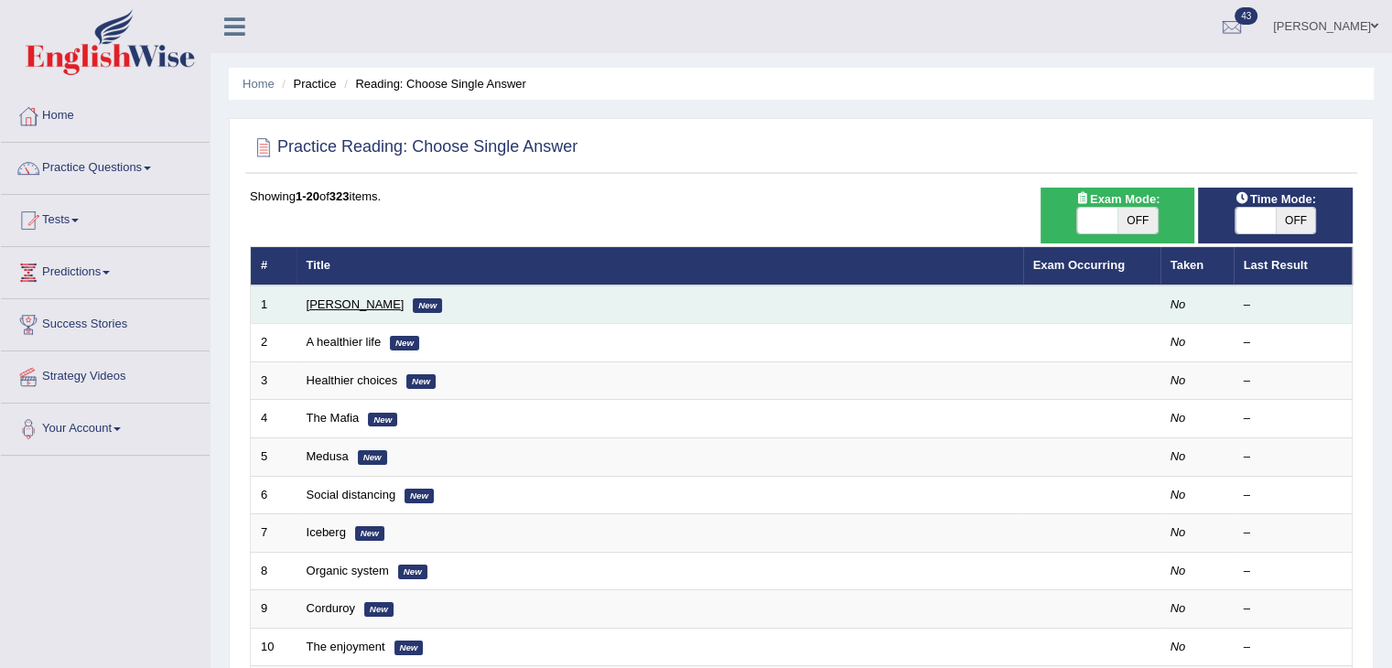
click at [318, 302] on link "Clark" at bounding box center [356, 304] width 98 height 14
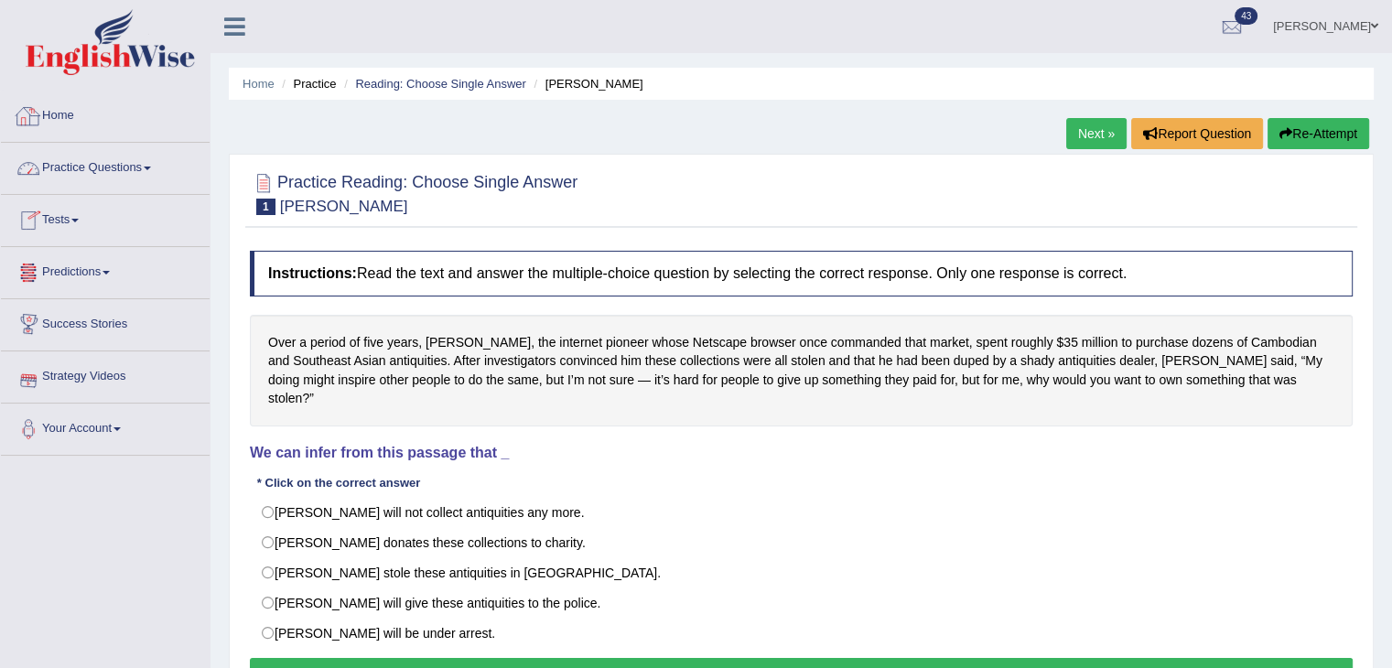
click at [124, 174] on link "Practice Questions" at bounding box center [105, 166] width 209 height 46
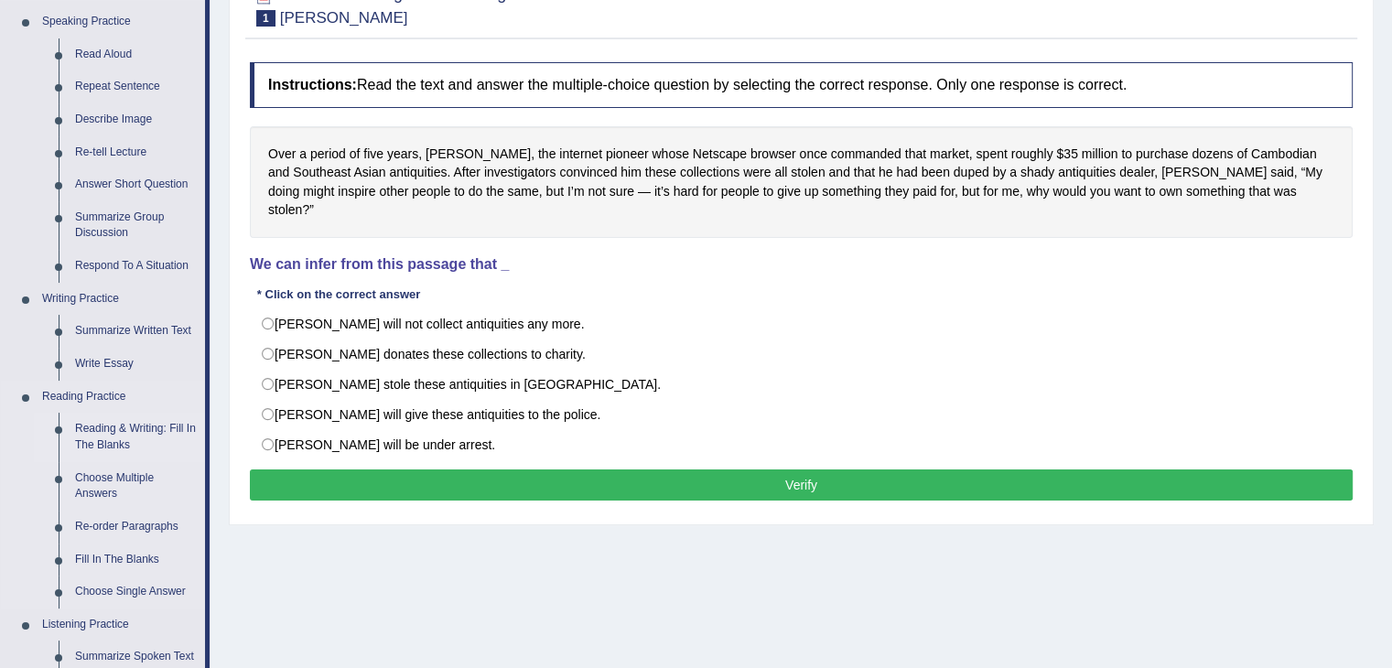
scroll to position [92, 0]
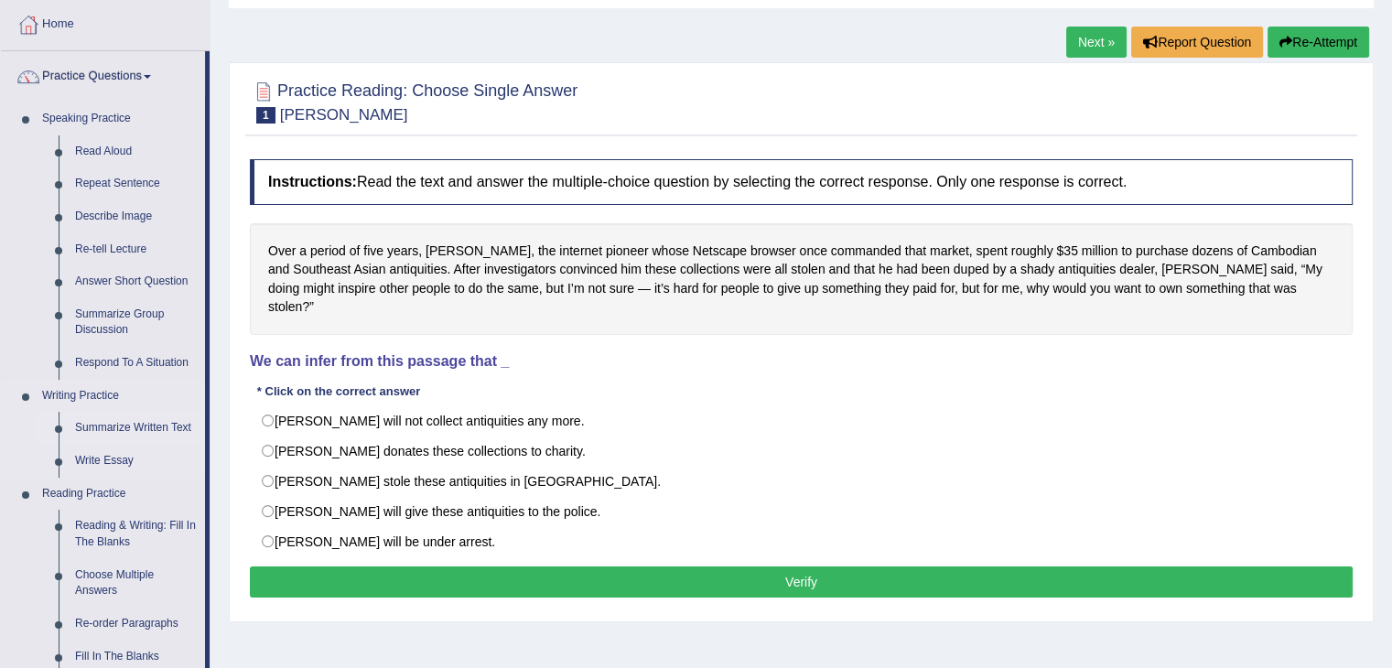
click at [152, 433] on link "Summarize Written Text" at bounding box center [136, 428] width 138 height 33
